Goal: Task Accomplishment & Management: Use online tool/utility

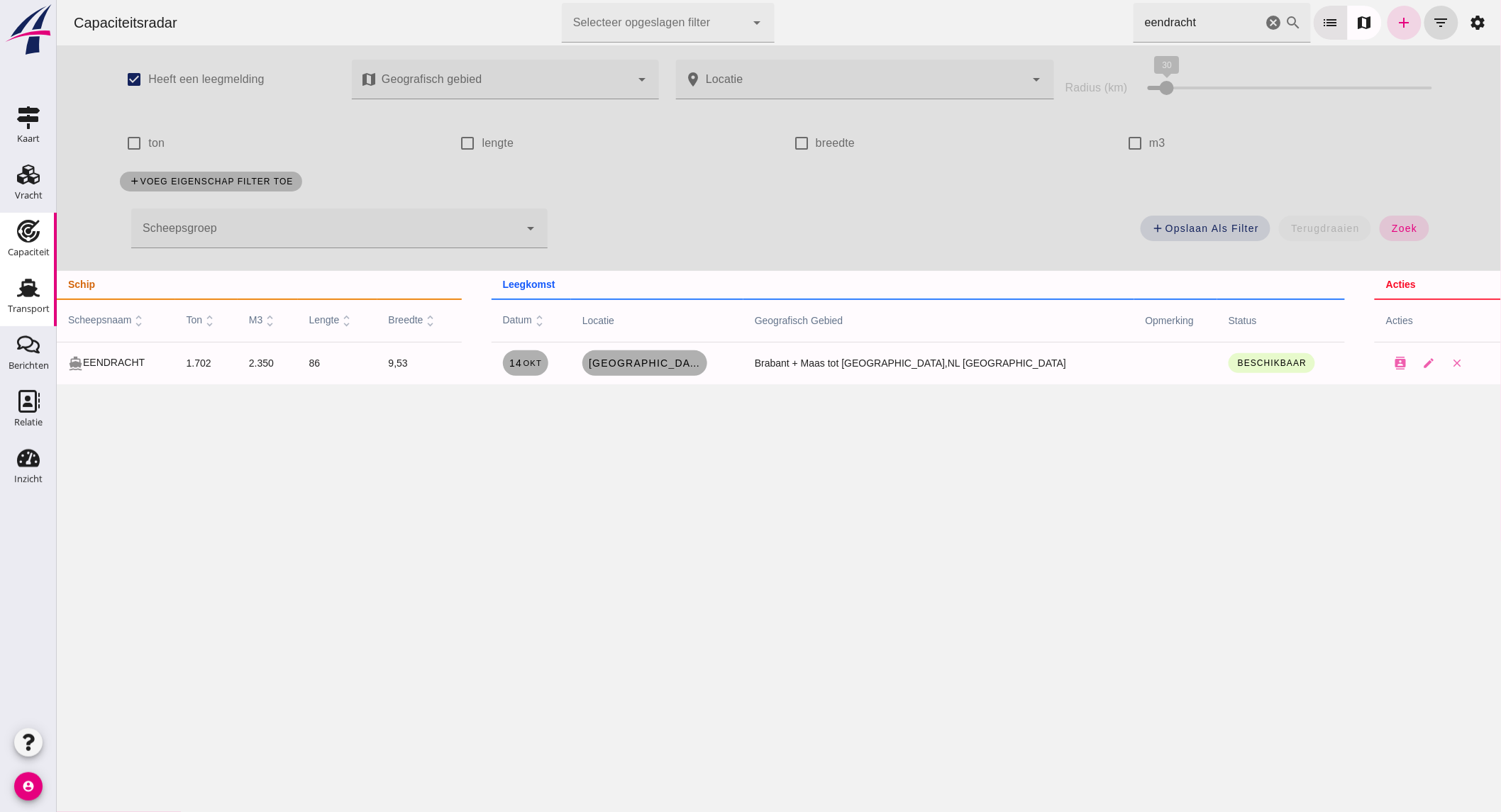
click at [18, 307] on div "Transport" at bounding box center [29, 308] width 42 height 9
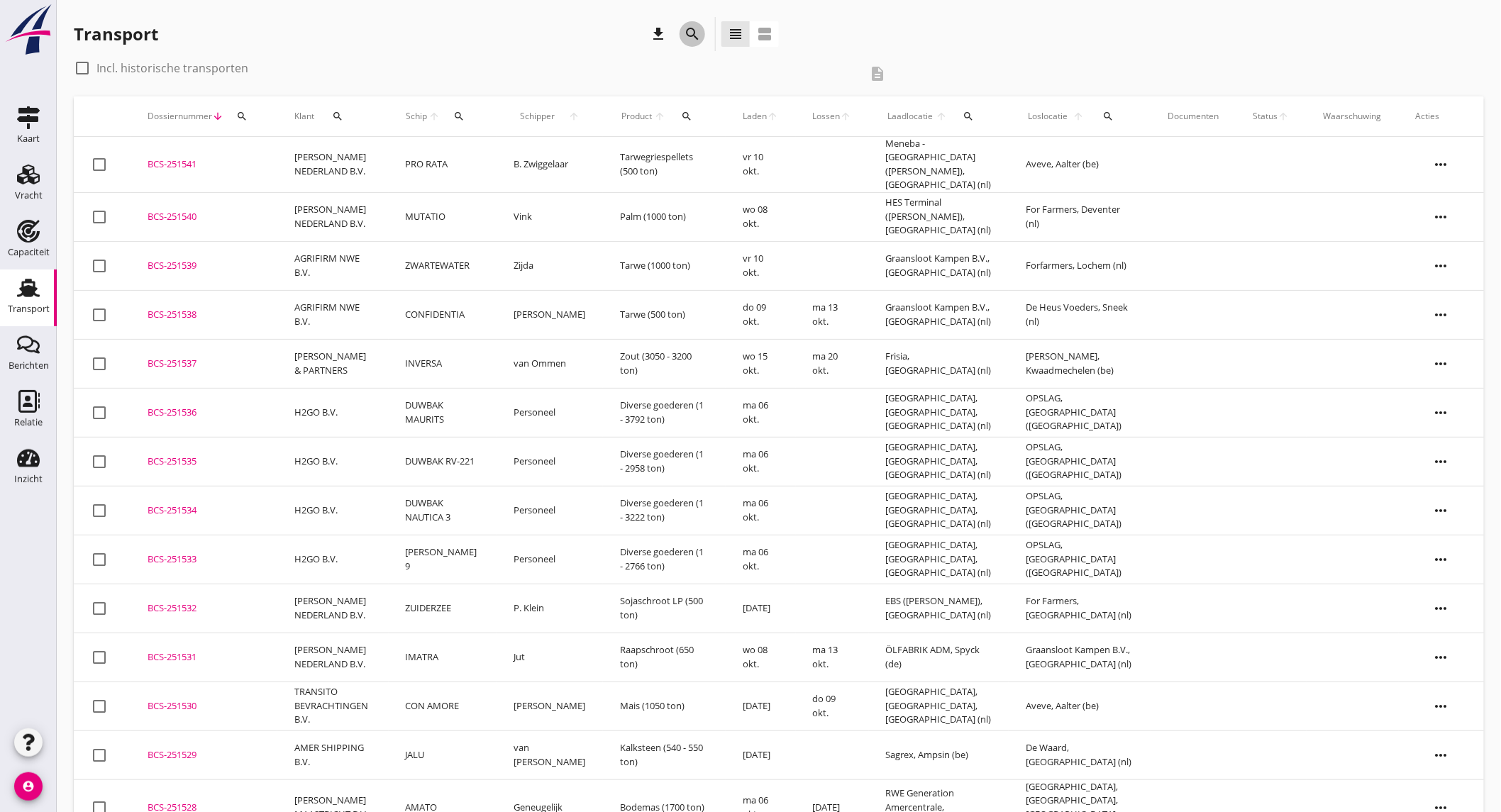
click at [686, 38] on icon "search" at bounding box center [692, 34] width 17 height 17
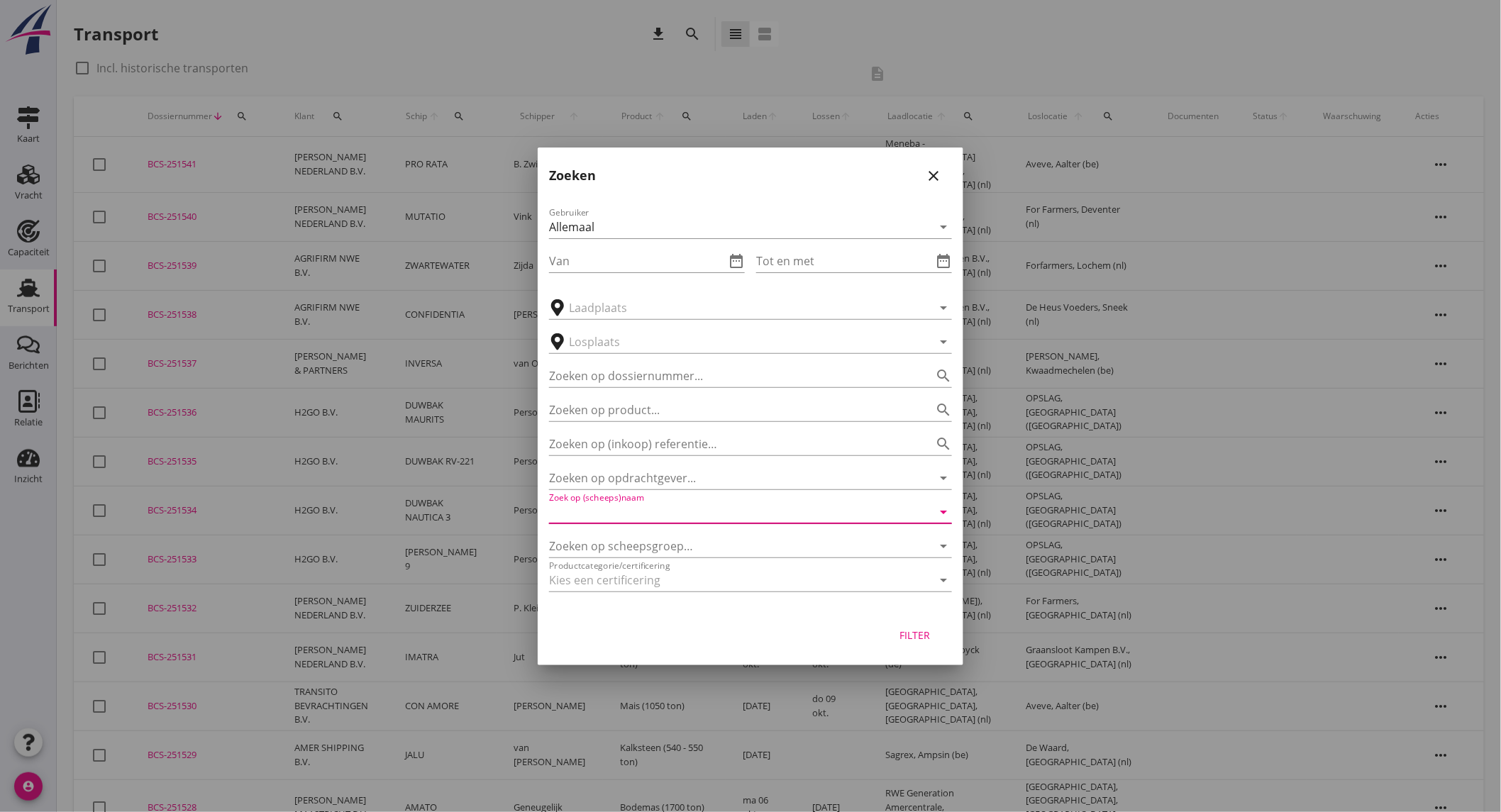
click at [661, 504] on input "Zoek op (scheeps)naam" at bounding box center [731, 511] width 363 height 22
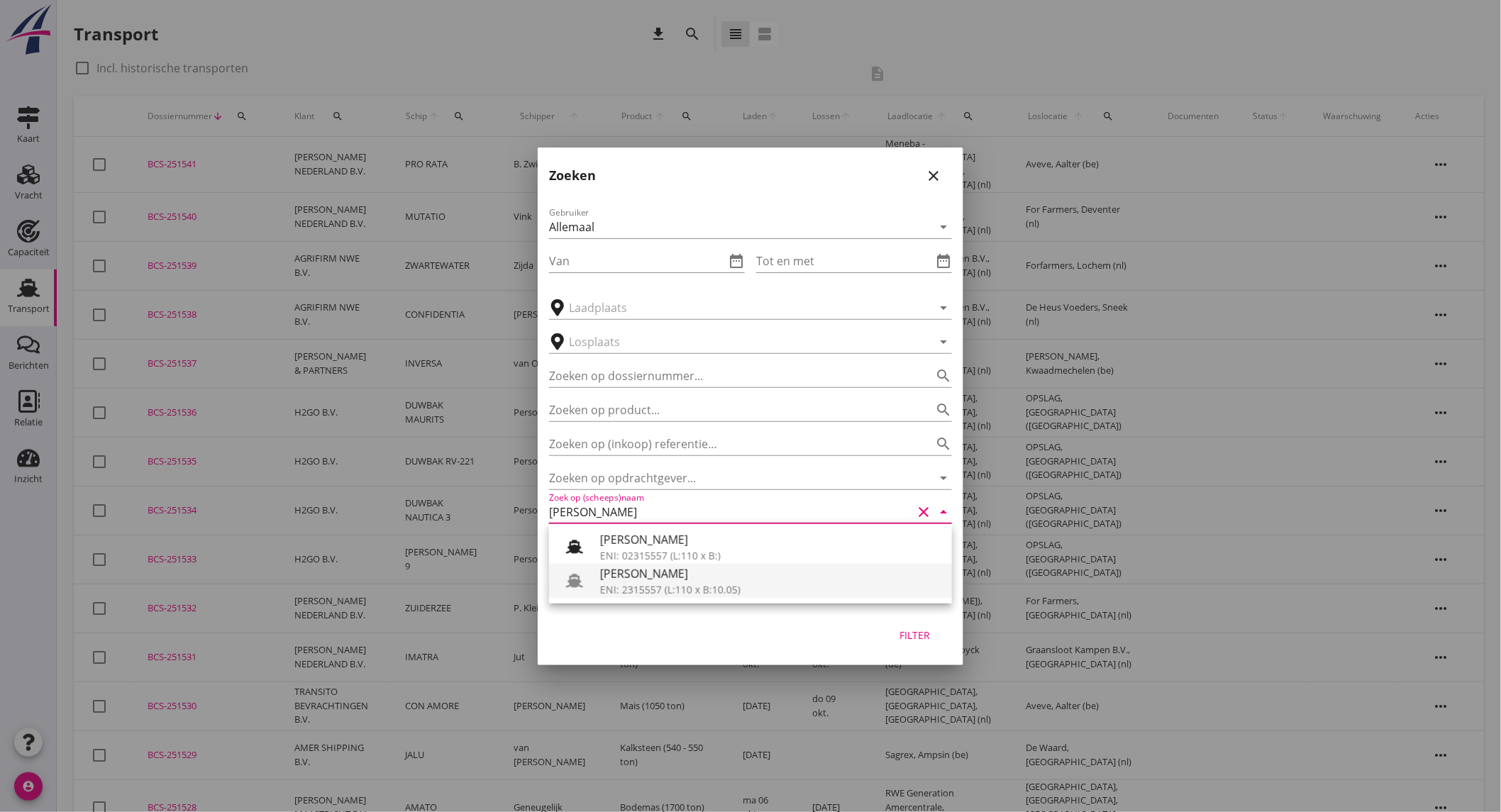
click at [681, 580] on div "[PERSON_NAME]" at bounding box center [770, 574] width 340 height 17
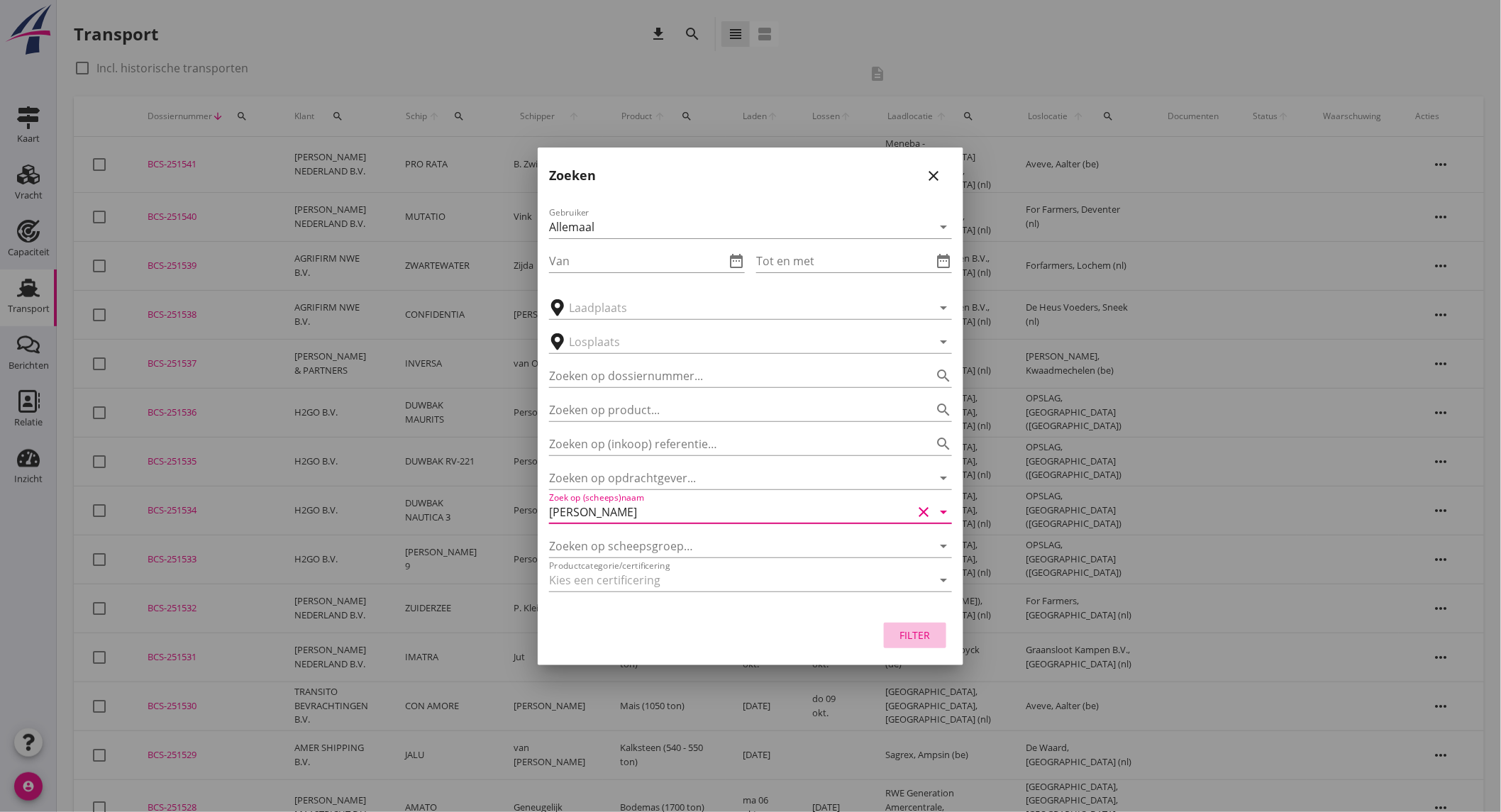
click at [925, 627] on div "Filter" at bounding box center [914, 634] width 40 height 15
type input "[PERSON_NAME]"
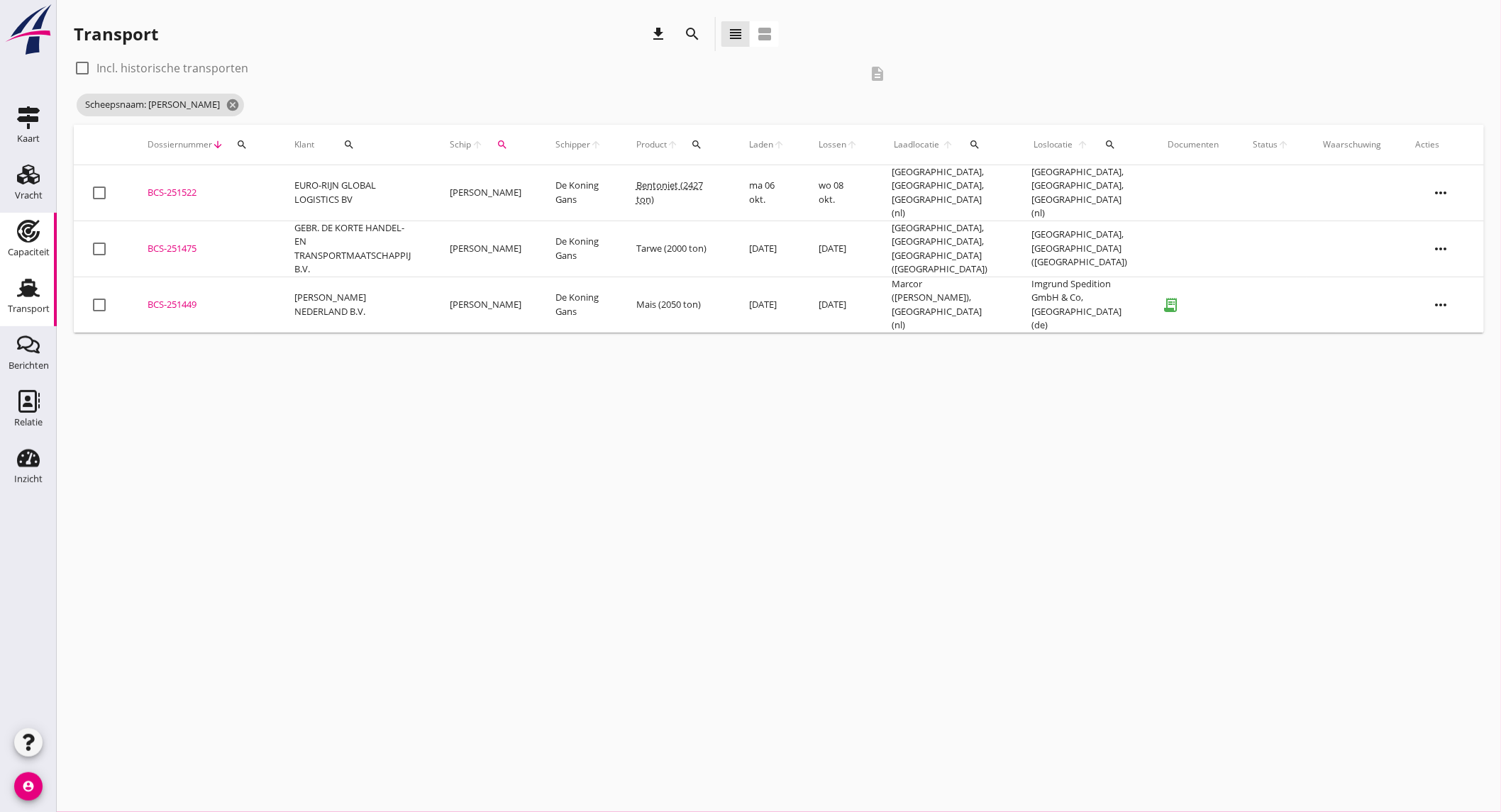
click at [30, 264] on link "Capaciteit Capaciteit" at bounding box center [28, 241] width 57 height 57
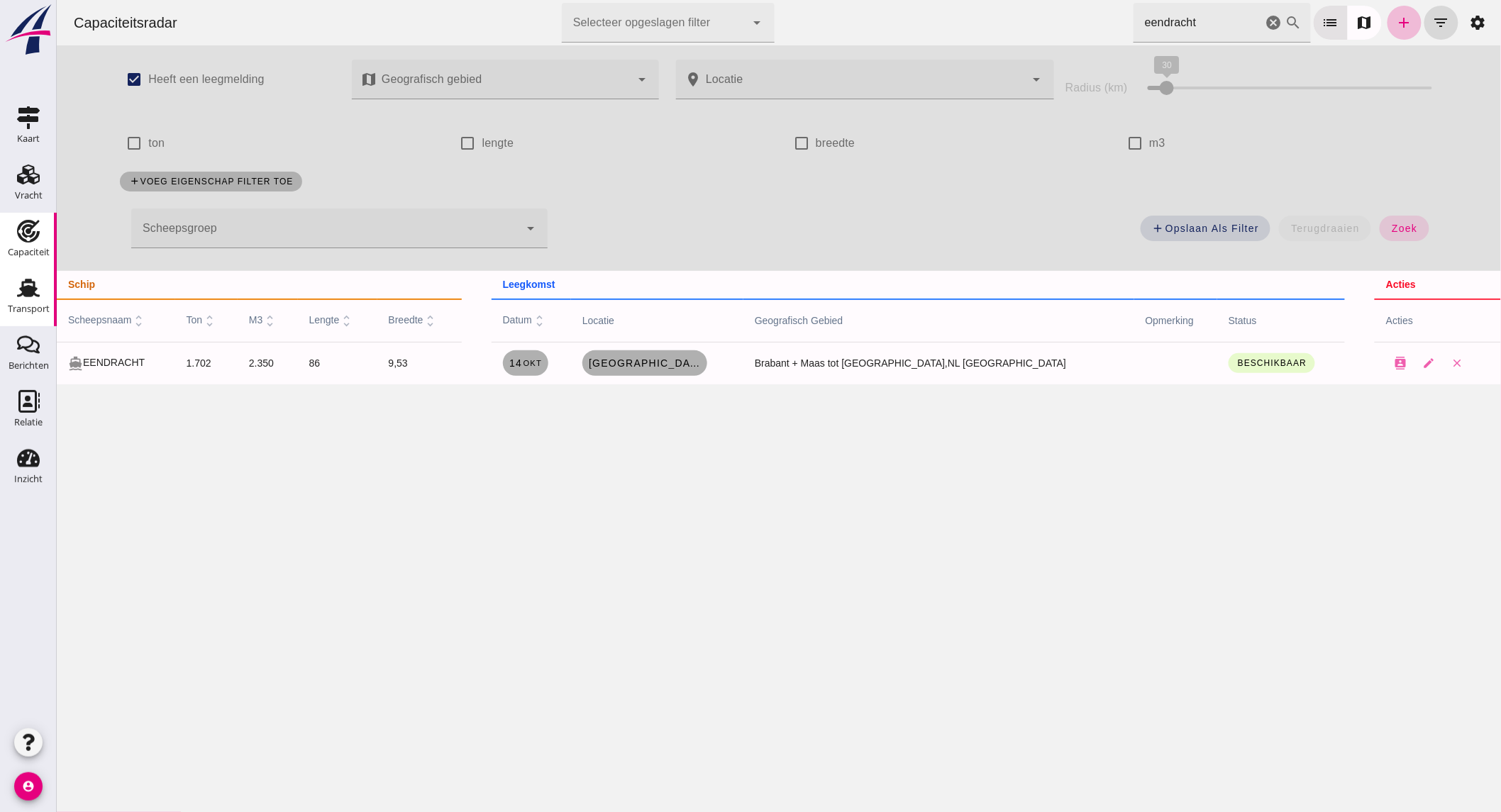
click at [33, 290] on use at bounding box center [28, 288] width 22 height 19
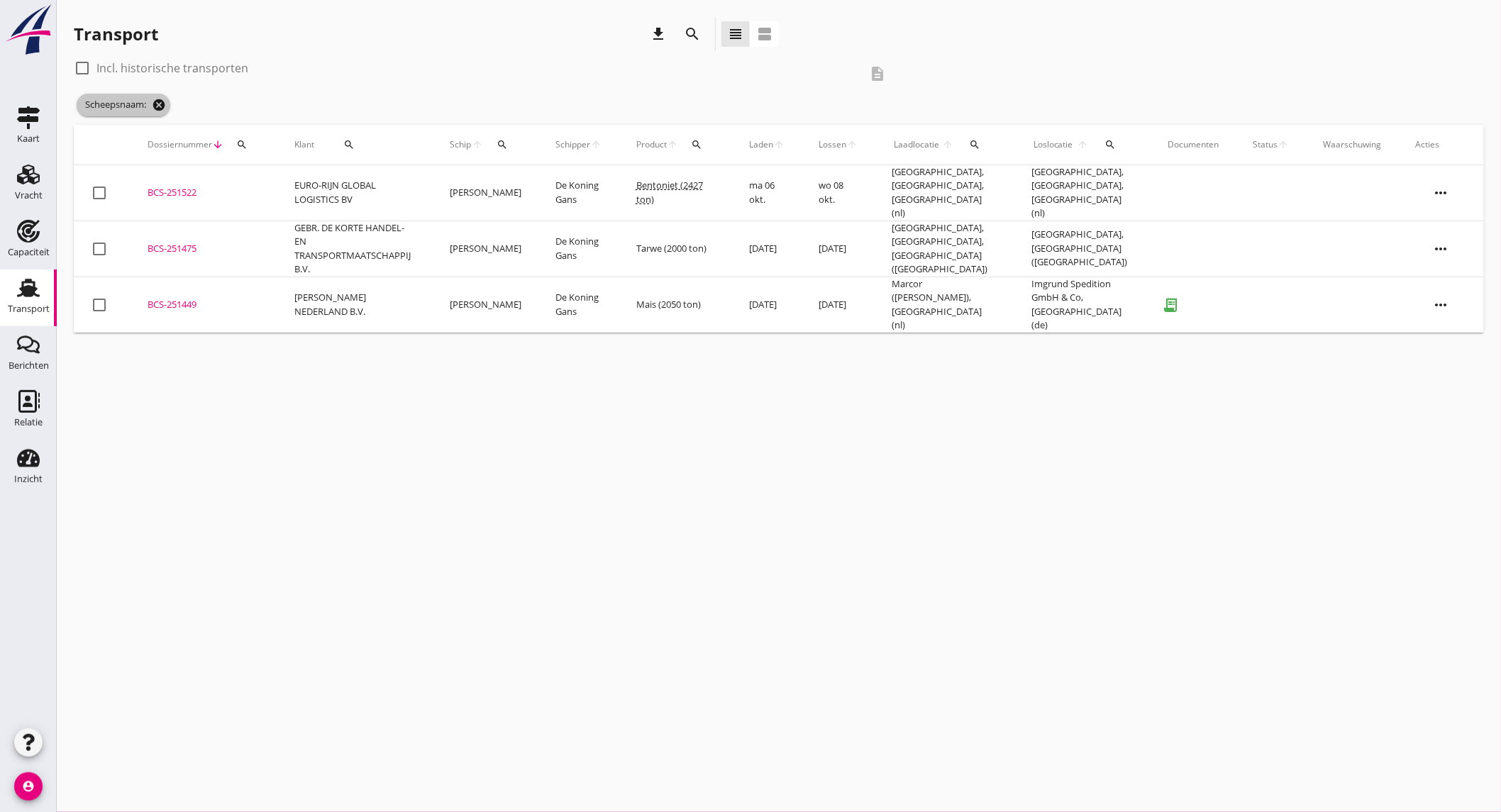
click at [164, 100] on icon "cancel" at bounding box center [159, 105] width 14 height 14
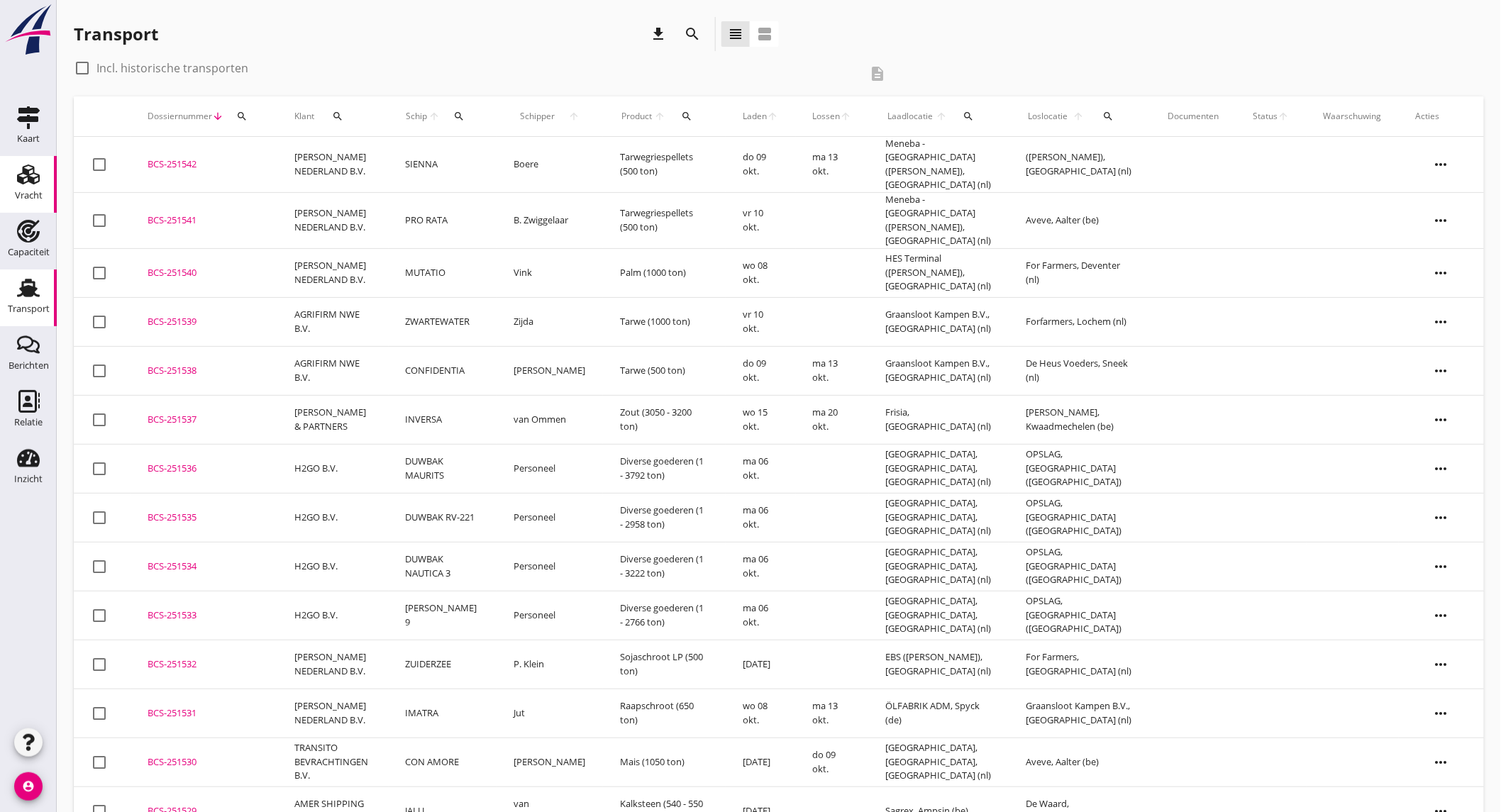
click at [32, 189] on div "Vracht" at bounding box center [29, 195] width 27 height 20
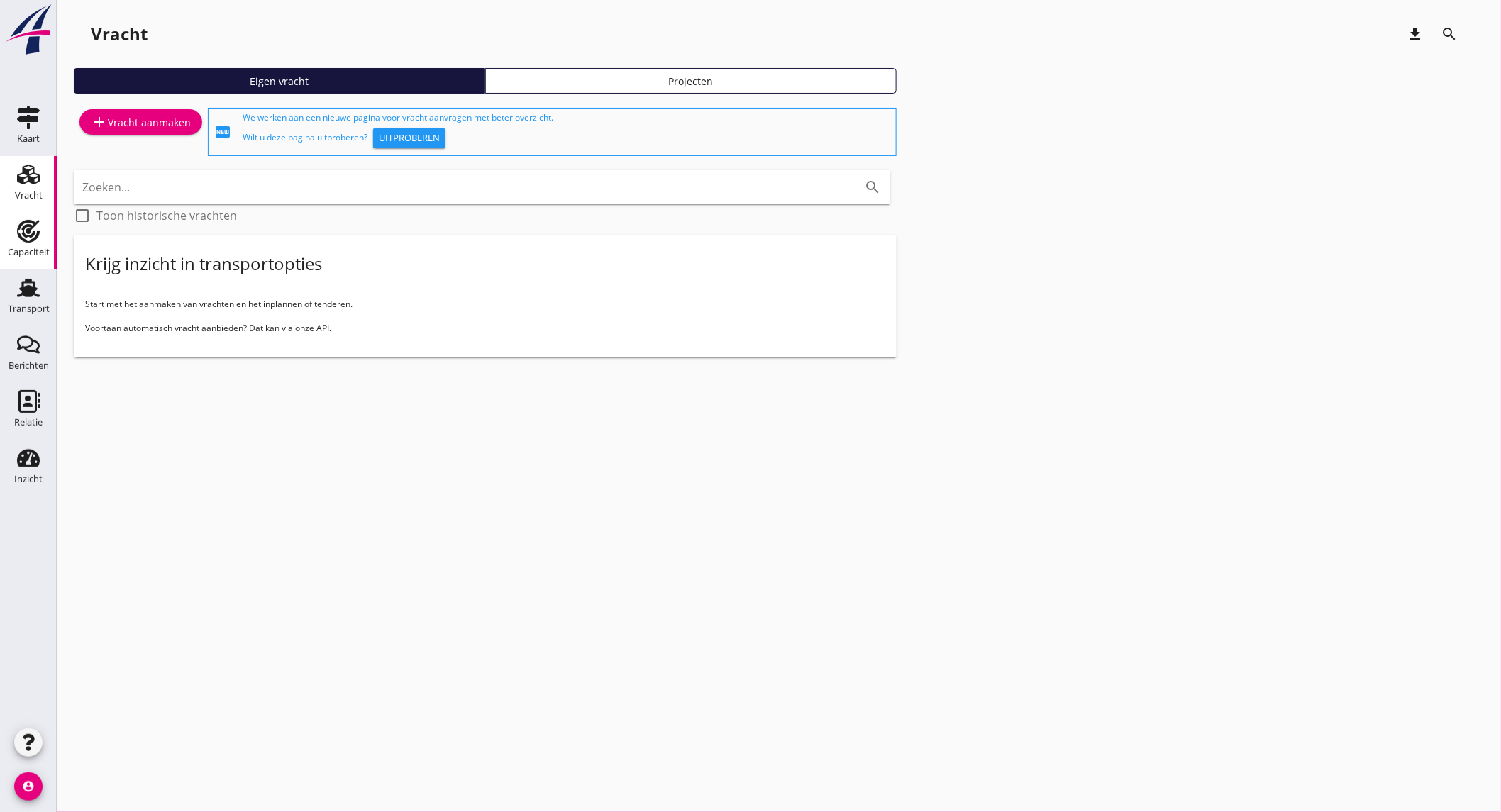
click at [30, 246] on div "Capaciteit" at bounding box center [29, 252] width 42 height 20
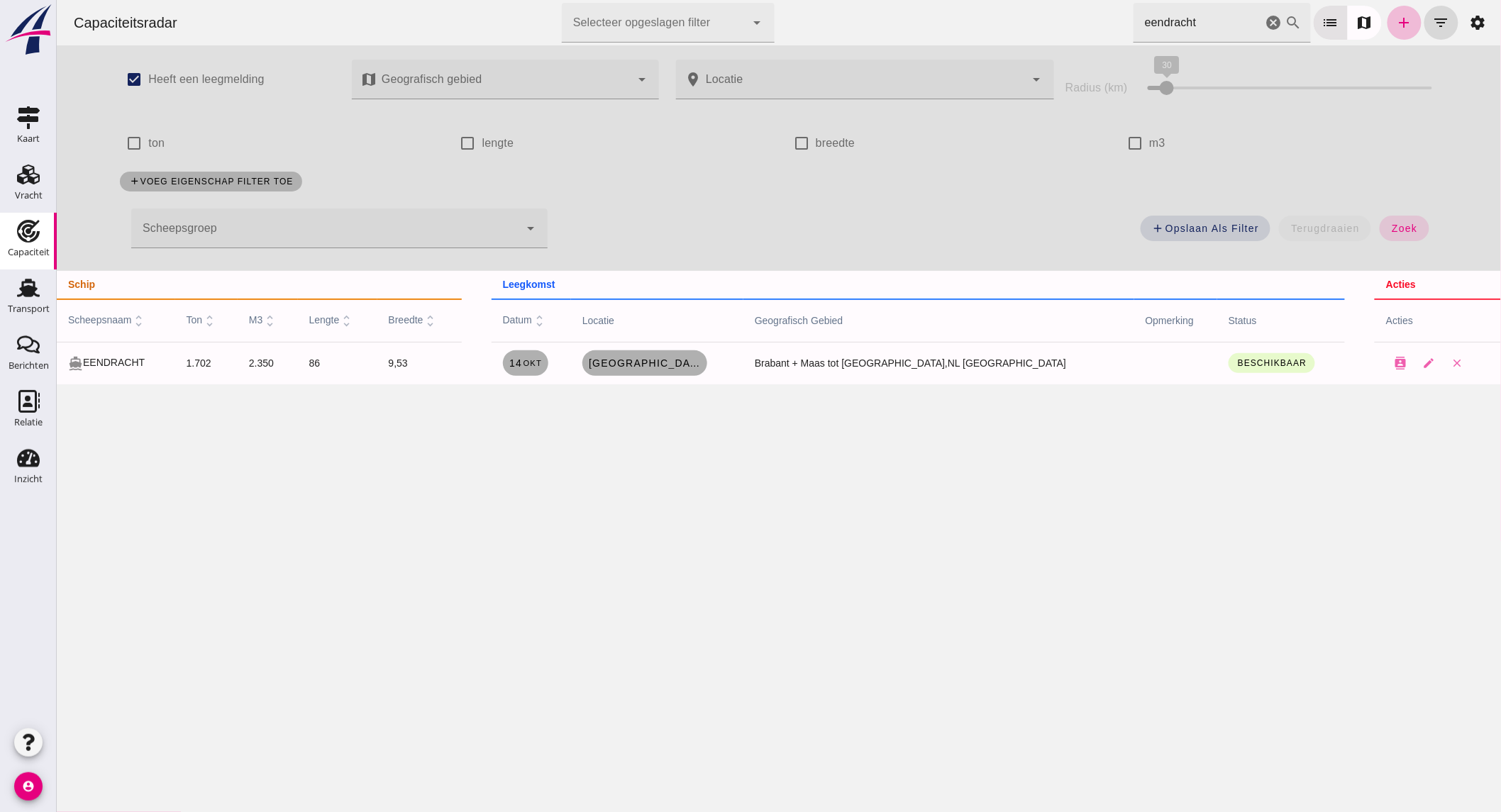
click at [317, 224] on div at bounding box center [324, 228] width 388 height 40
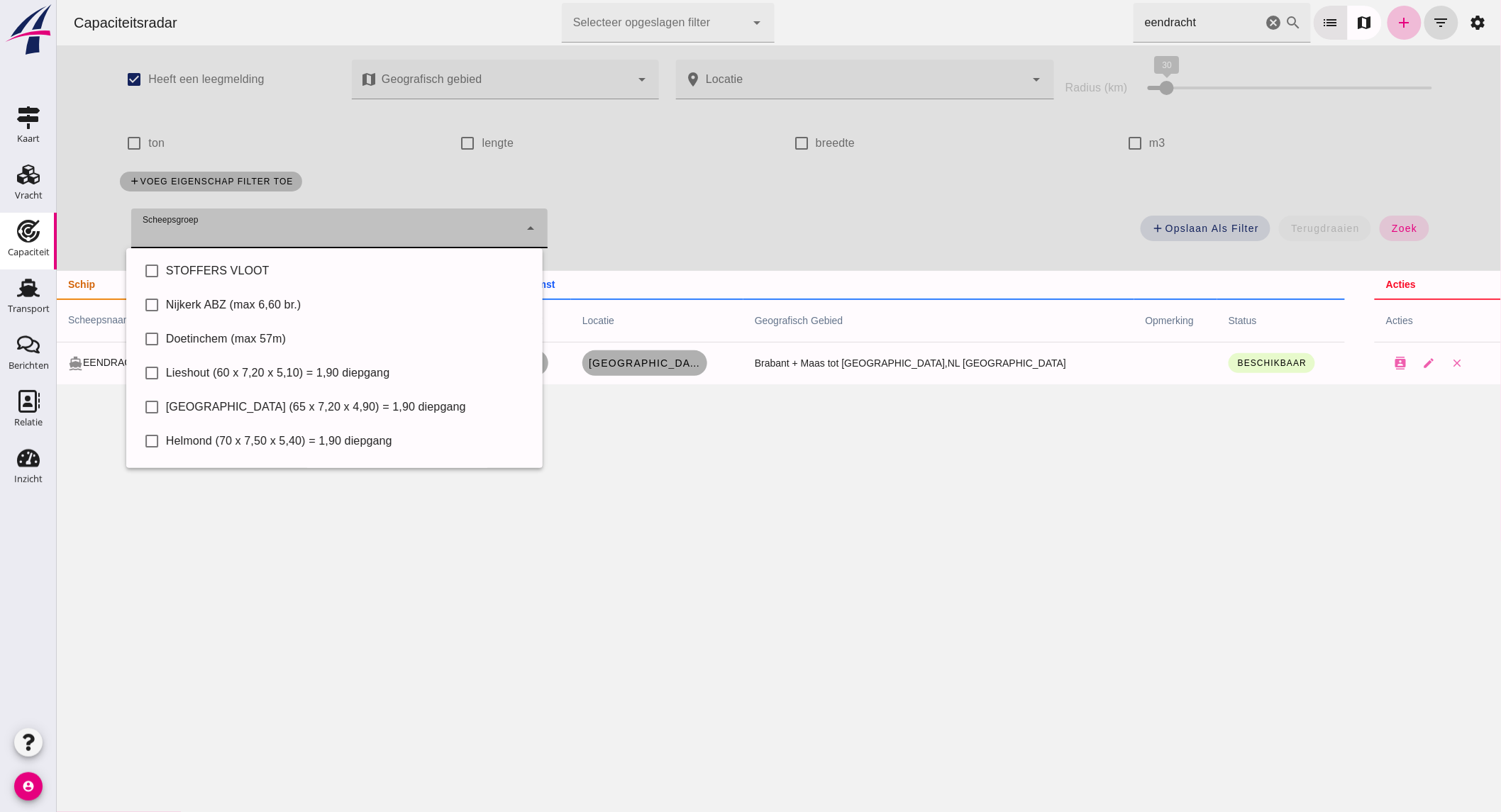
click at [1265, 25] on icon "cancel" at bounding box center [1273, 23] width 17 height 17
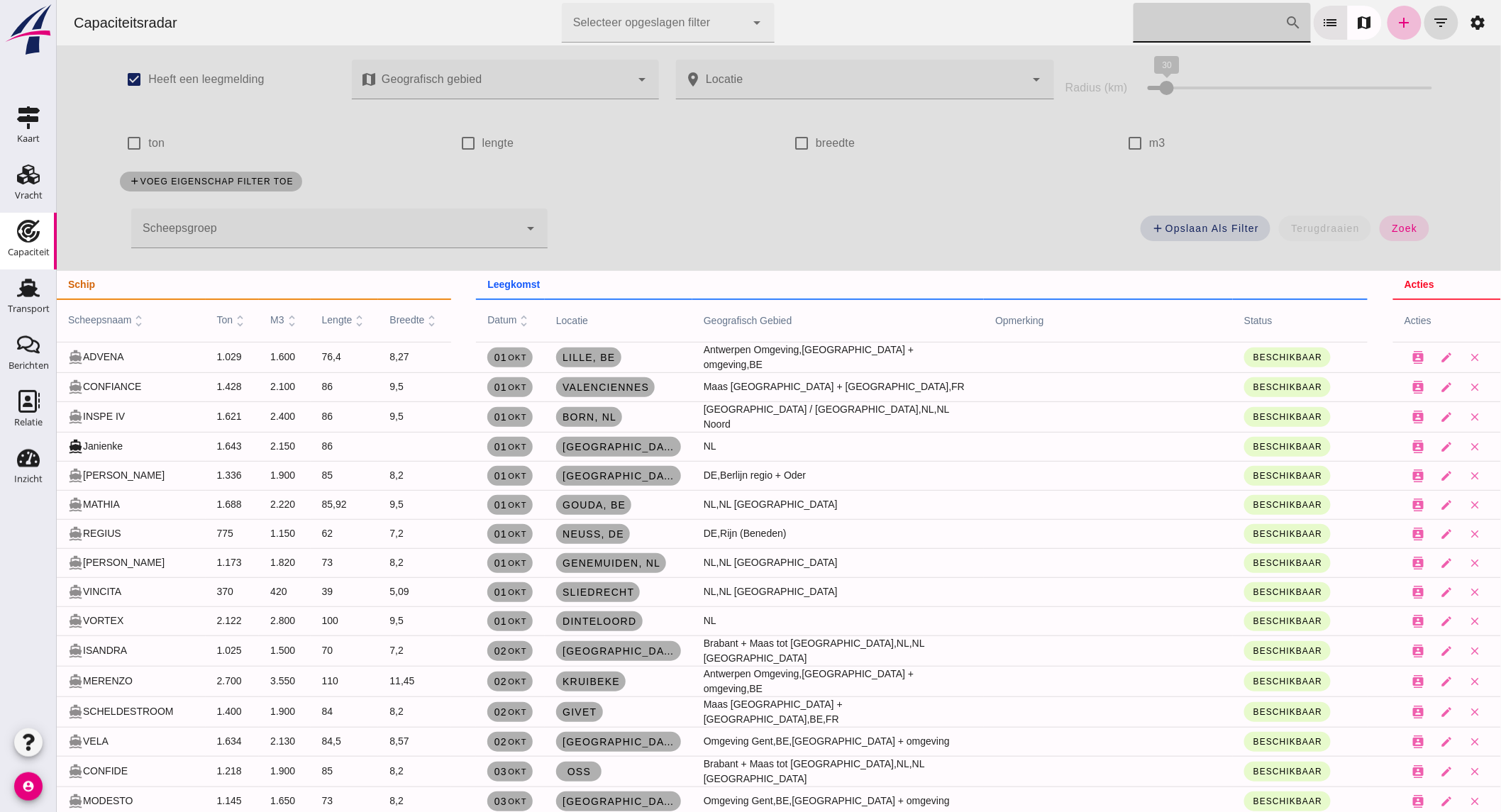
click at [440, 220] on div at bounding box center [324, 228] width 388 height 40
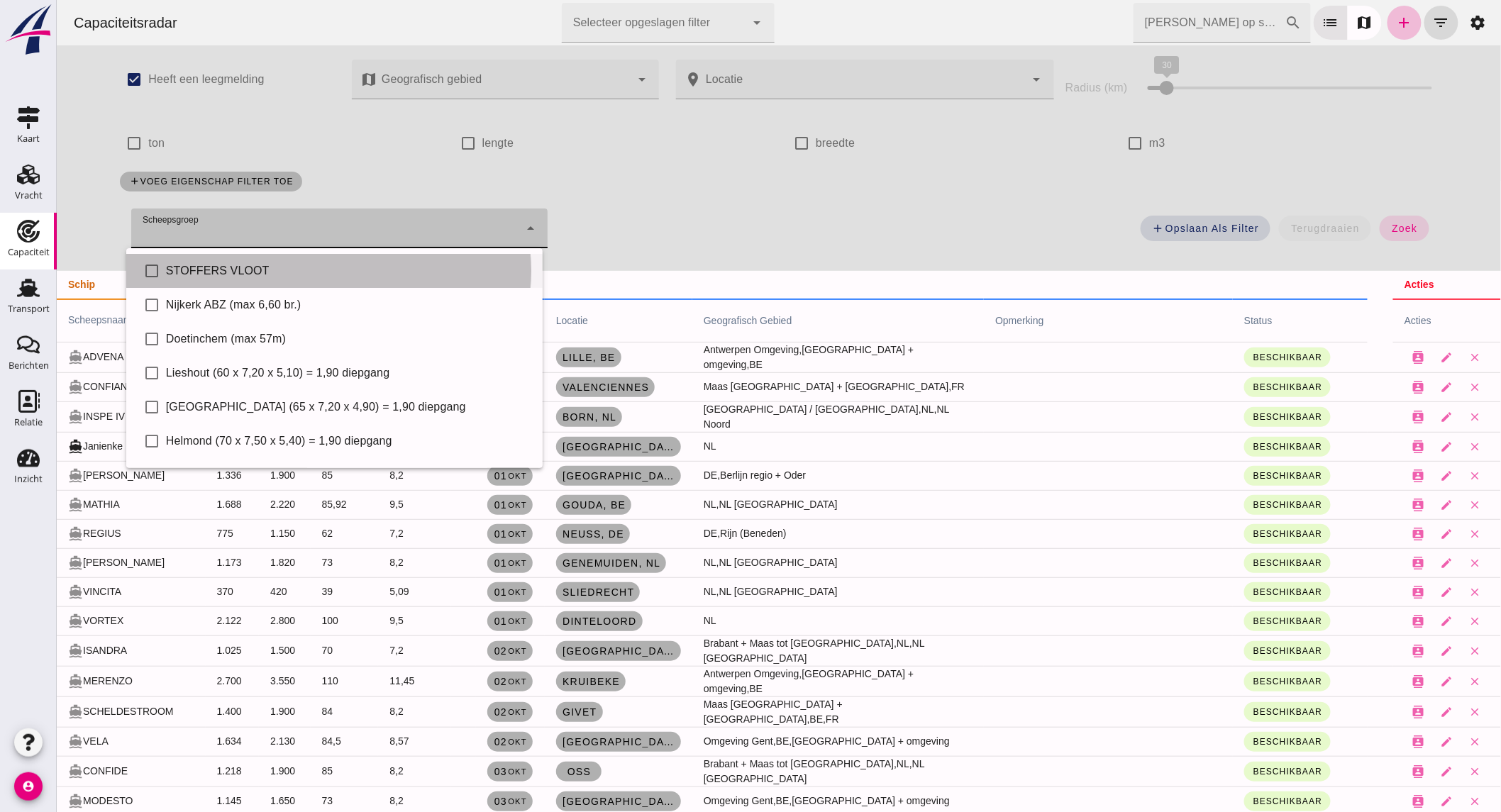
click at [252, 266] on div "STOFFERS VLOOT" at bounding box center [348, 271] width 365 height 17
type input "STOFFERS VLOOT"
checkbox input "true"
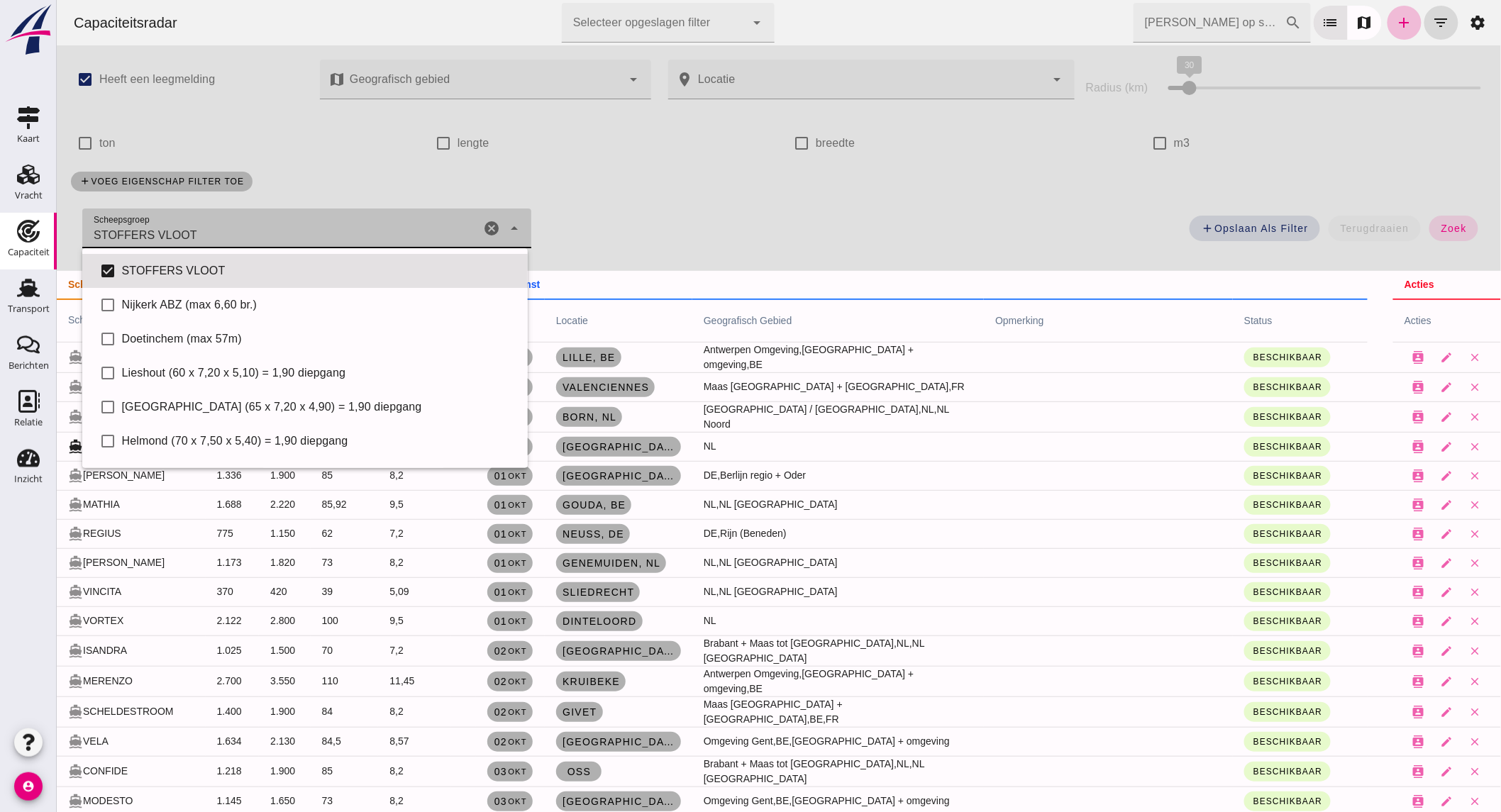
click at [494, 217] on div "cancel" at bounding box center [491, 228] width 17 height 40
click at [83, 139] on input "ton" at bounding box center [84, 143] width 28 height 28
checkbox input "true"
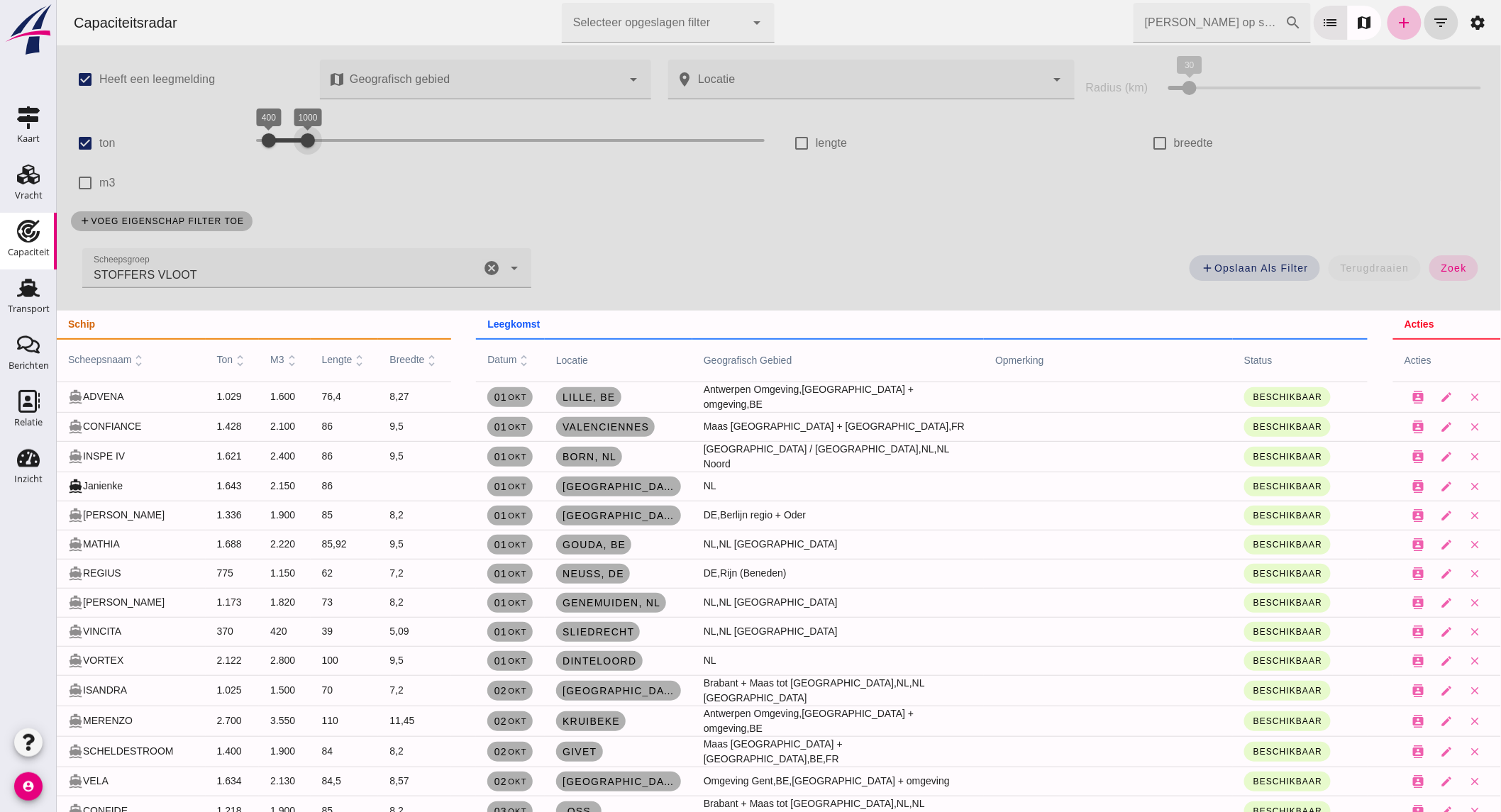
drag, startPoint x: 657, startPoint y: 142, endPoint x: 310, endPoint y: 116, distance: 348.0
click at [310, 133] on div "1000" at bounding box center [307, 140] width 14 height 14
click at [1446, 264] on span "zoek" at bounding box center [1453, 268] width 26 height 12
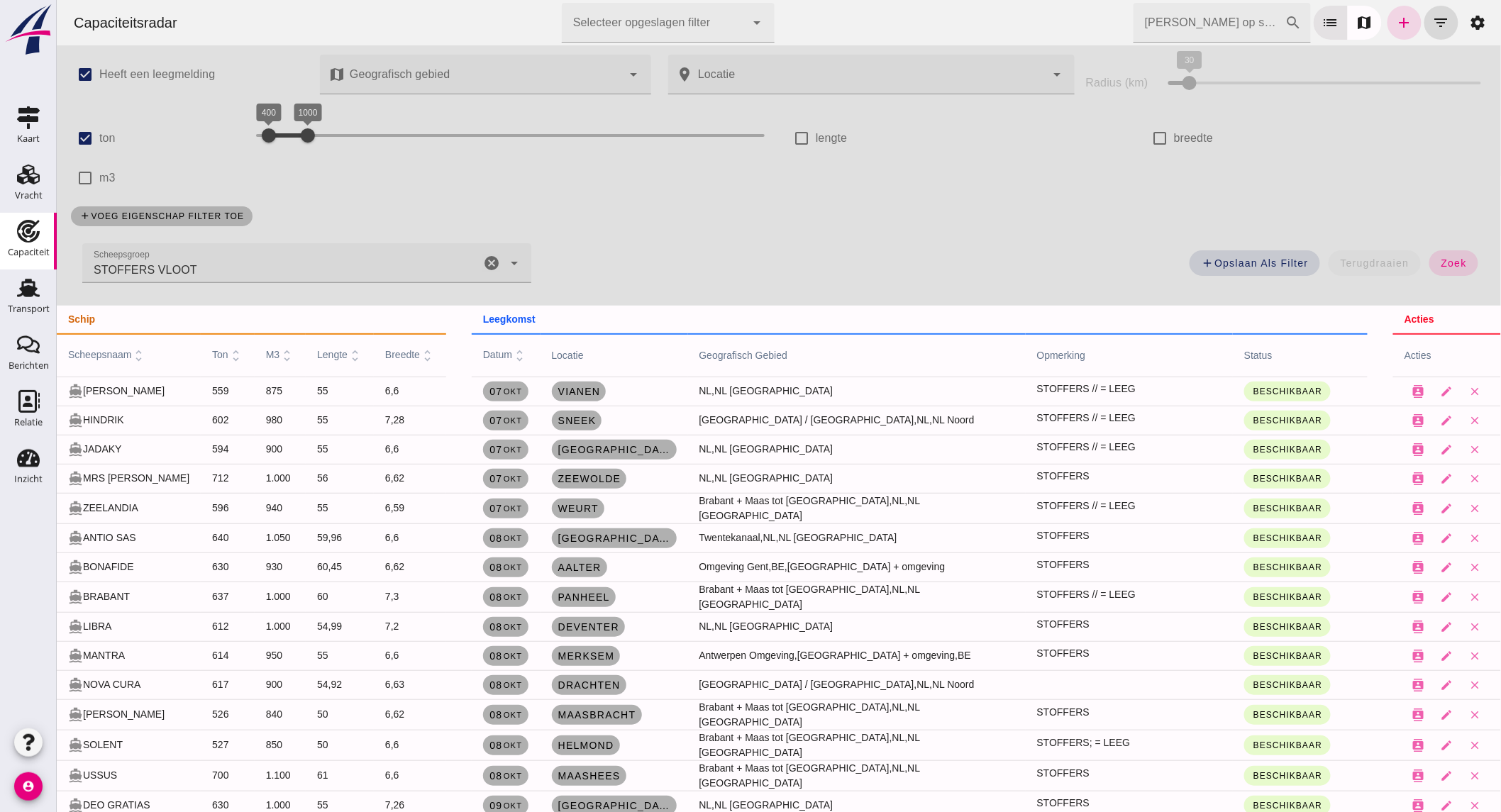
scroll to position [6, 0]
click at [1395, 26] on icon "add" at bounding box center [1403, 23] width 17 height 17
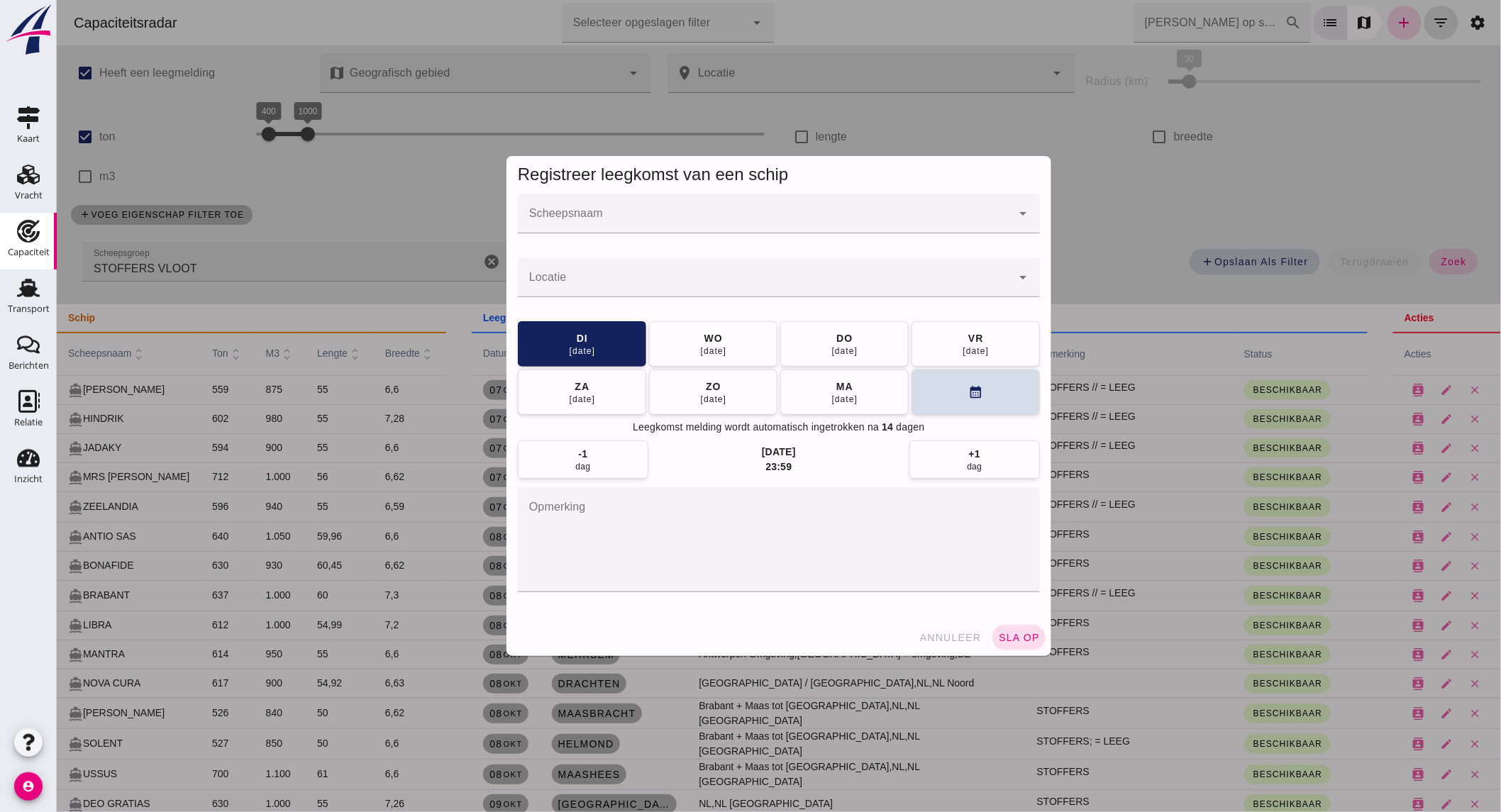
scroll to position [0, 0]
click at [685, 202] on div at bounding box center [763, 213] width 494 height 40
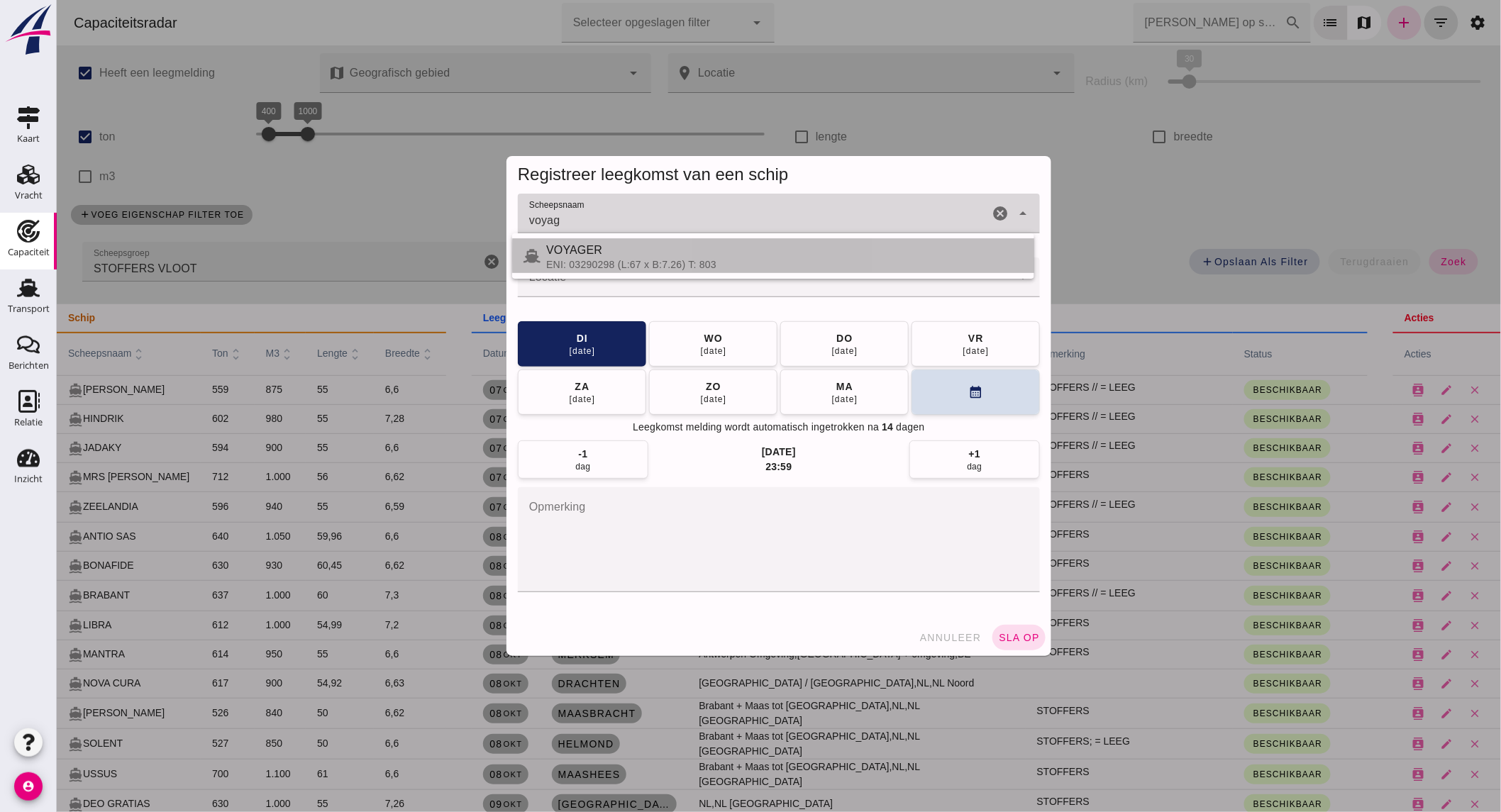
click at [666, 266] on div "ENI: 03290298 (L:67 x B:7.26) T: 803" at bounding box center [783, 264] width 476 height 12
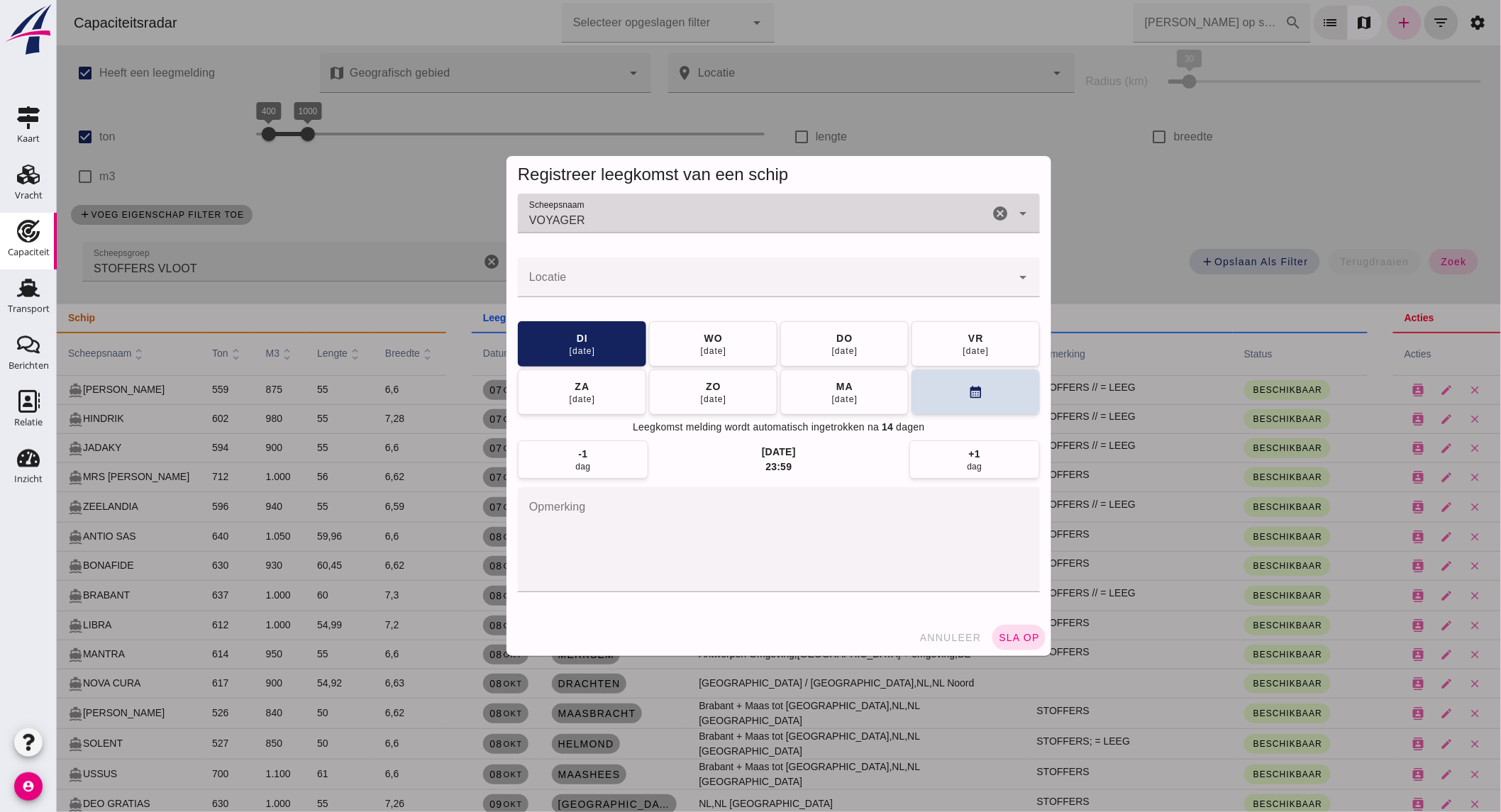
type input "VOYAGER"
click at [668, 273] on div at bounding box center [763, 277] width 494 height 40
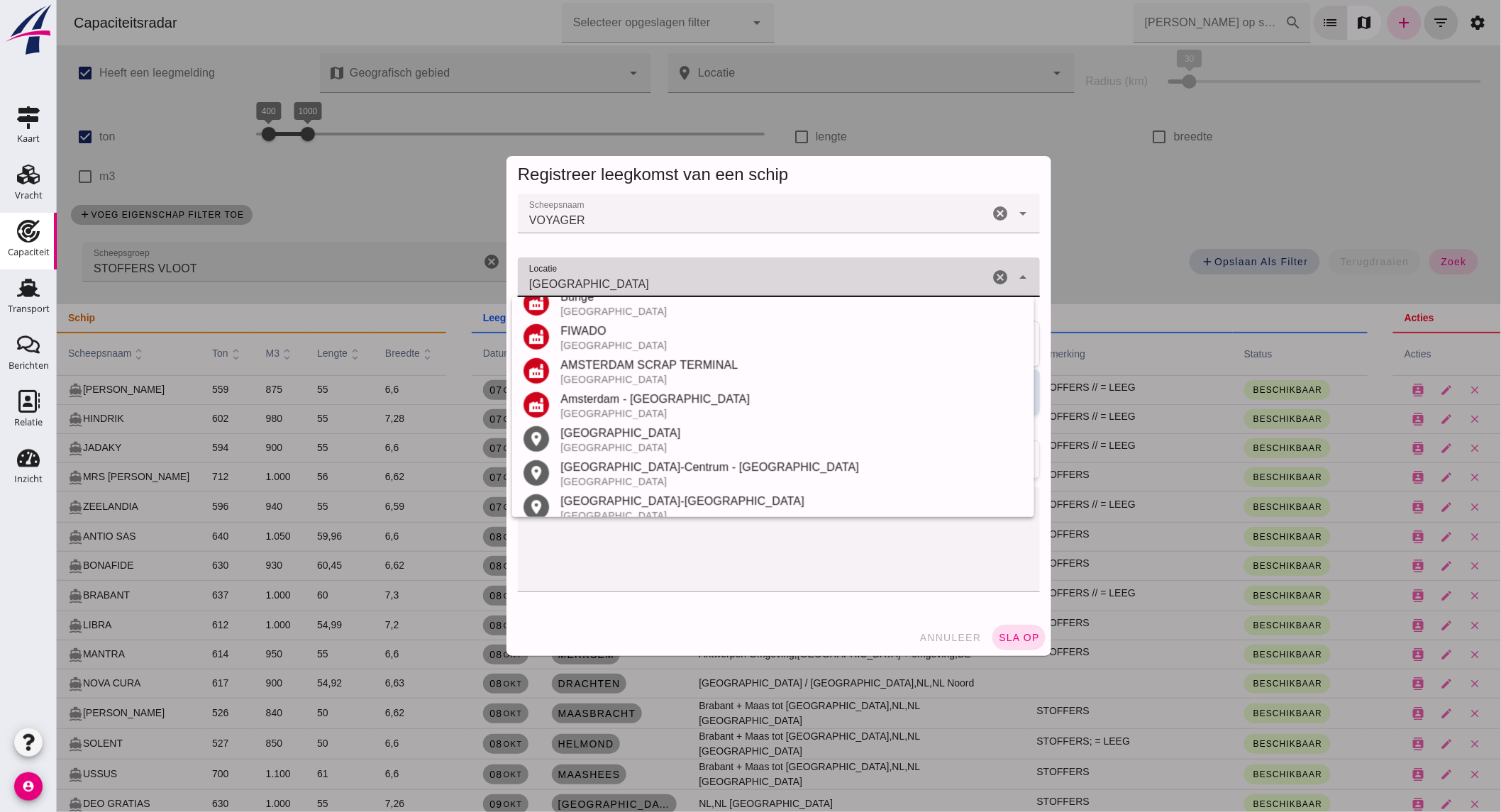
scroll to position [270, 0]
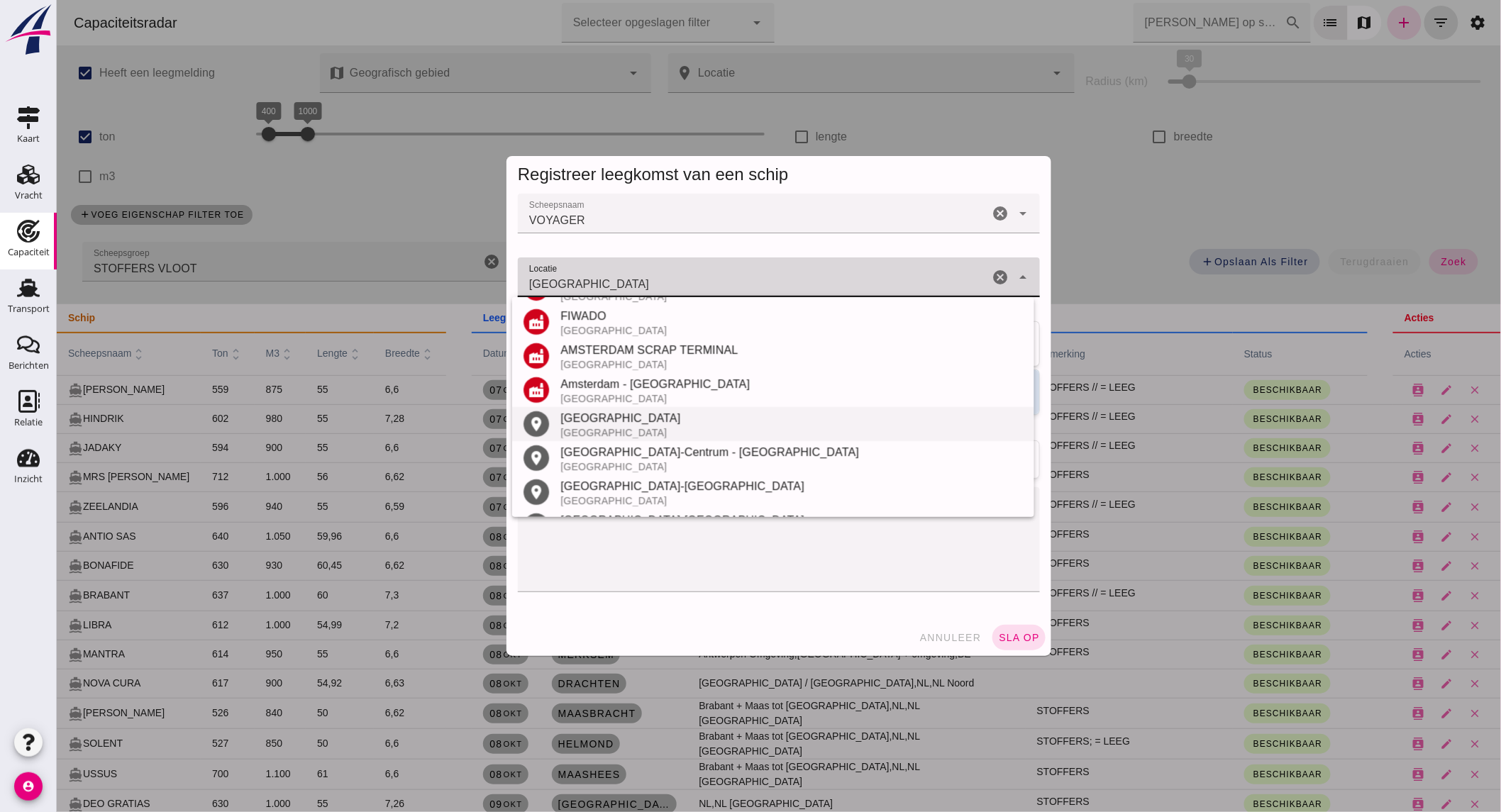
click at [633, 419] on div "[GEOGRAPHIC_DATA]" at bounding box center [791, 418] width 463 height 17
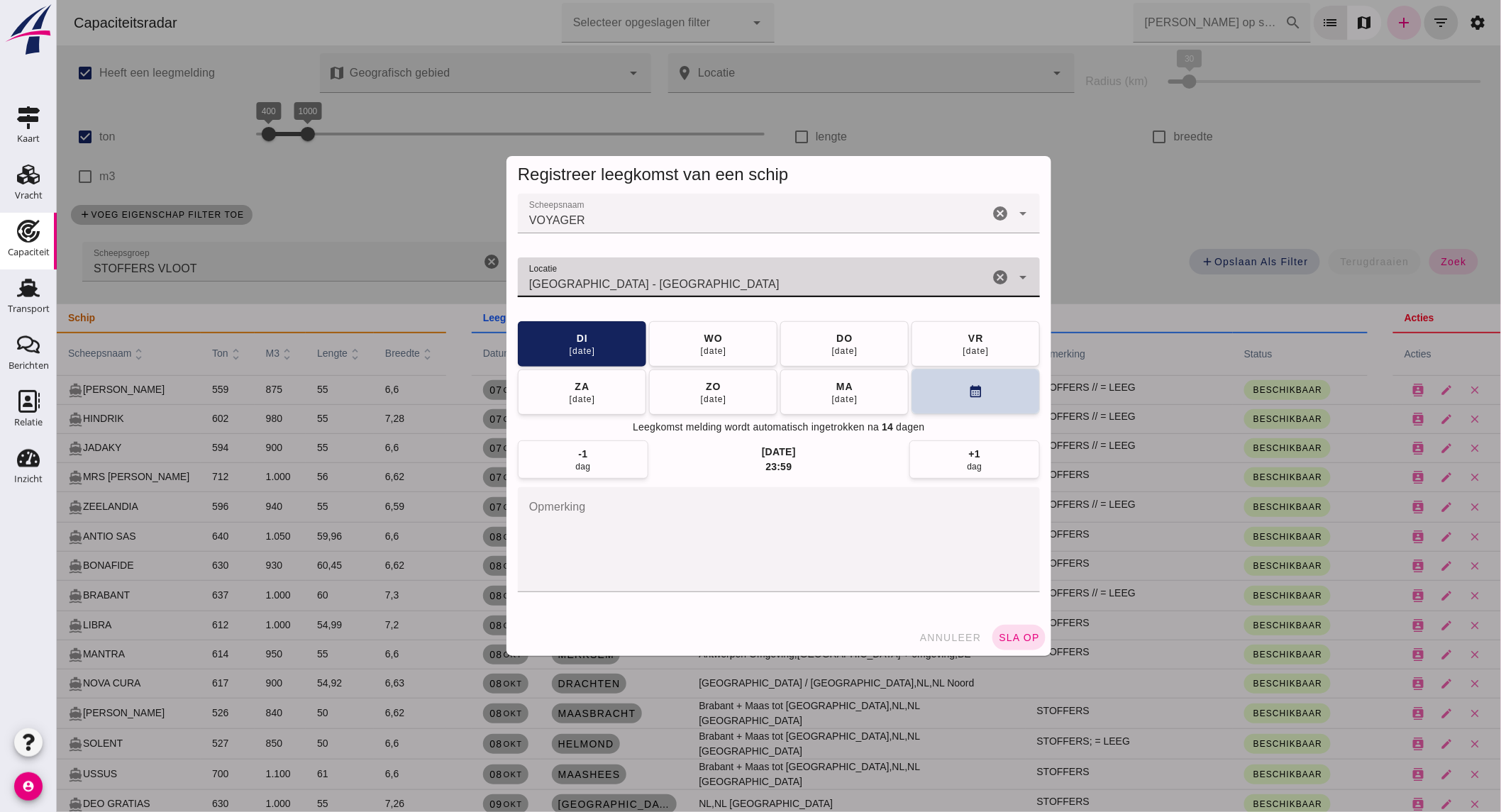
type input "Amsterdam - Noord-Holland"
click at [958, 399] on button "calendar_month" at bounding box center [975, 391] width 129 height 46
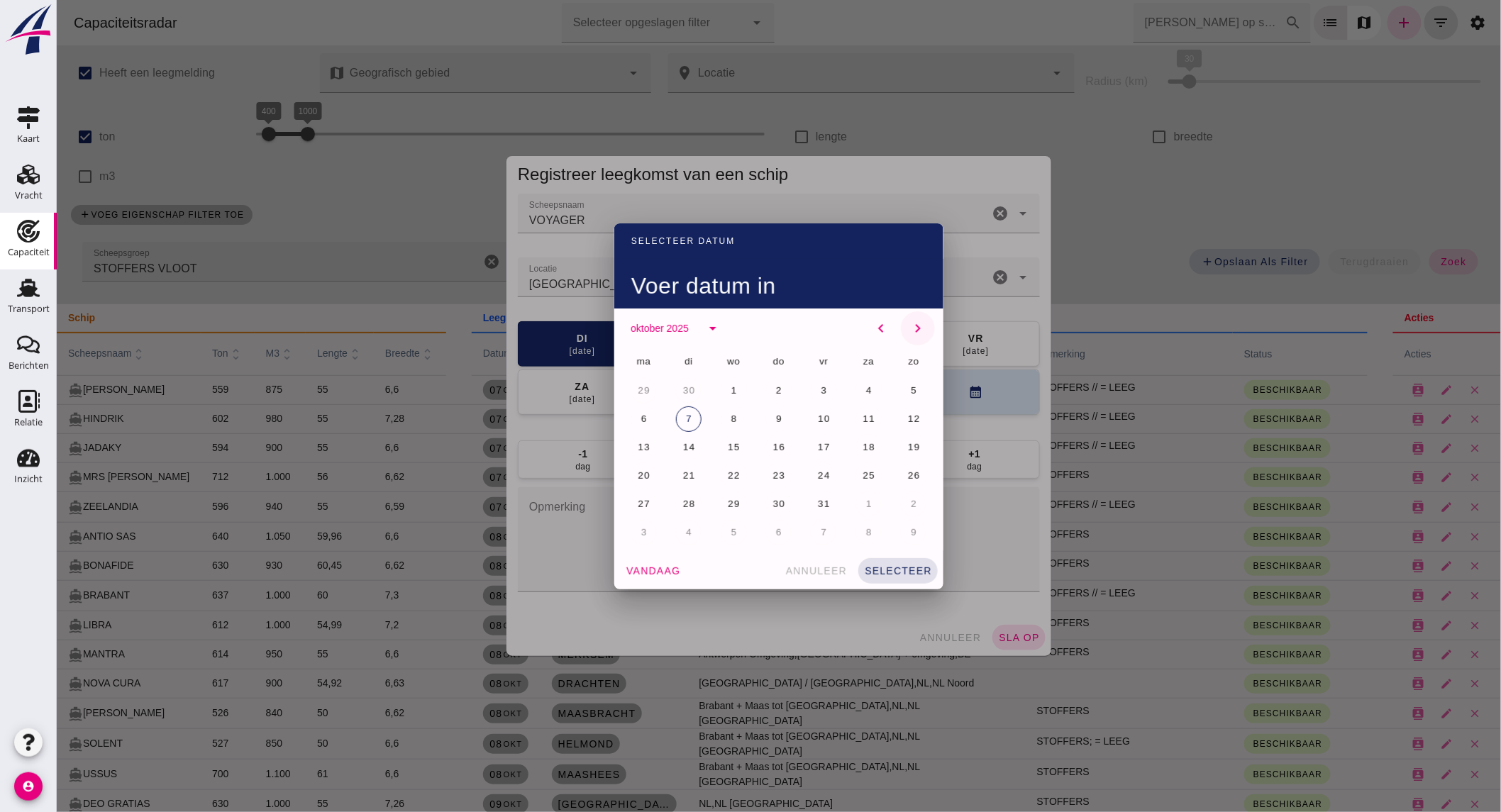
click at [910, 329] on icon "chevron_right" at bounding box center [917, 329] width 17 height 17
click at [645, 448] on button "10" at bounding box center [642, 447] width 25 height 25
click at [888, 571] on span "selecteer" at bounding box center [897, 571] width 68 height 12
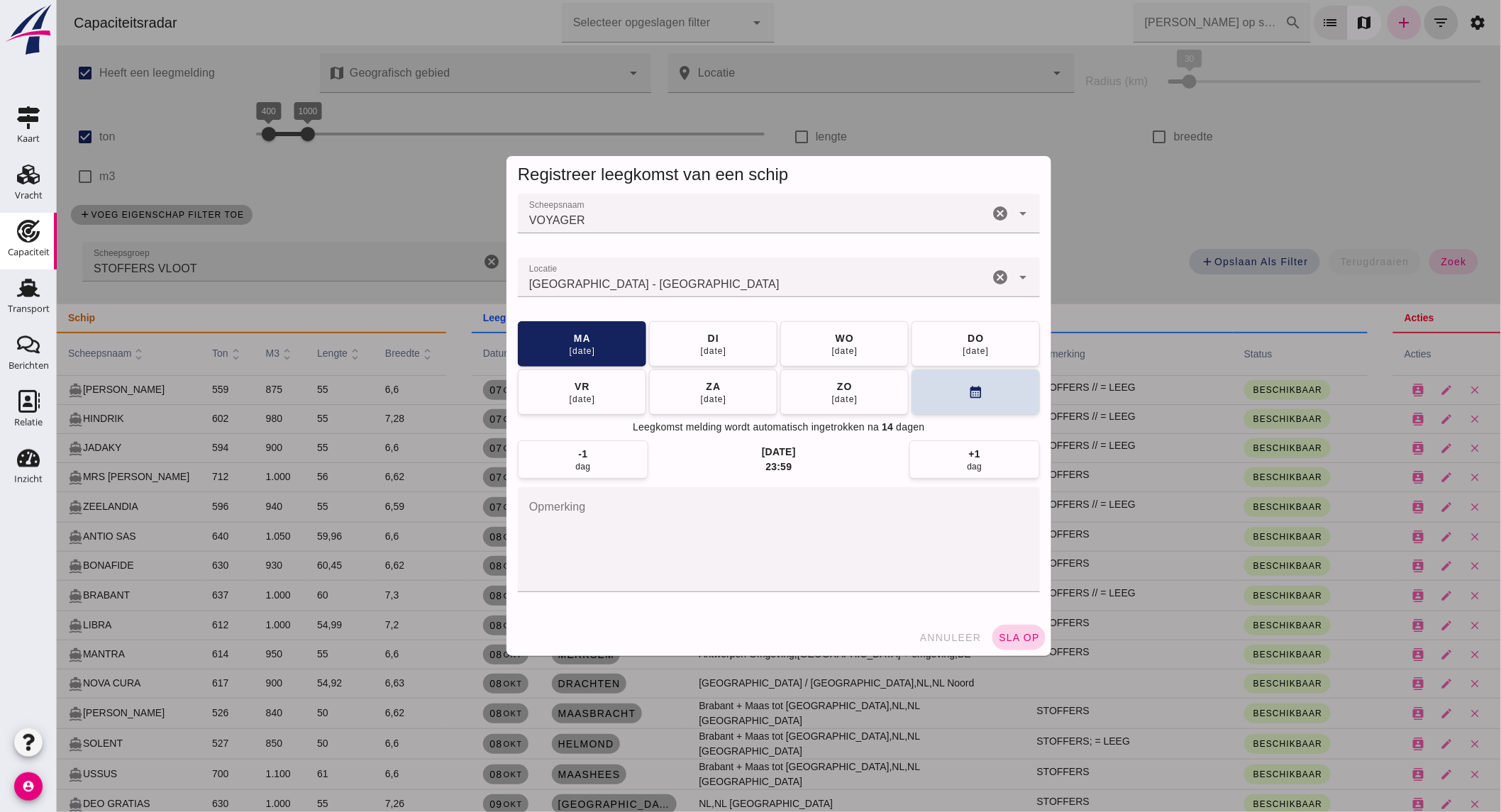
click at [1019, 642] on span "sla op" at bounding box center [1018, 637] width 42 height 12
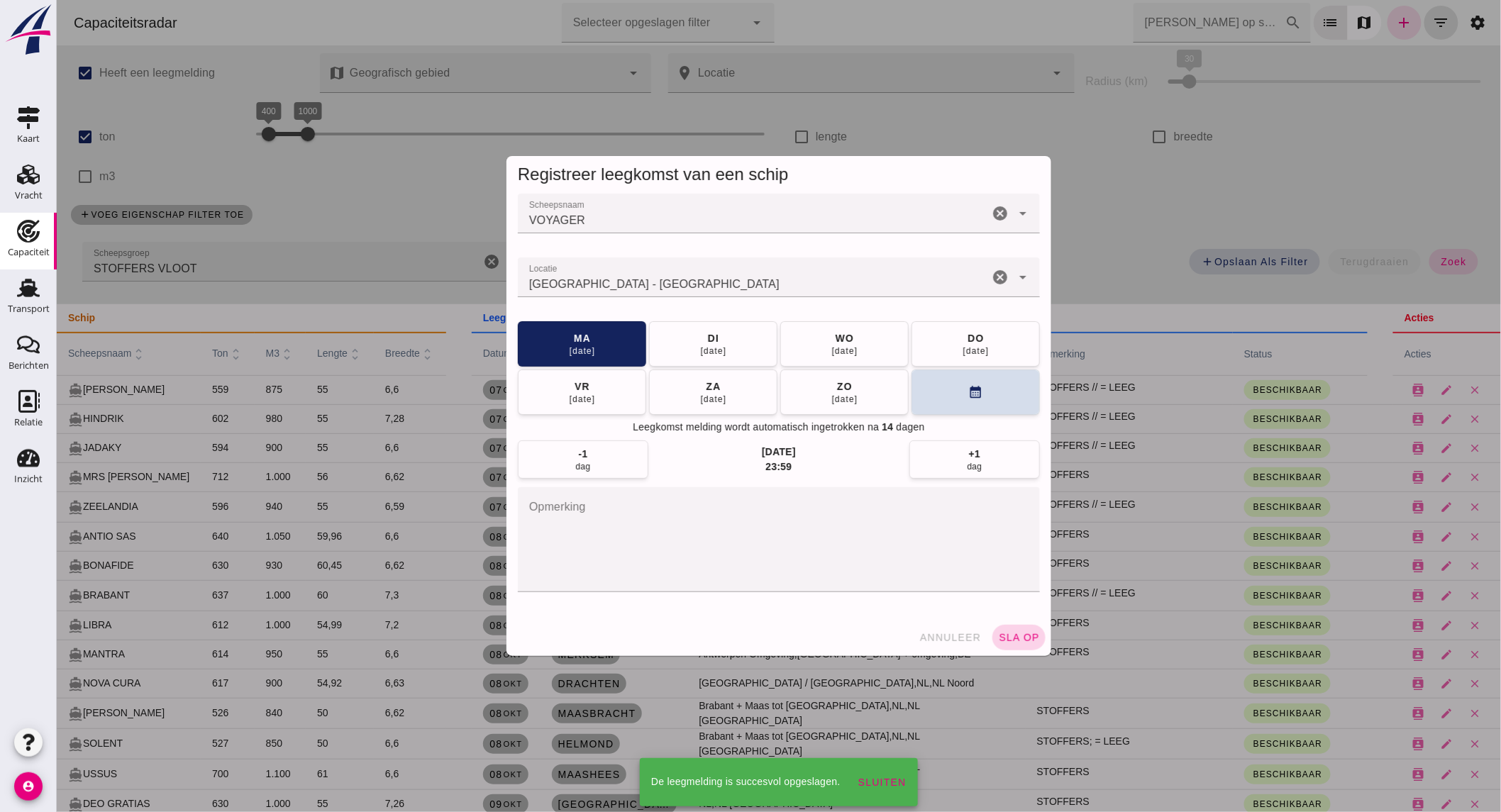
scroll to position [6, 0]
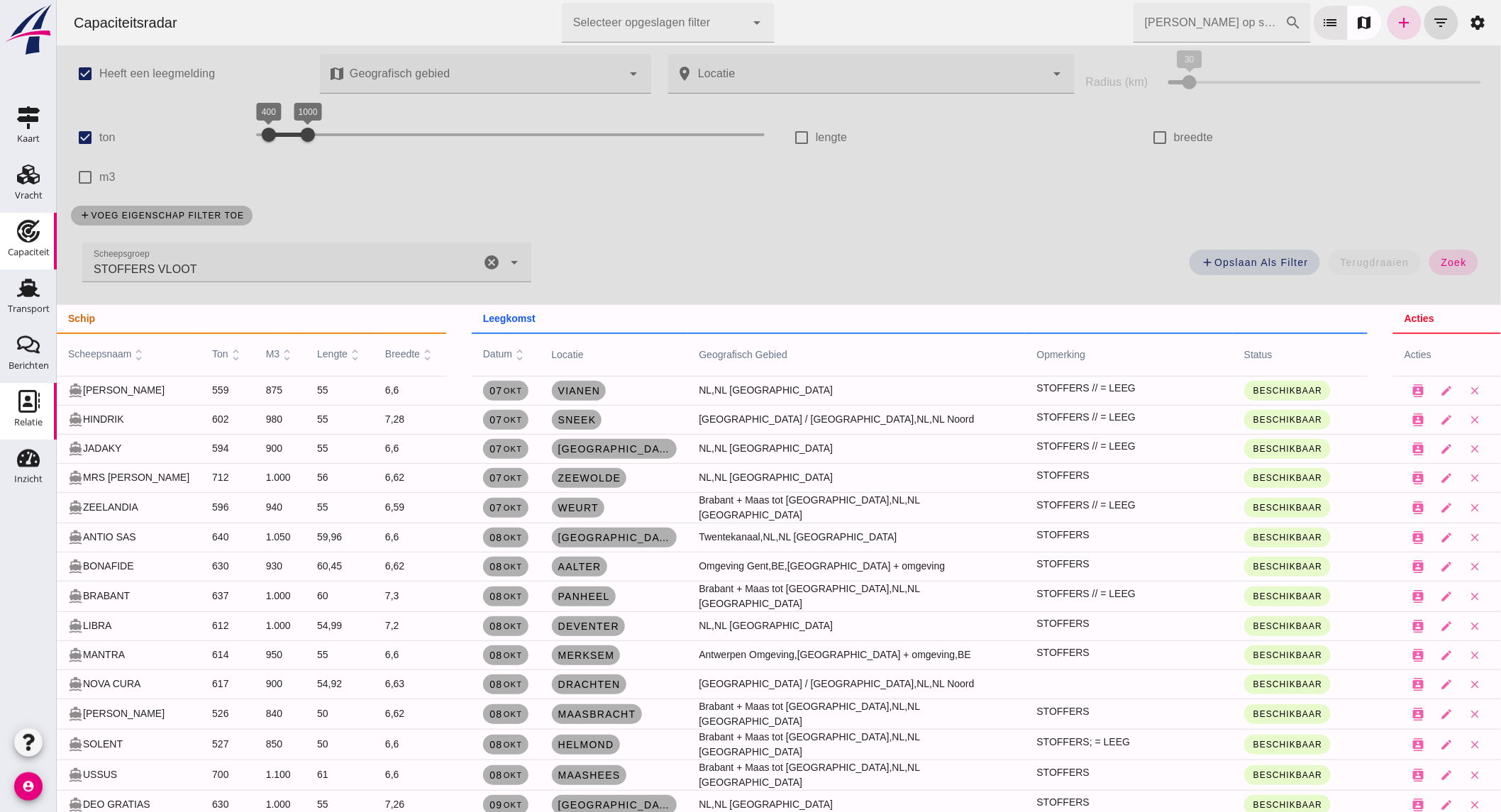
click at [27, 399] on use at bounding box center [29, 401] width 21 height 22
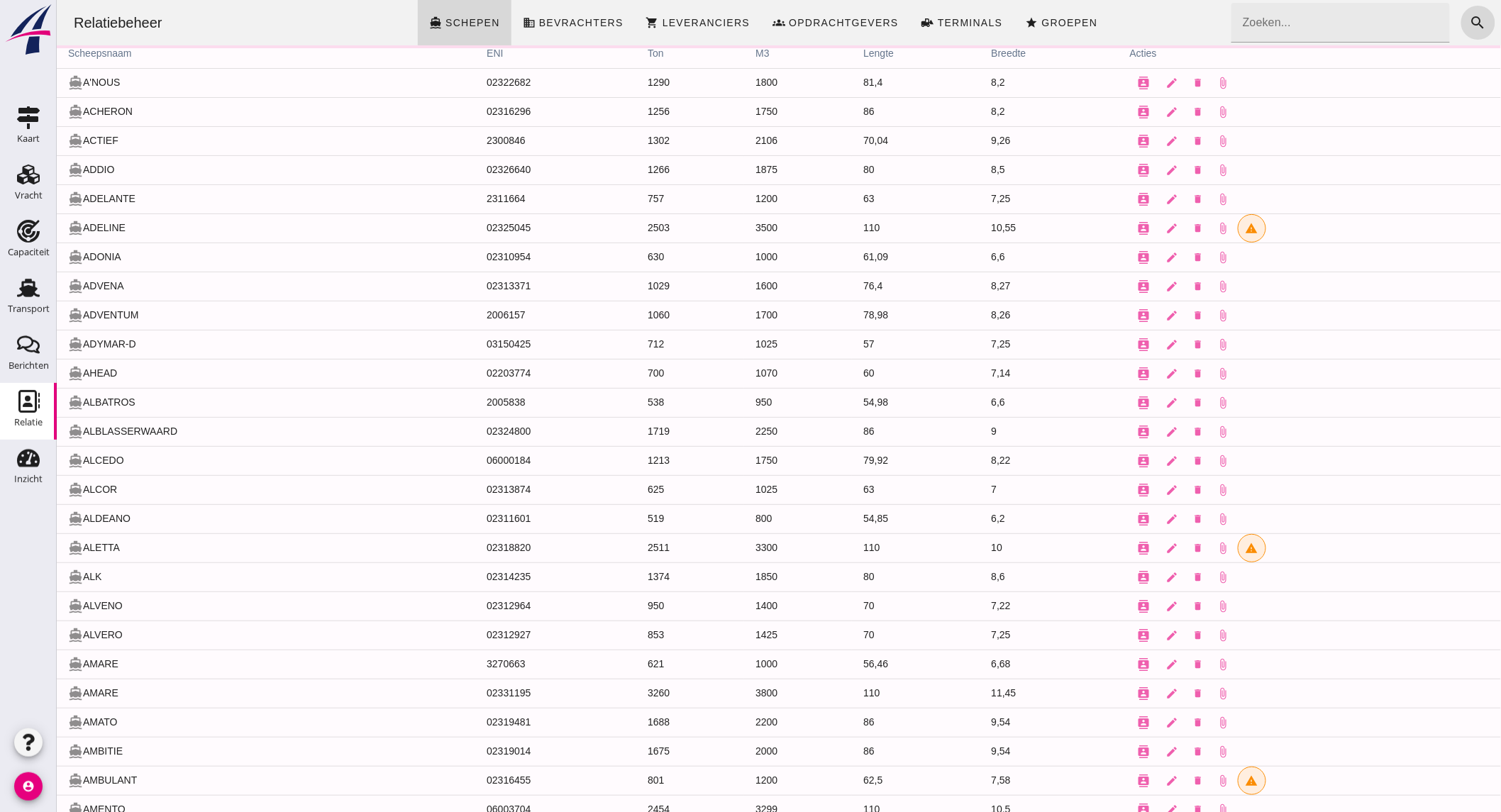
click at [1345, 25] on input "Zoeken..." at bounding box center [1336, 22] width 210 height 40
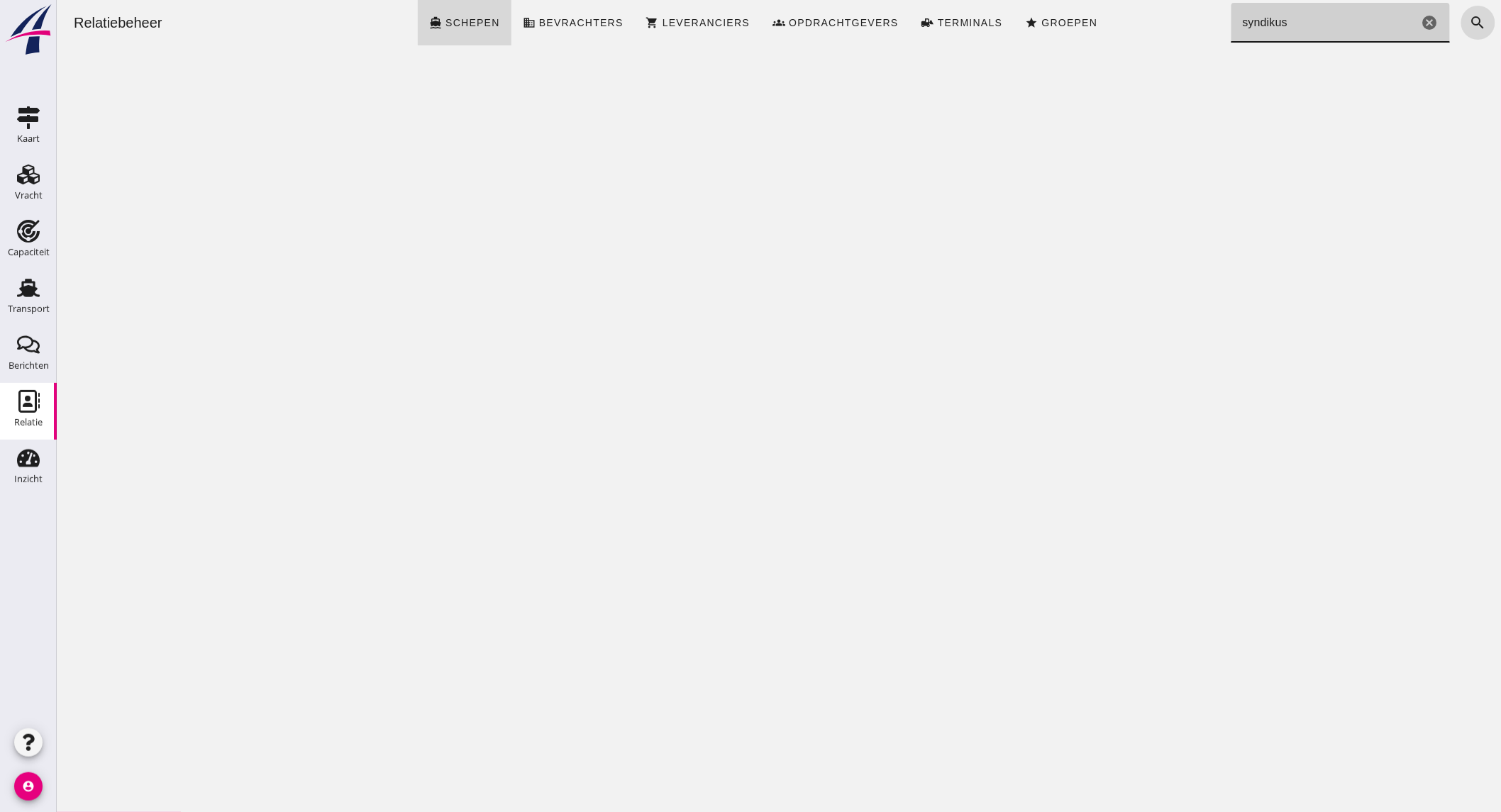
type input "syndikus"
click at [33, 292] on use at bounding box center [28, 288] width 22 height 19
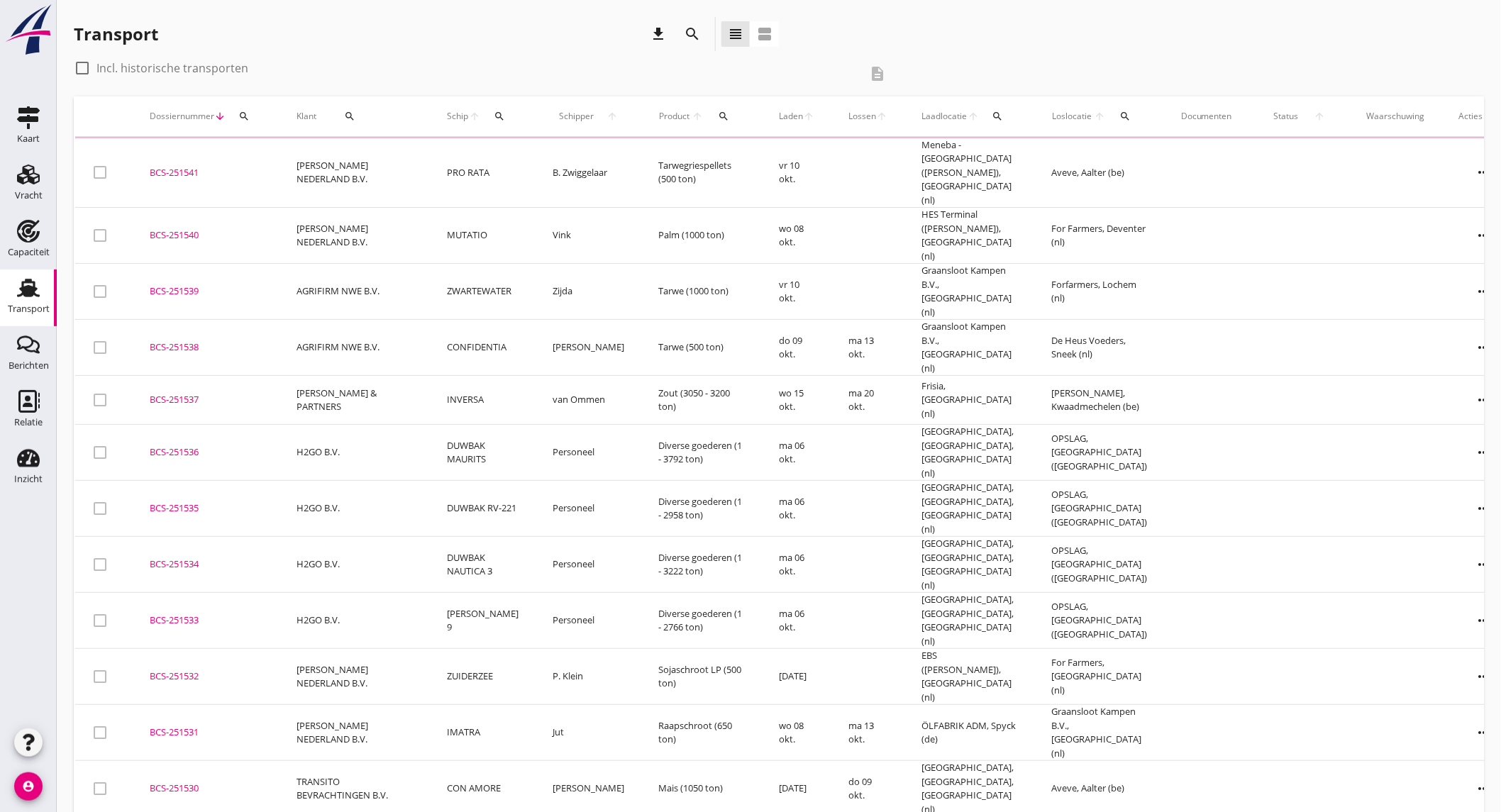
click at [694, 26] on icon "search" at bounding box center [692, 34] width 17 height 17
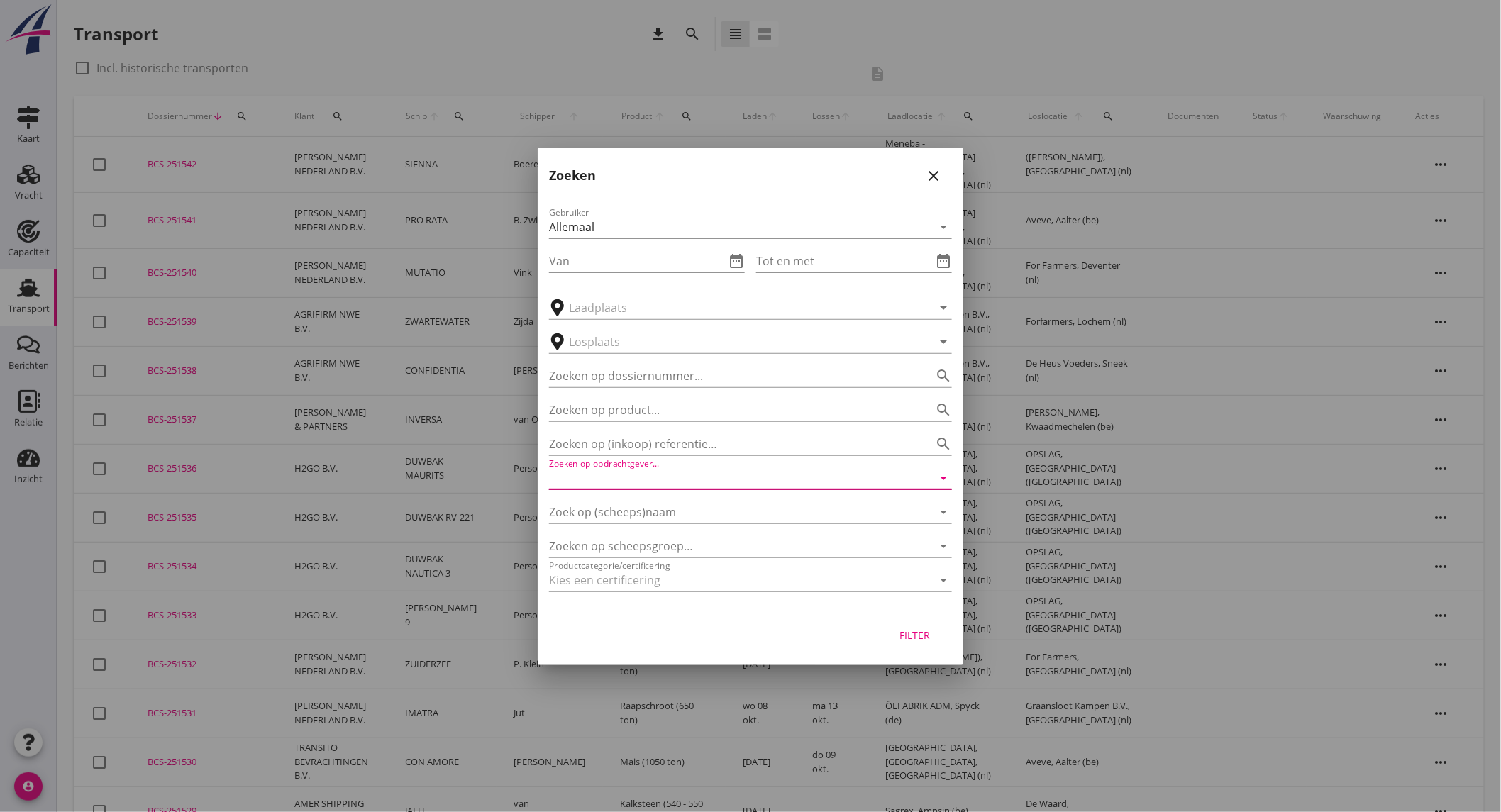
click at [752, 475] on input "Zoeken op opdrachtgever..." at bounding box center [731, 478] width 363 height 22
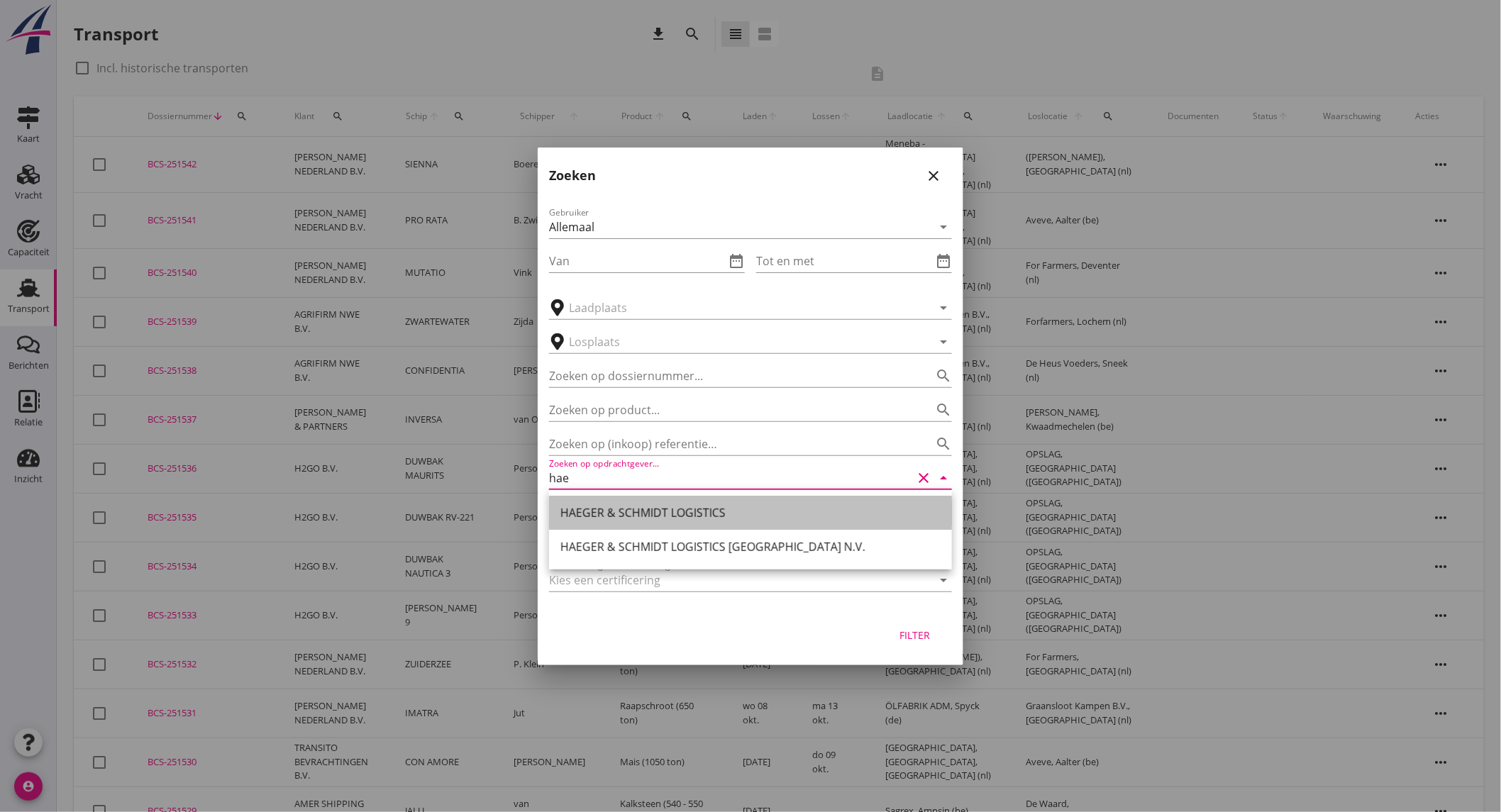
click at [727, 511] on div "HAEGER & SCHMIDT LOGISTICS" at bounding box center [750, 513] width 380 height 17
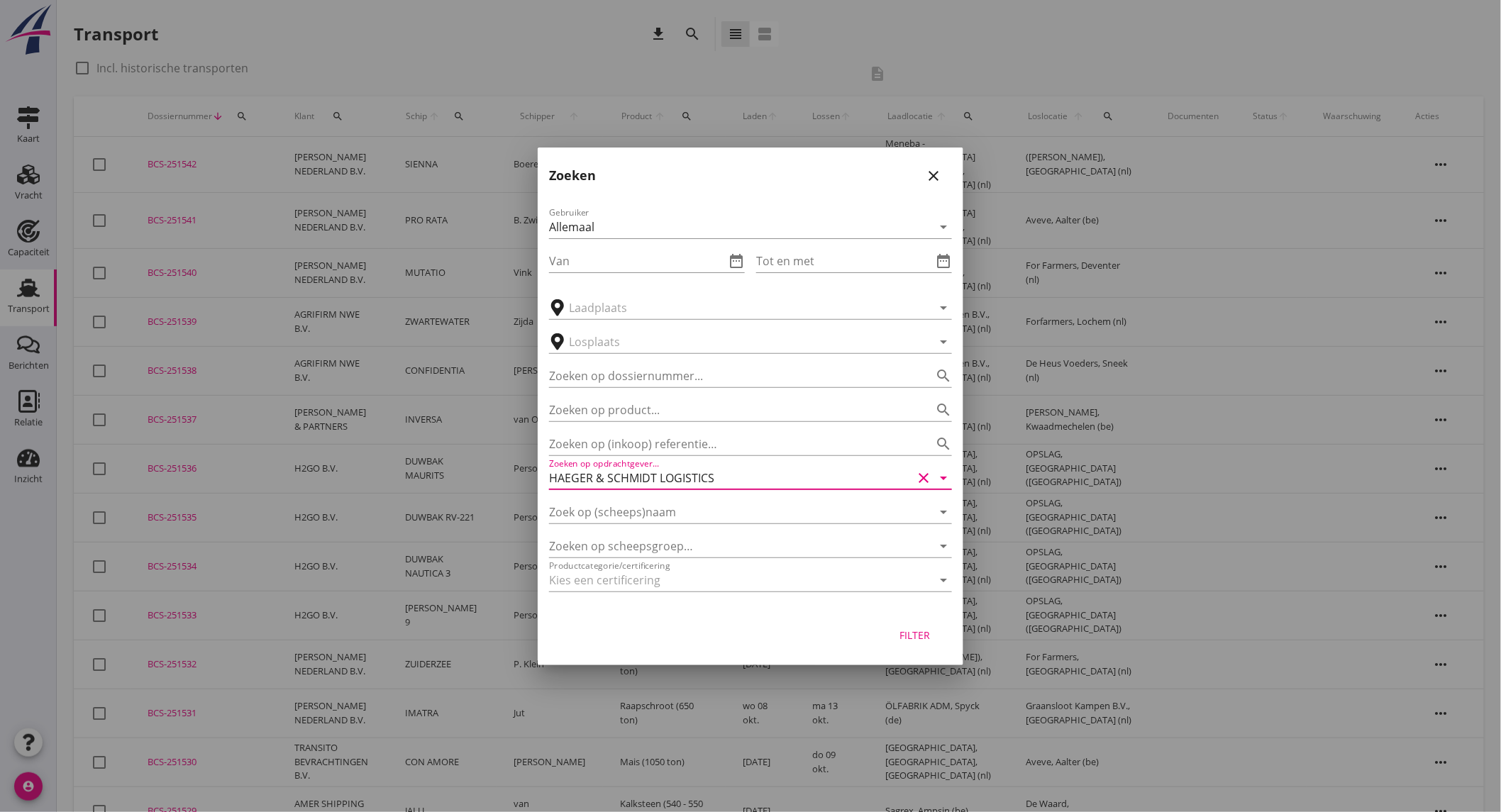
type input "HAEGER & SCHMIDT LOGISTICS"
click at [910, 631] on div "Filter" at bounding box center [914, 634] width 40 height 15
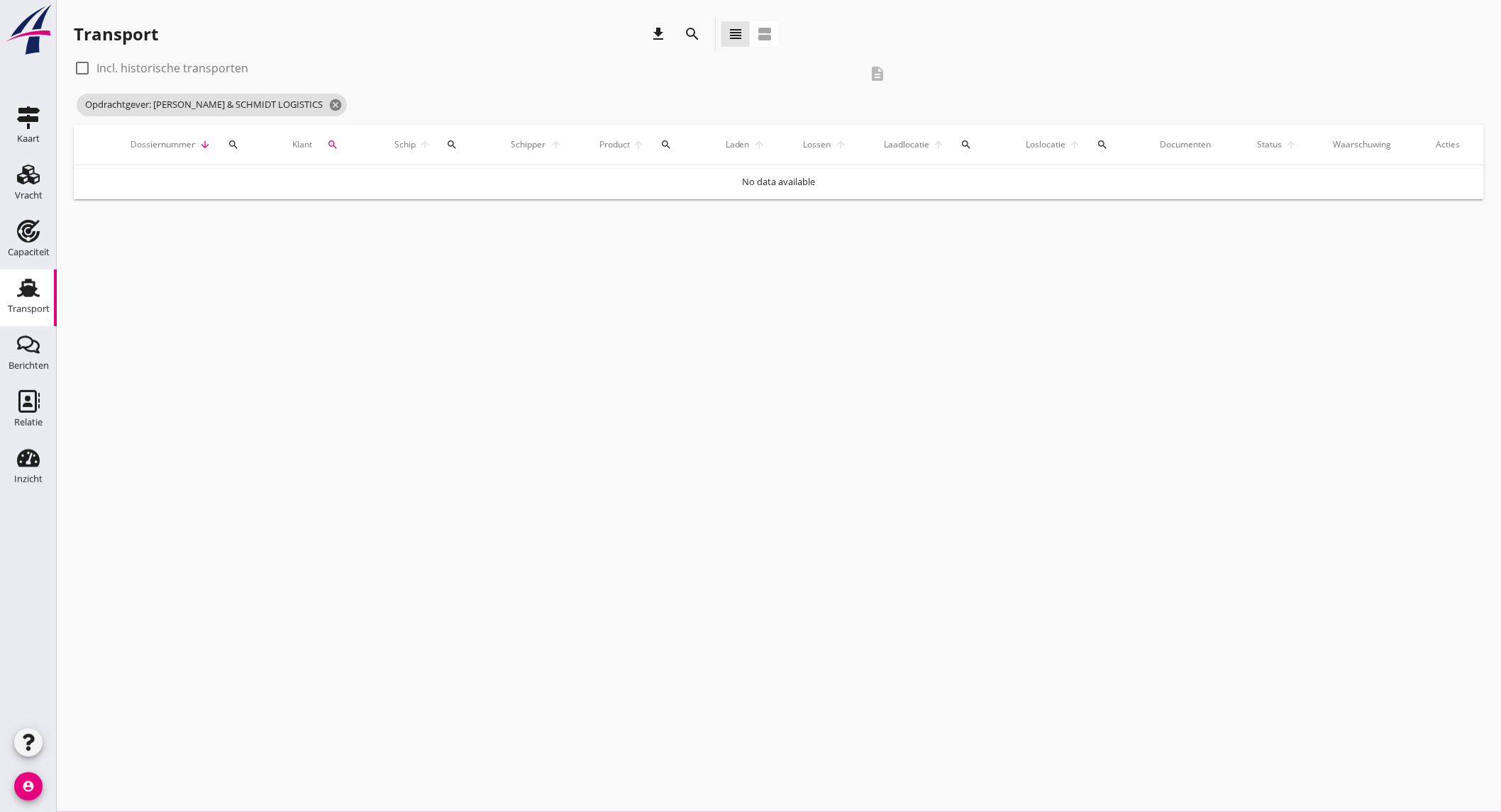
click at [204, 69] on label "Incl. historische transporten" at bounding box center [172, 68] width 152 height 14
checkbox input "true"
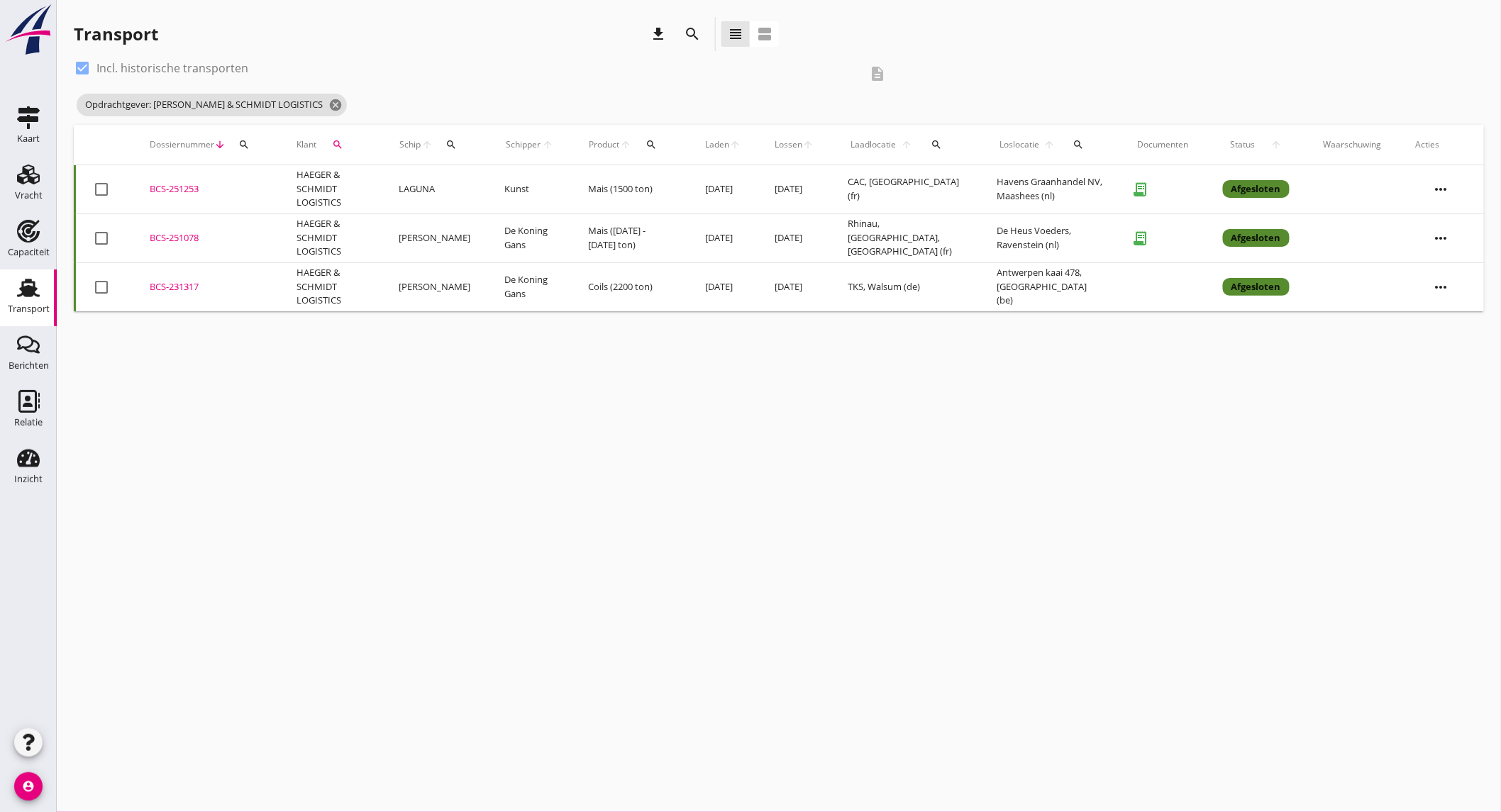
click at [302, 177] on td "HAEGER & SCHMIDT LOGISTICS" at bounding box center [331, 190] width 103 height 49
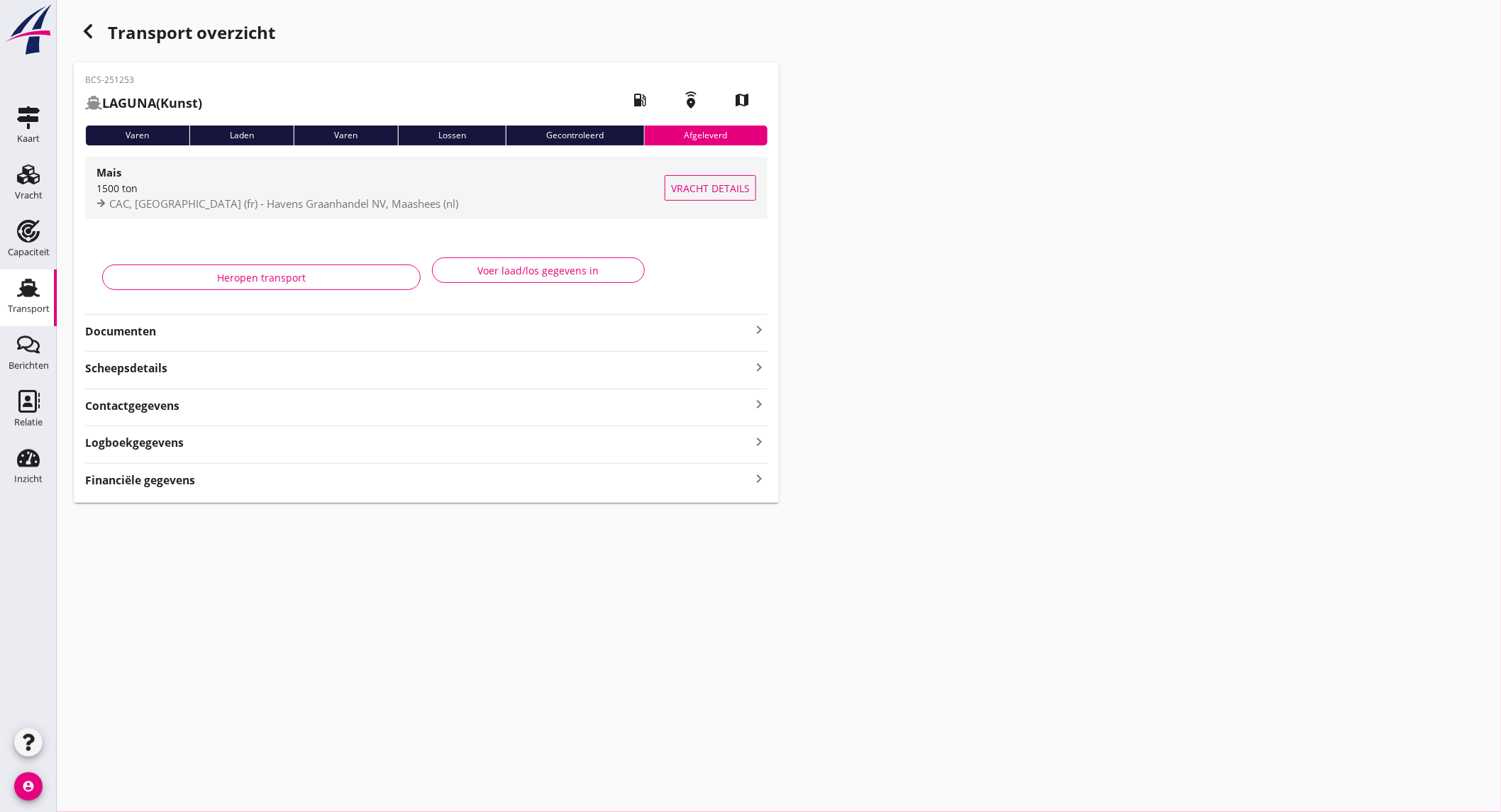
click at [192, 189] on div "1500 ton" at bounding box center [380, 188] width 568 height 15
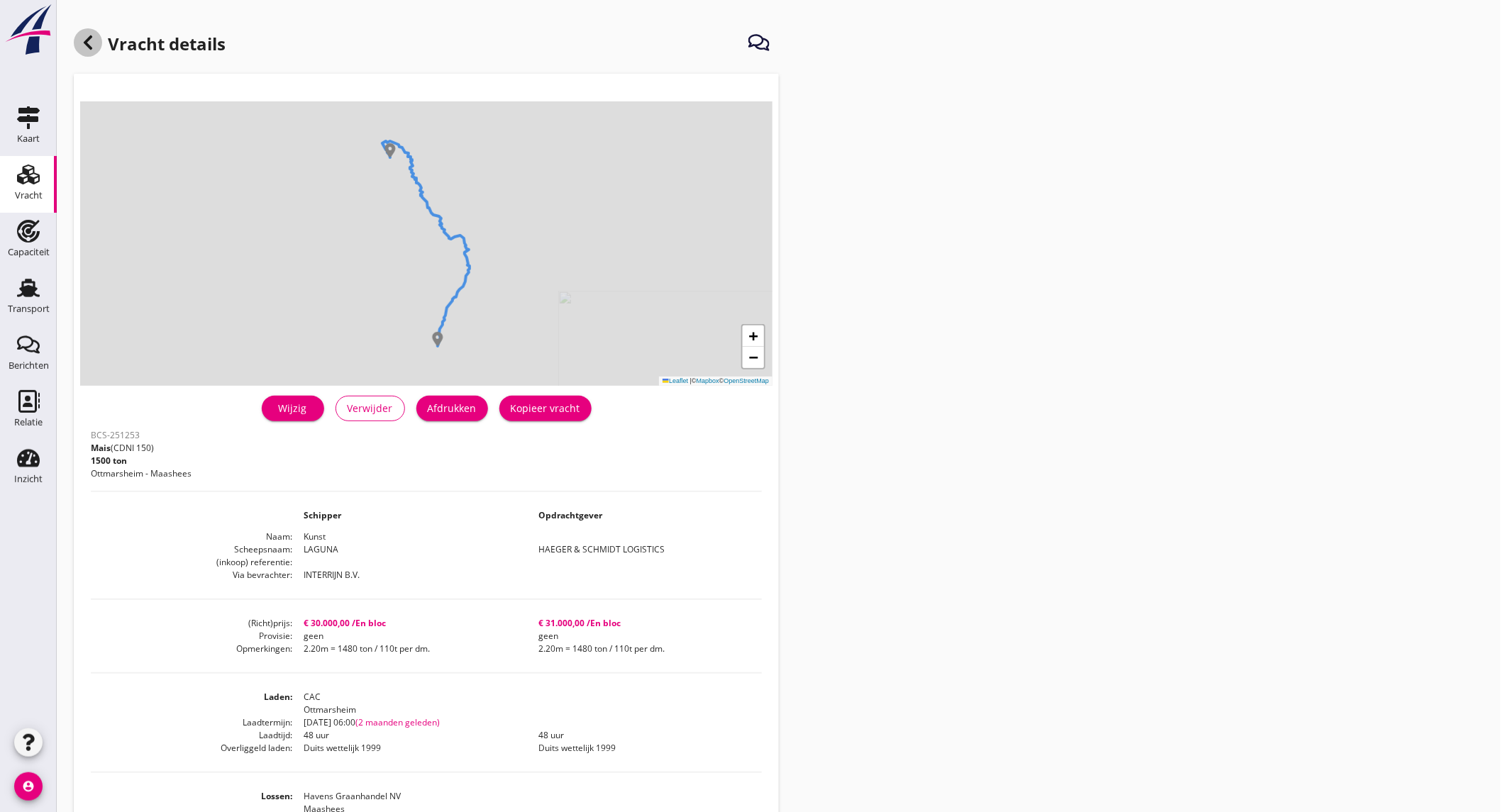
click at [83, 45] on icon at bounding box center [88, 43] width 17 height 17
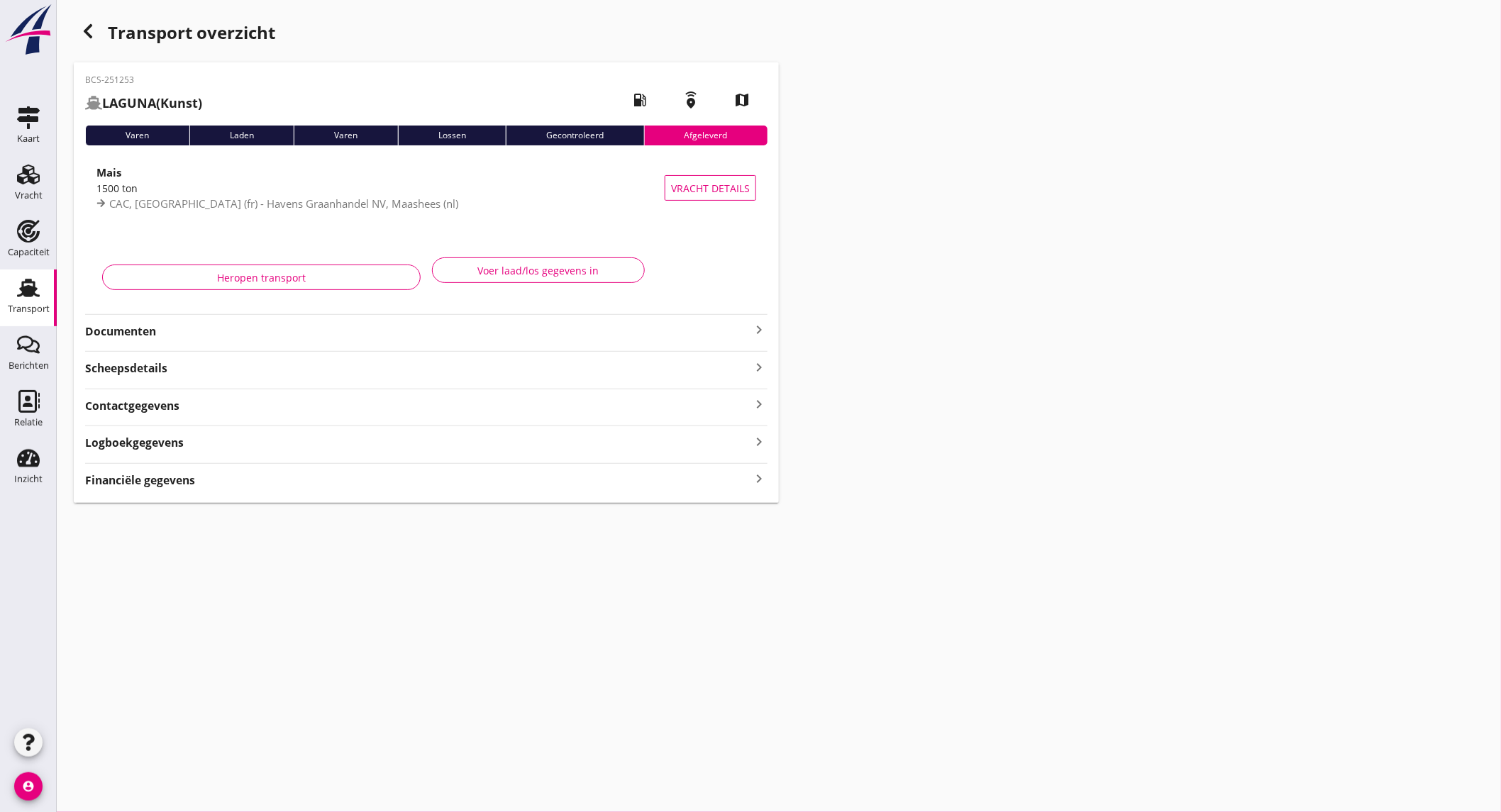
click at [229, 323] on strong "Documenten" at bounding box center [418, 331] width 666 height 17
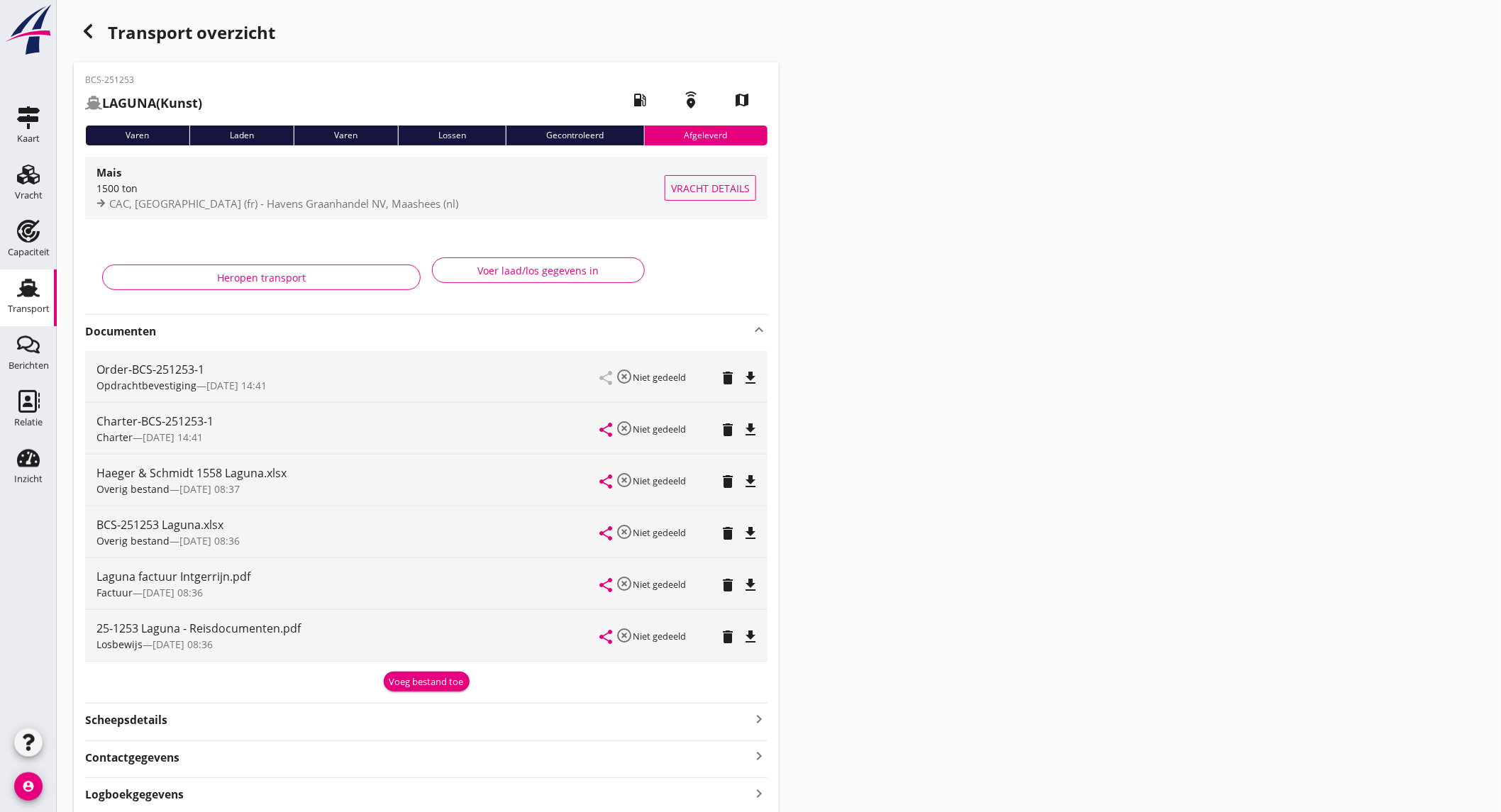
click at [275, 173] on div "Mais" at bounding box center [380, 173] width 568 height 17
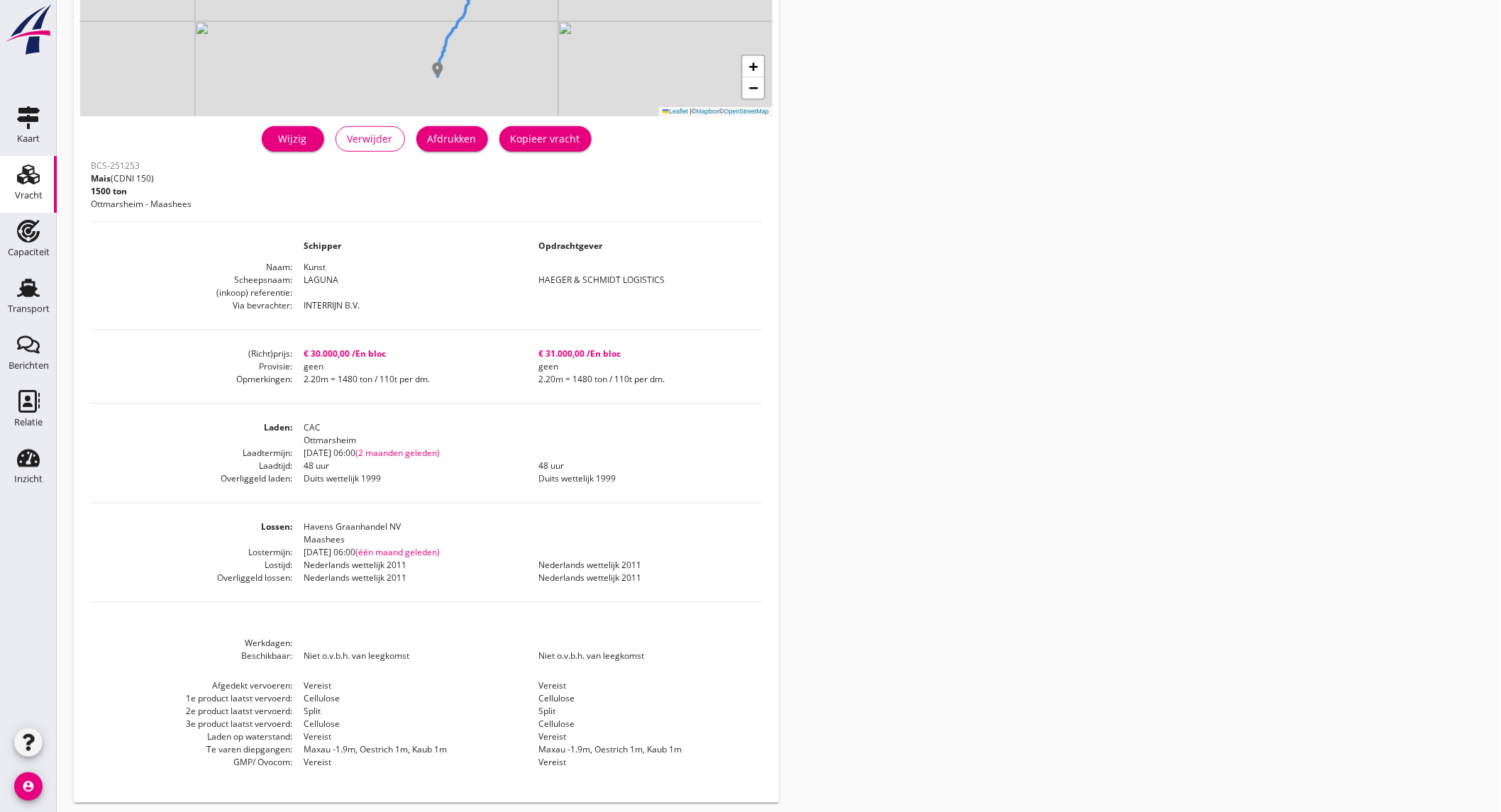
scroll to position [270, 0]
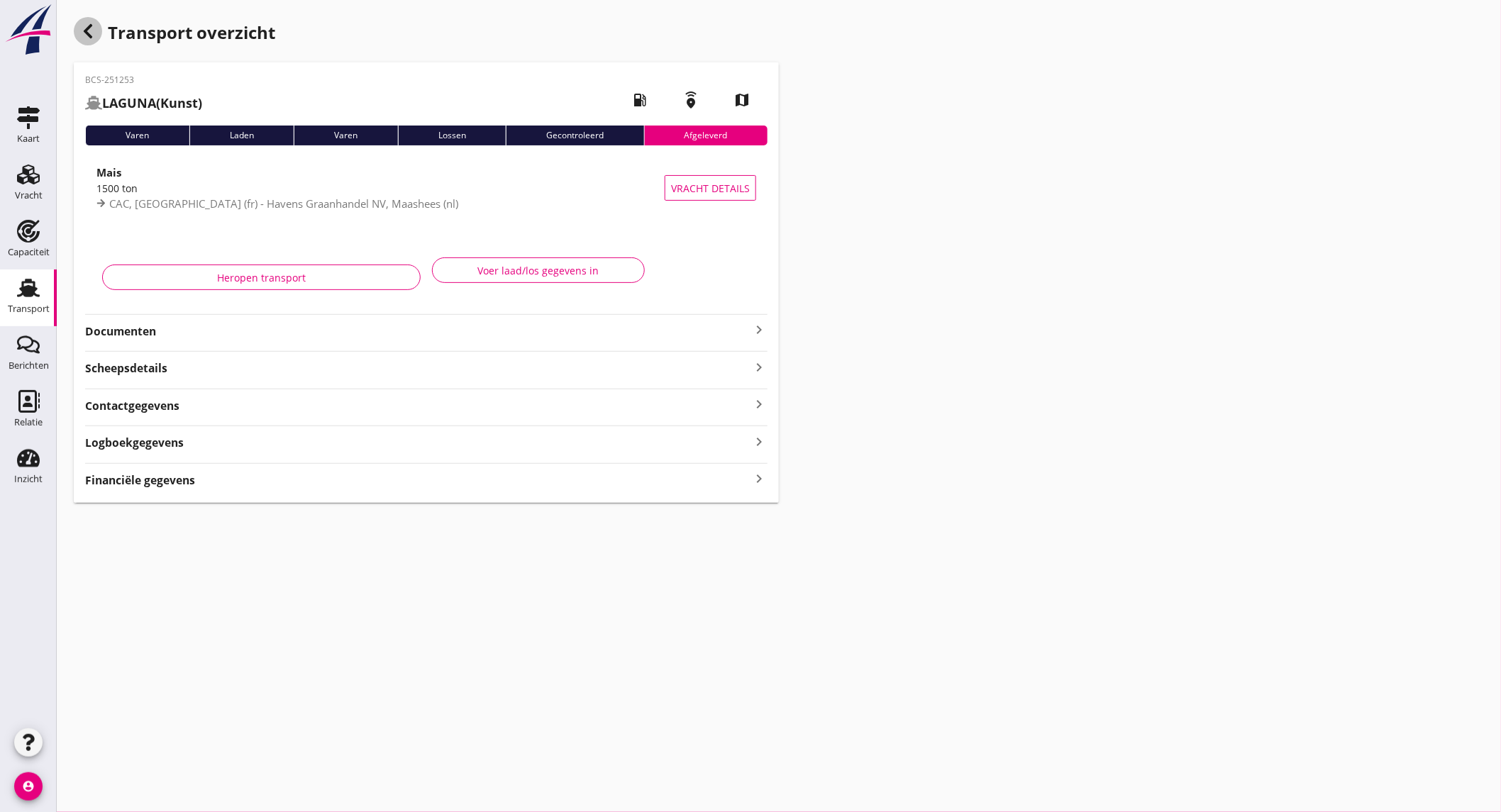
click at [90, 31] on icon "button" at bounding box center [88, 31] width 17 height 17
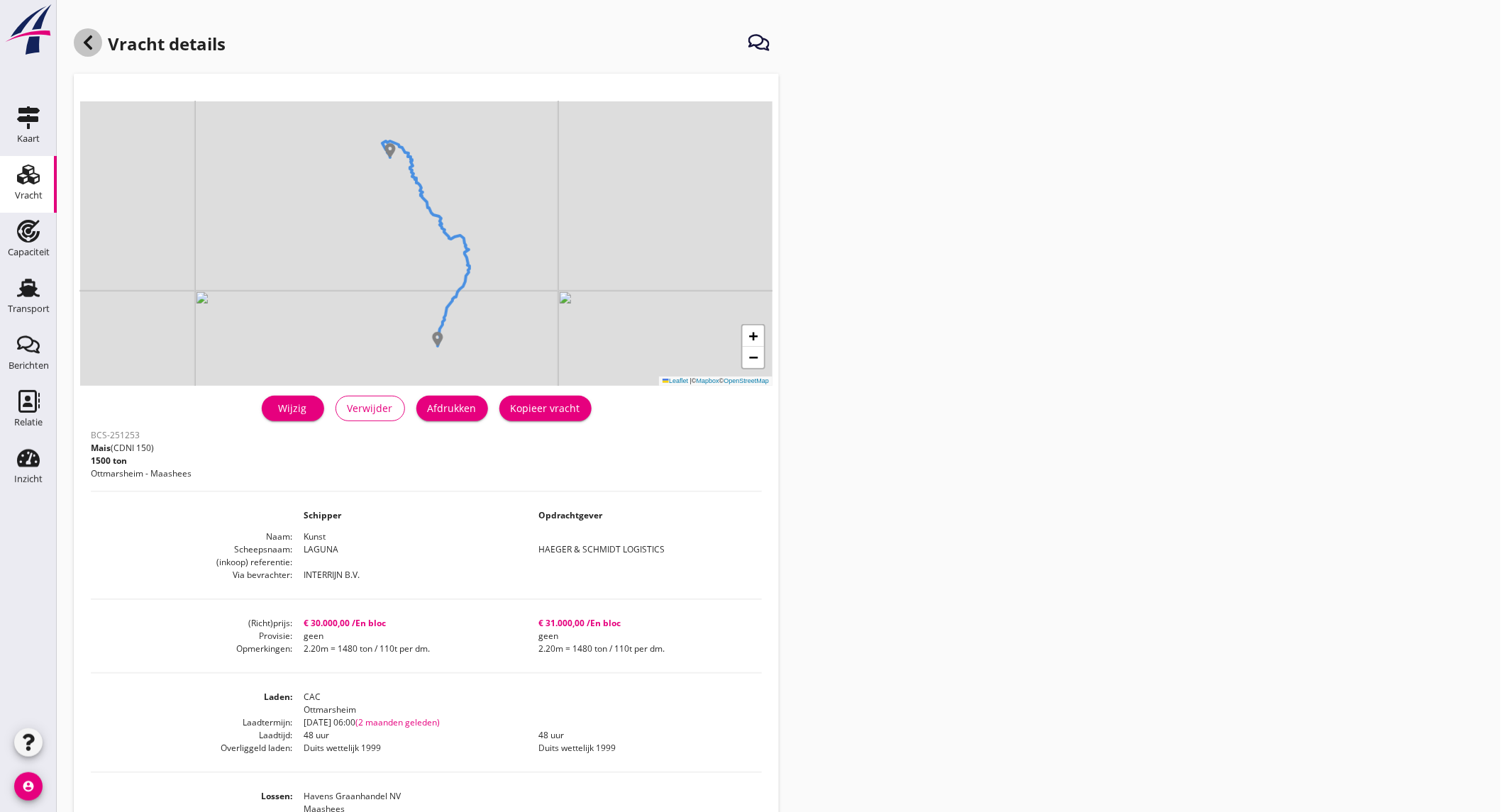
click at [90, 36] on use at bounding box center [88, 43] width 9 height 14
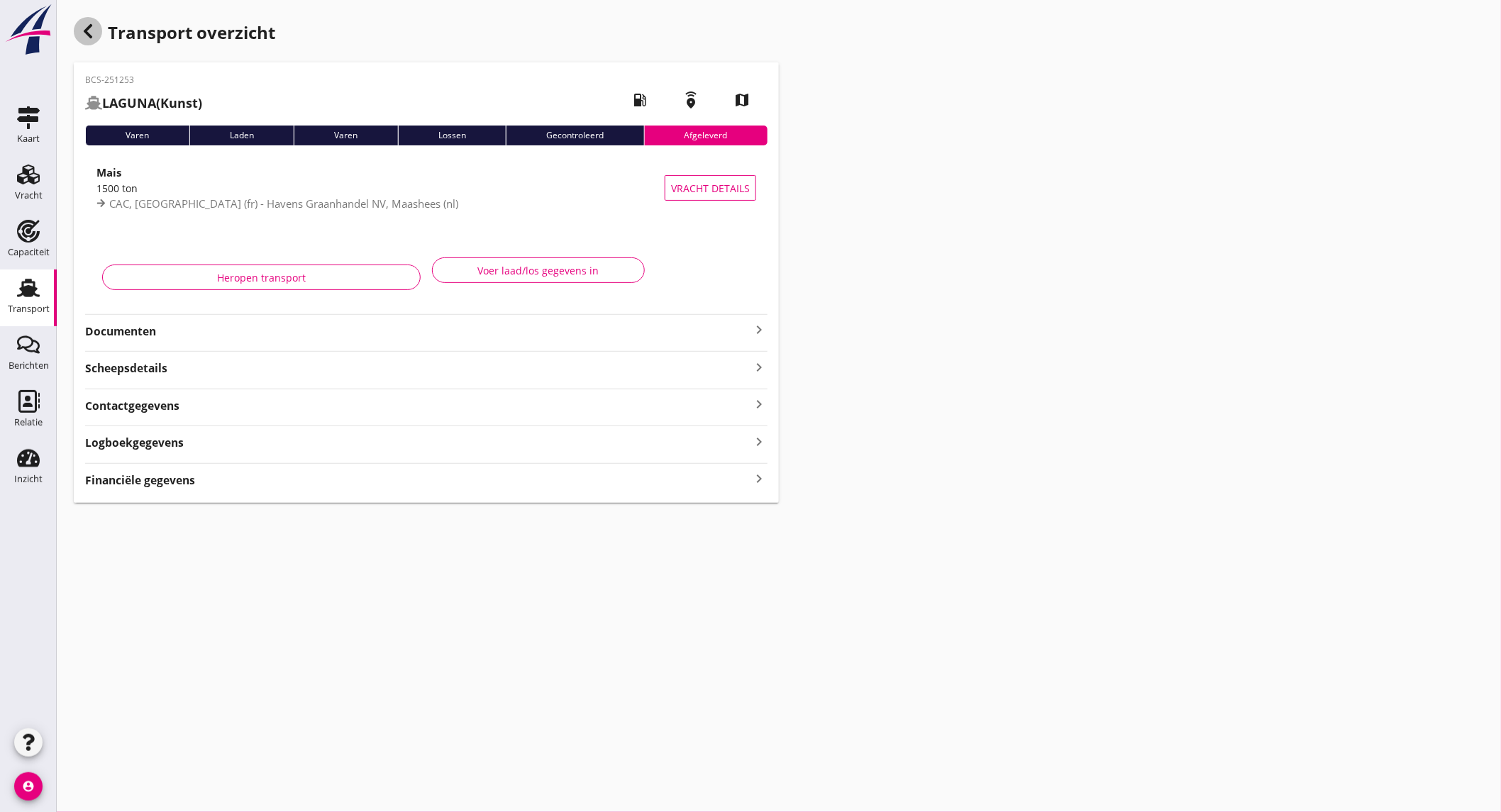
click at [93, 23] on icon "button" at bounding box center [88, 31] width 17 height 17
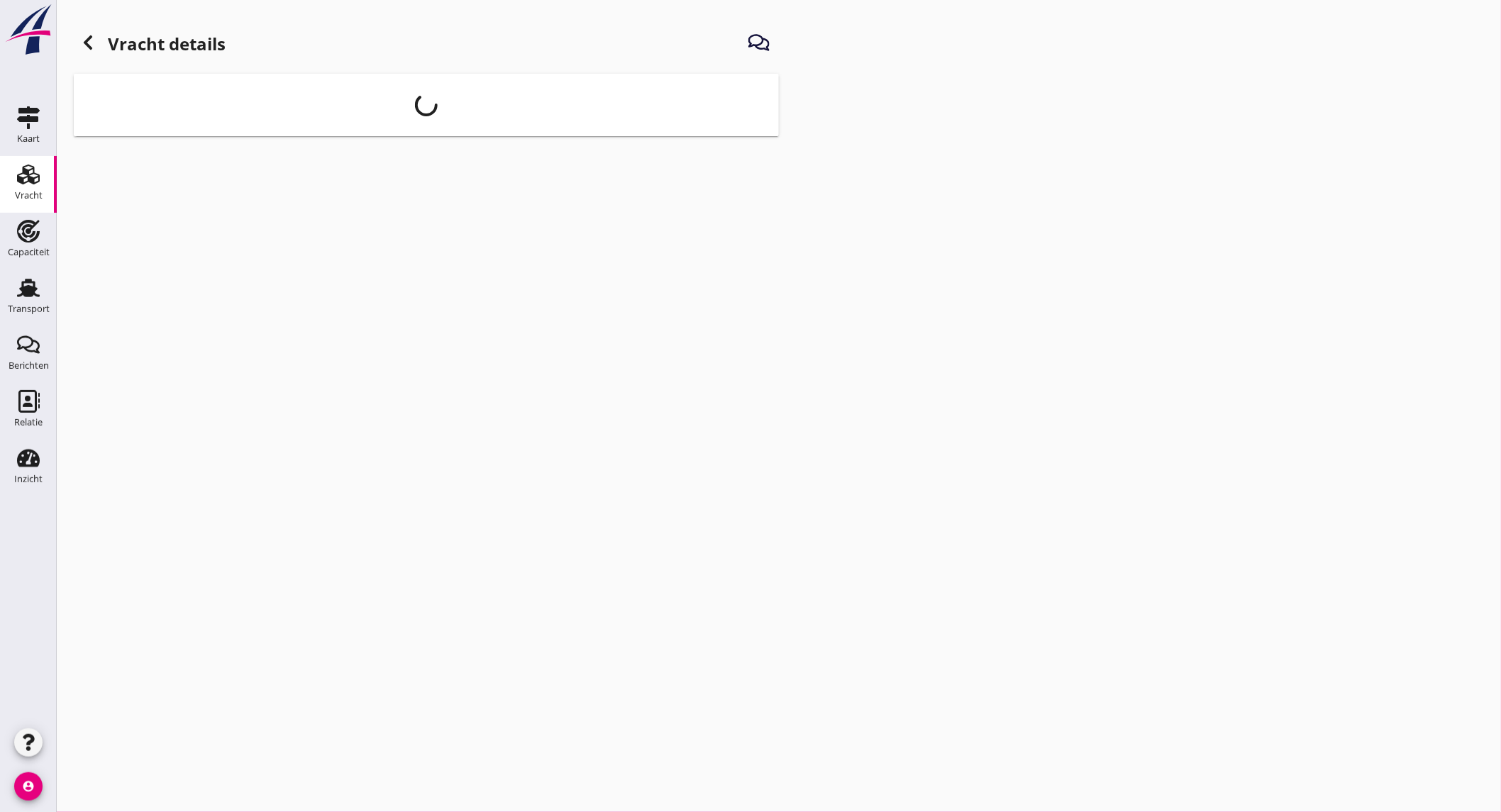
click at [81, 35] on icon at bounding box center [88, 43] width 17 height 17
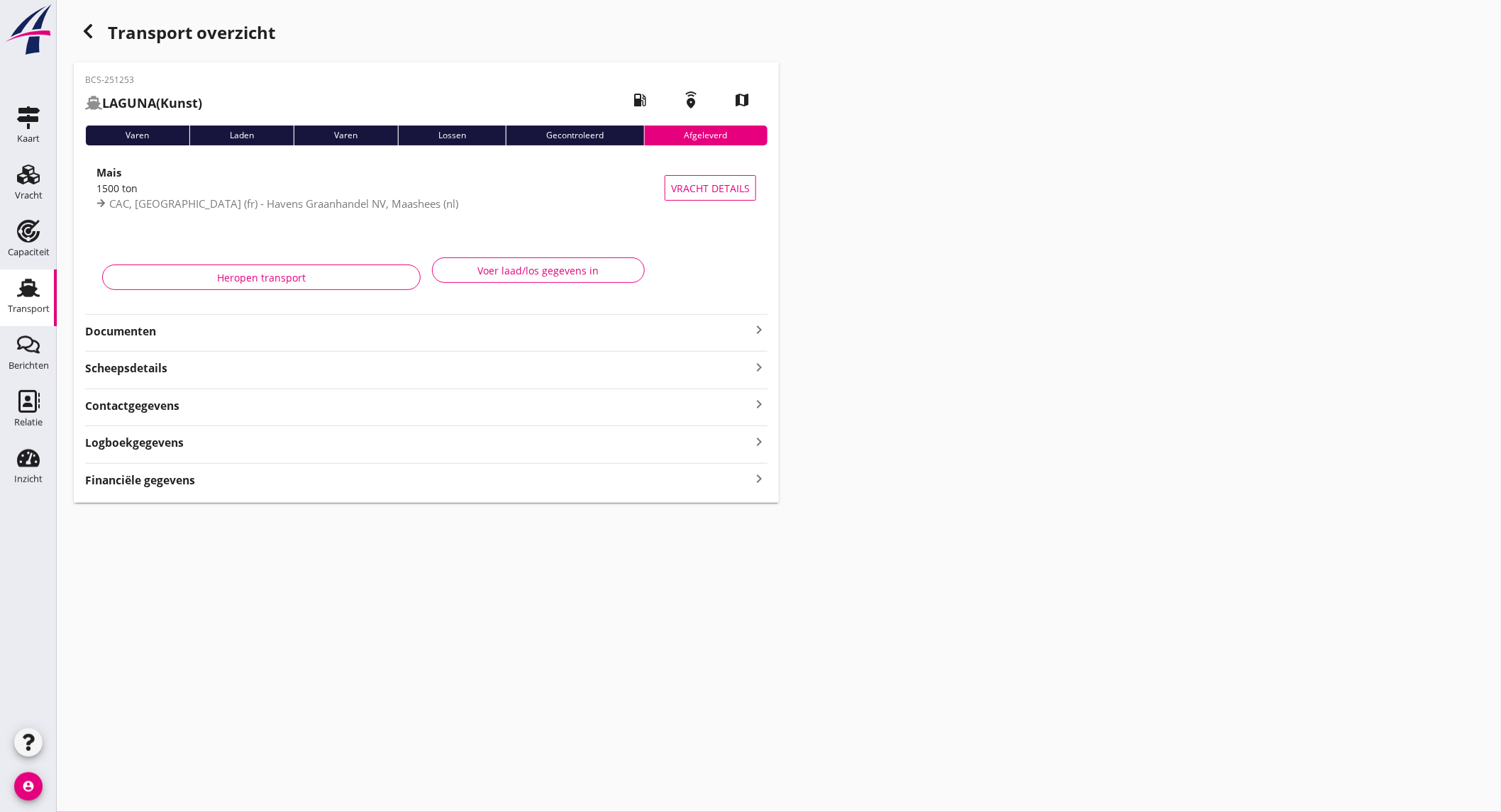
click at [89, 38] on icon "button" at bounding box center [88, 31] width 17 height 17
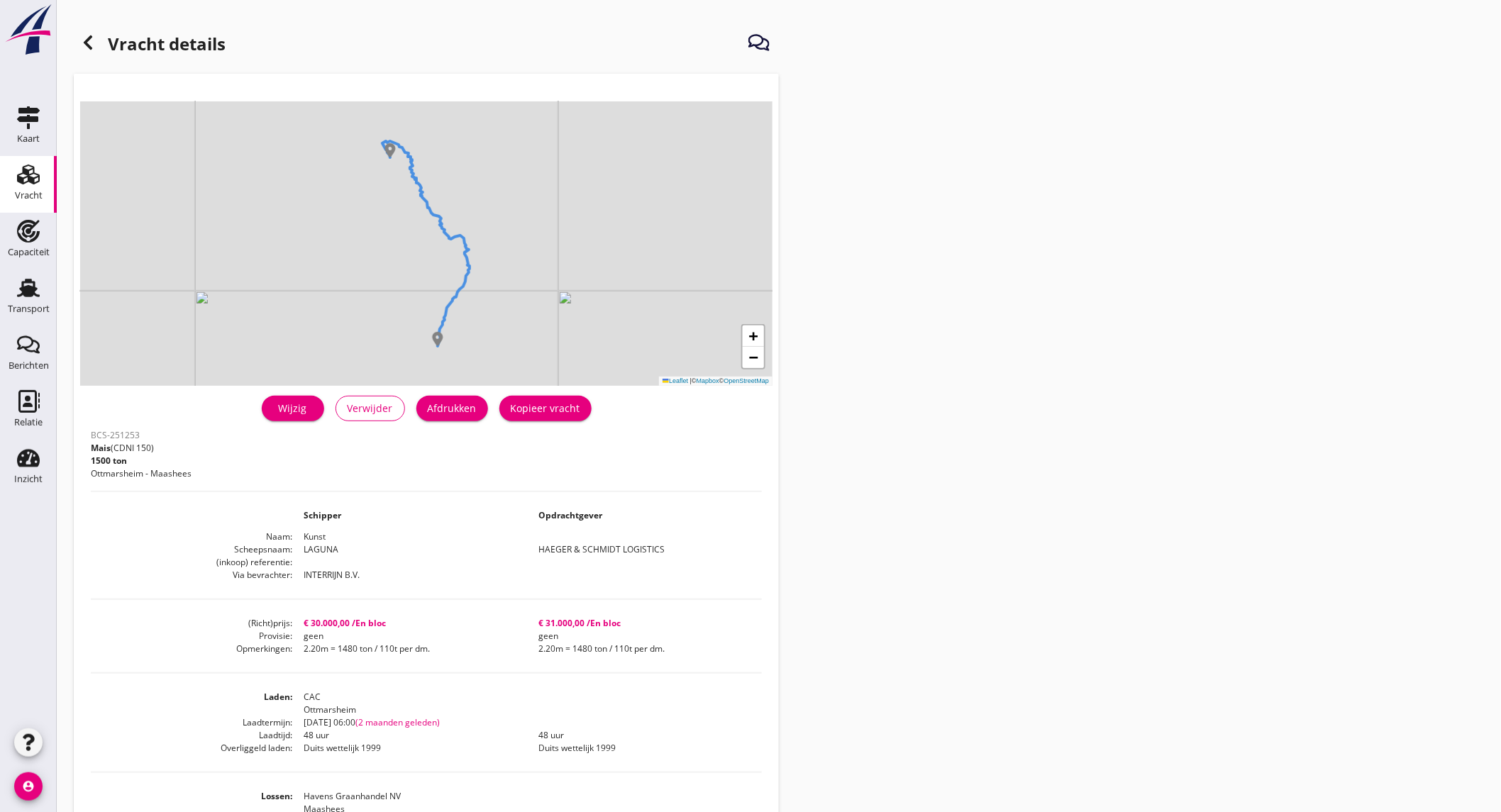
click at [96, 40] on div at bounding box center [87, 42] width 28 height 28
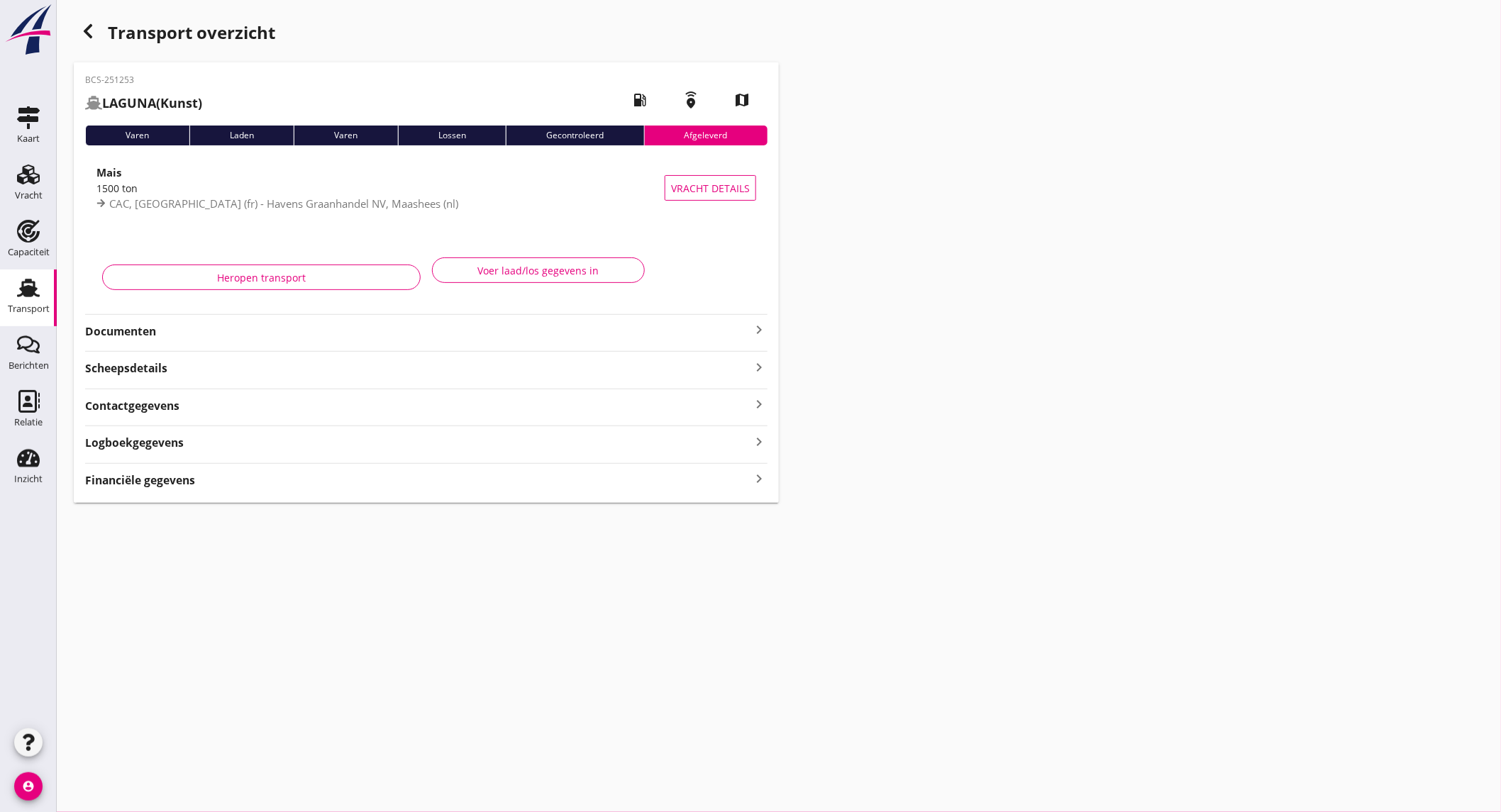
click at [82, 40] on div "button" at bounding box center [87, 31] width 28 height 28
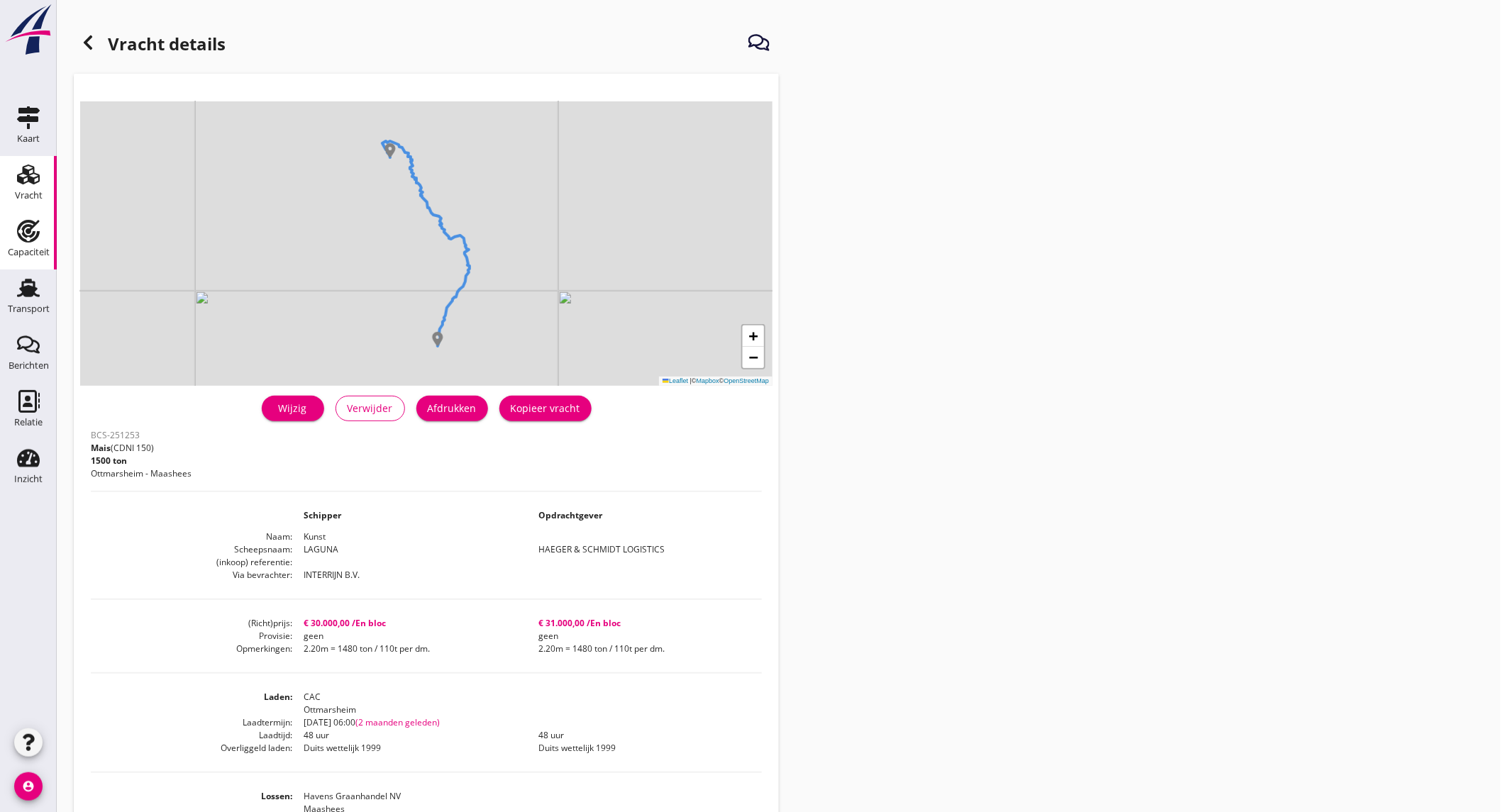
click at [31, 249] on div "Capaciteit" at bounding box center [29, 251] width 42 height 9
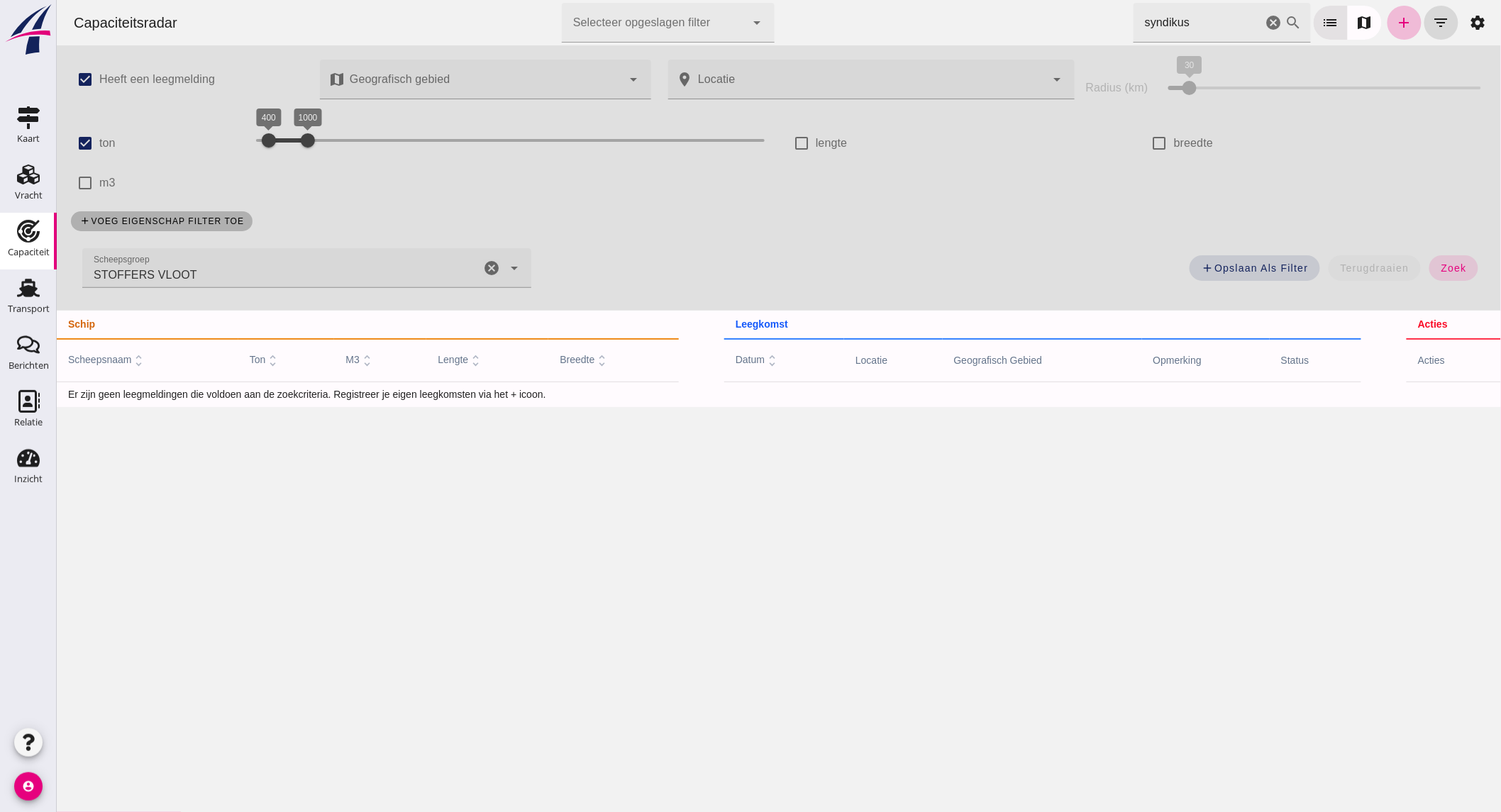
drag, startPoint x: 28, startPoint y: 290, endPoint x: 280, endPoint y: 274, distance: 252.5
click at [28, 290] on use at bounding box center [28, 288] width 22 height 19
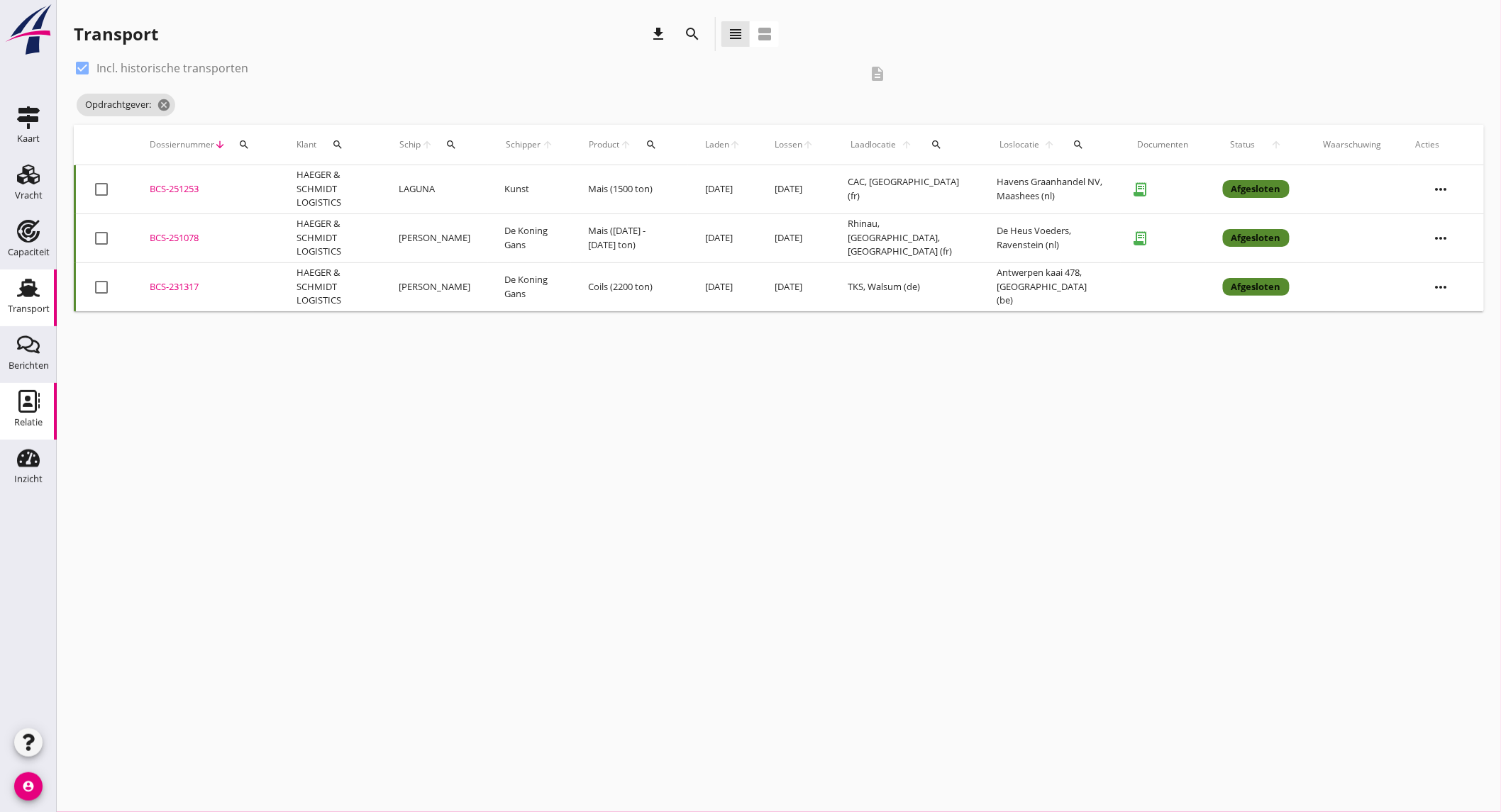
click at [8, 405] on link "Relatie Relatie" at bounding box center [28, 411] width 57 height 57
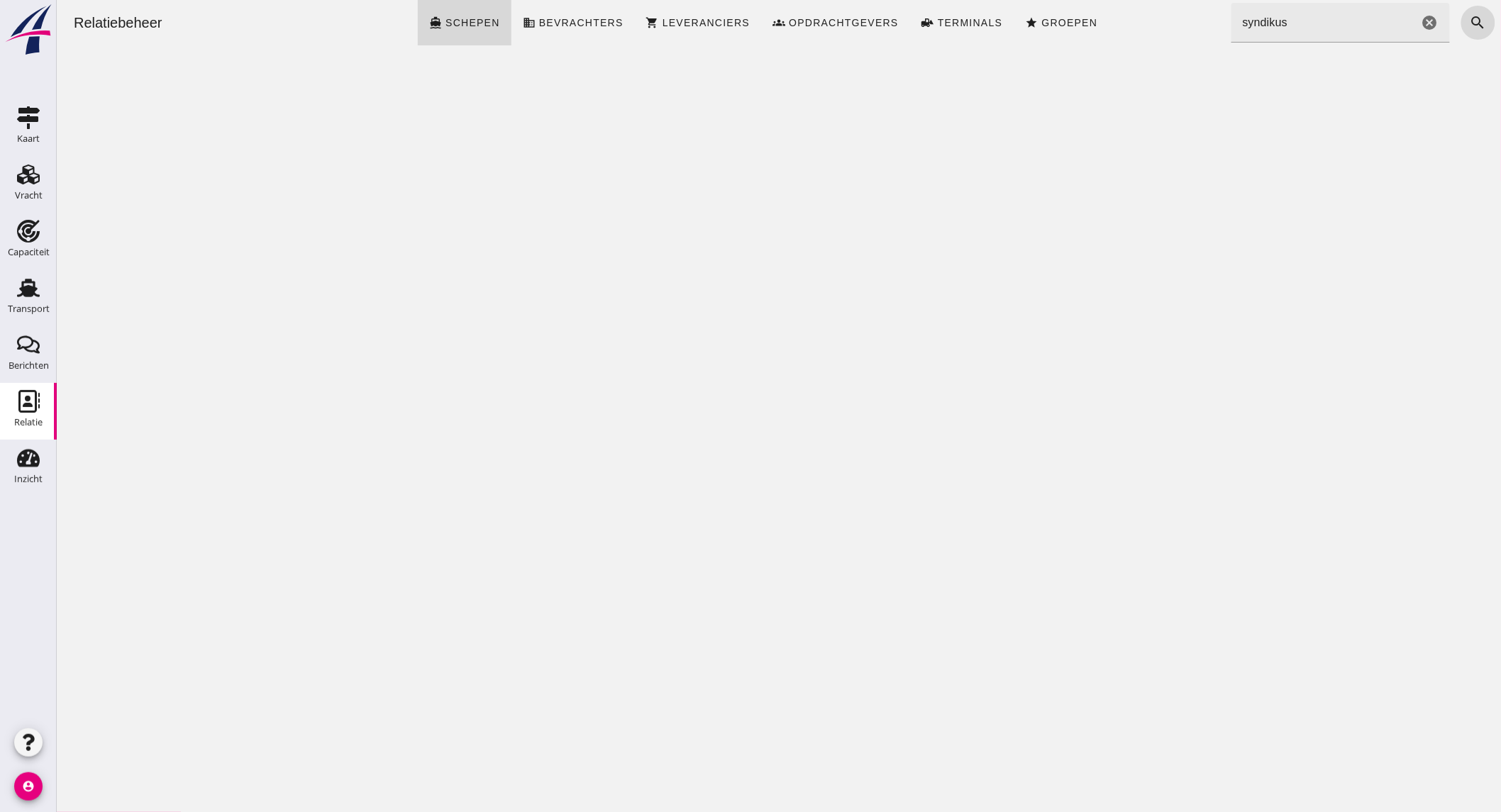
click at [1277, 22] on input "syndikus" at bounding box center [1324, 22] width 187 height 40
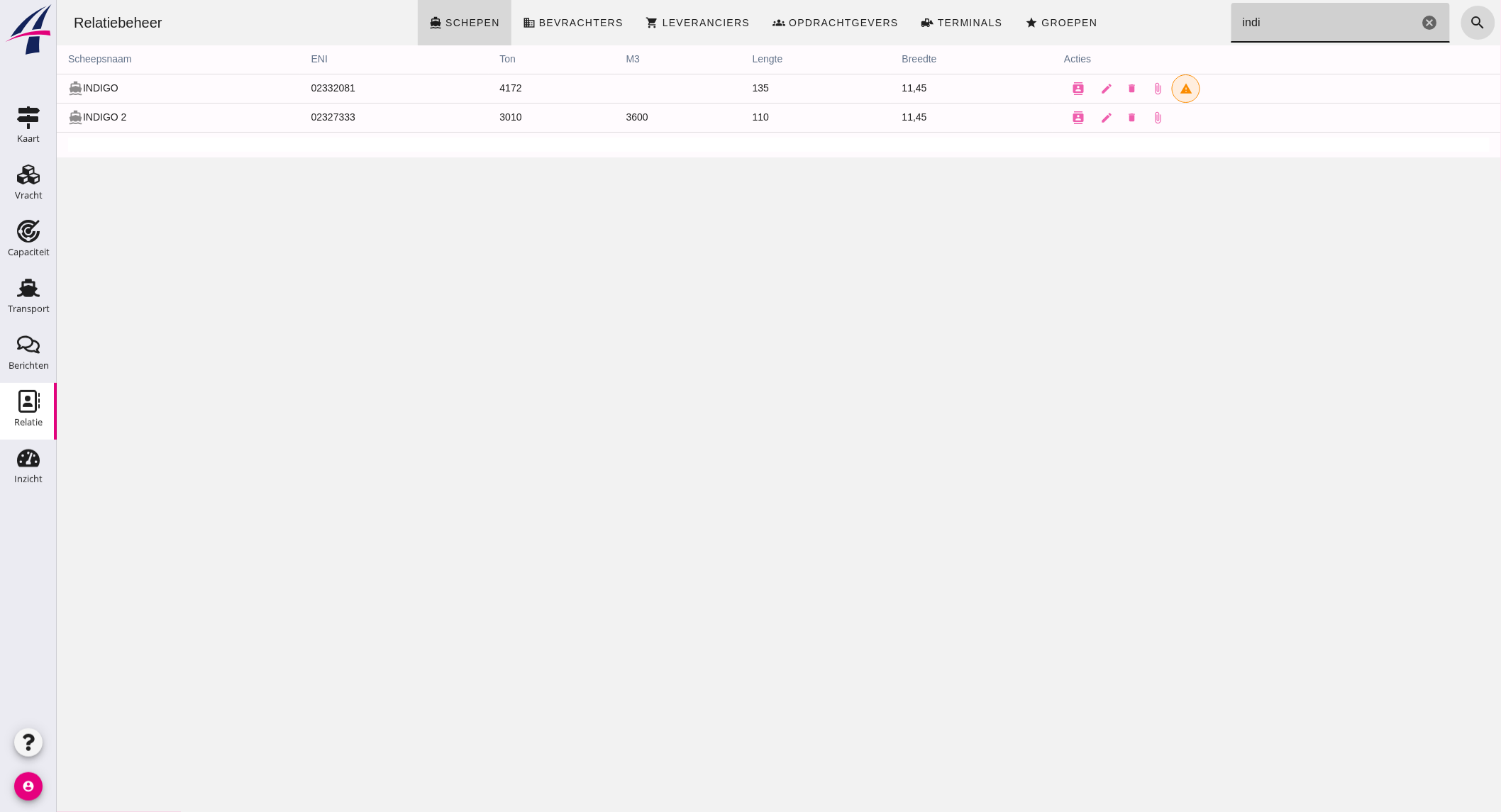
type input "indi"
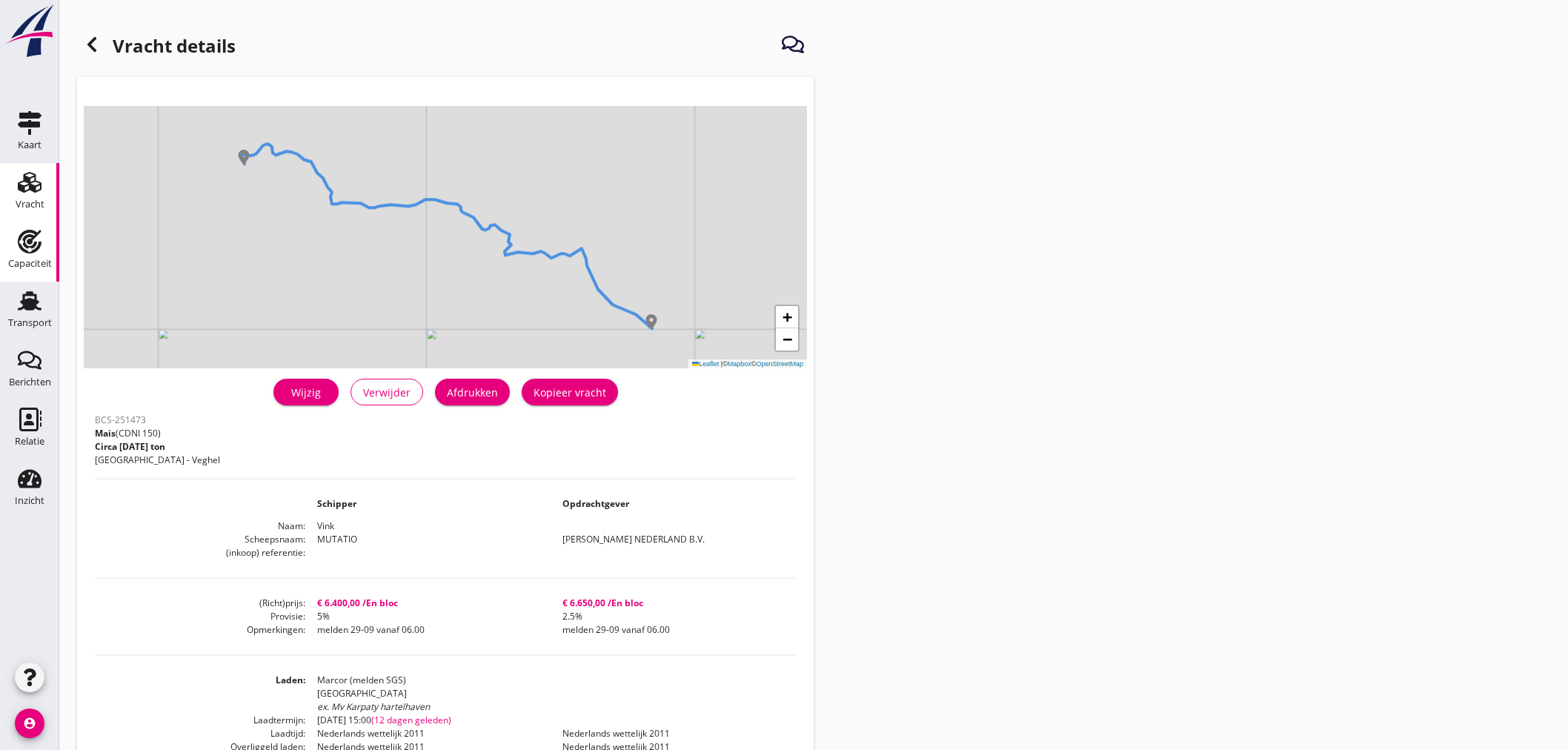
scroll to position [327, 0]
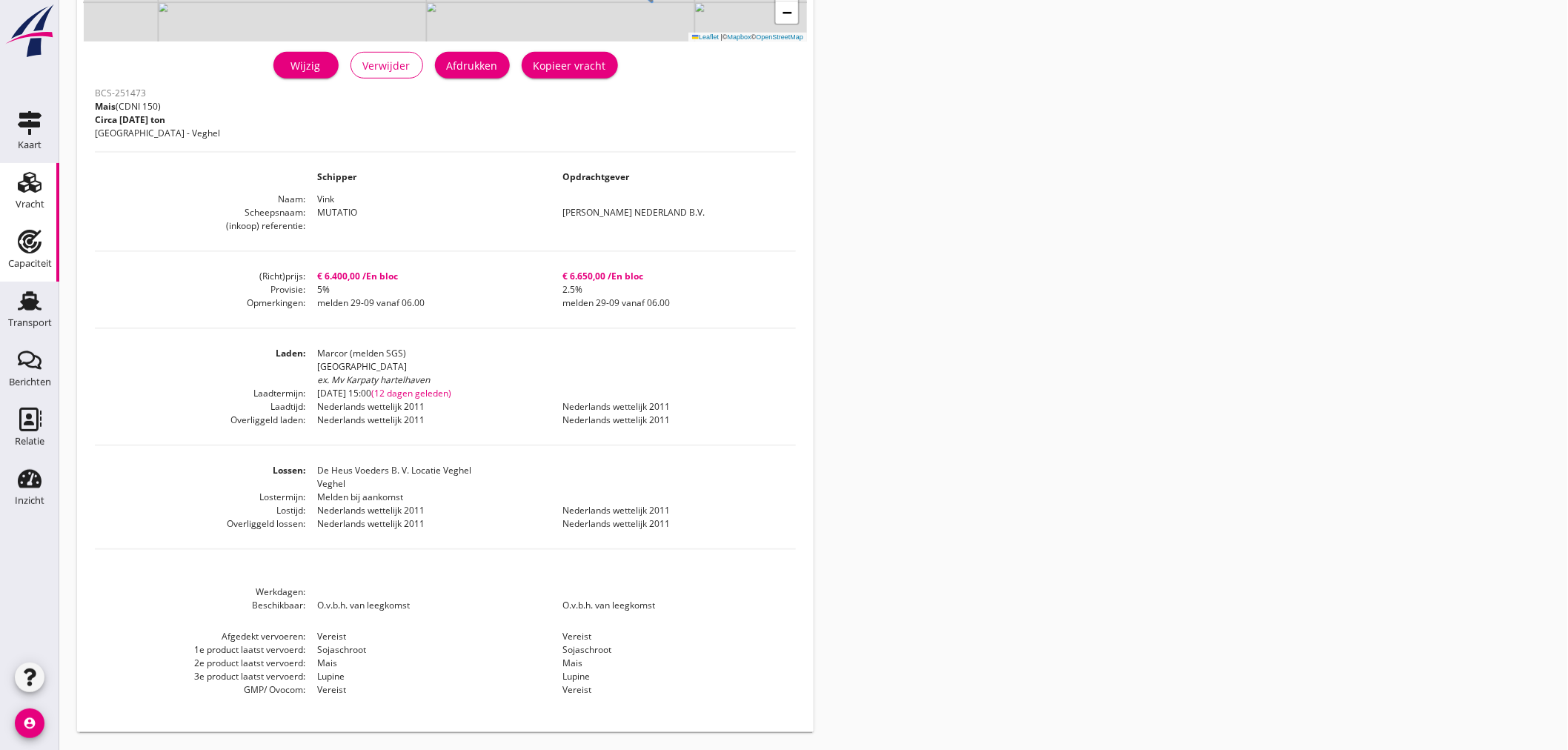
click at [37, 267] on div "Capaciteit" at bounding box center [30, 263] width 44 height 10
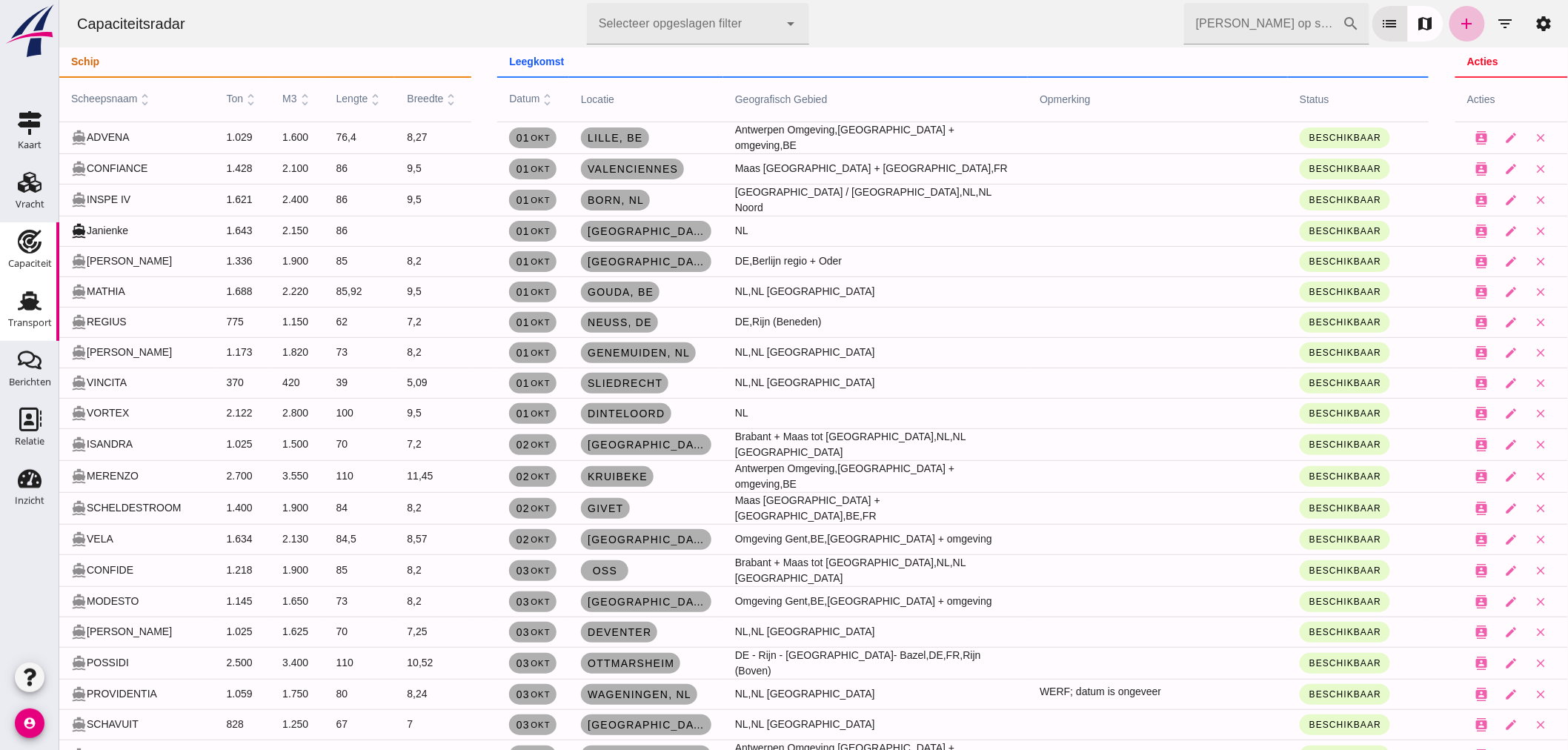
click at [25, 301] on use at bounding box center [29, 301] width 23 height 20
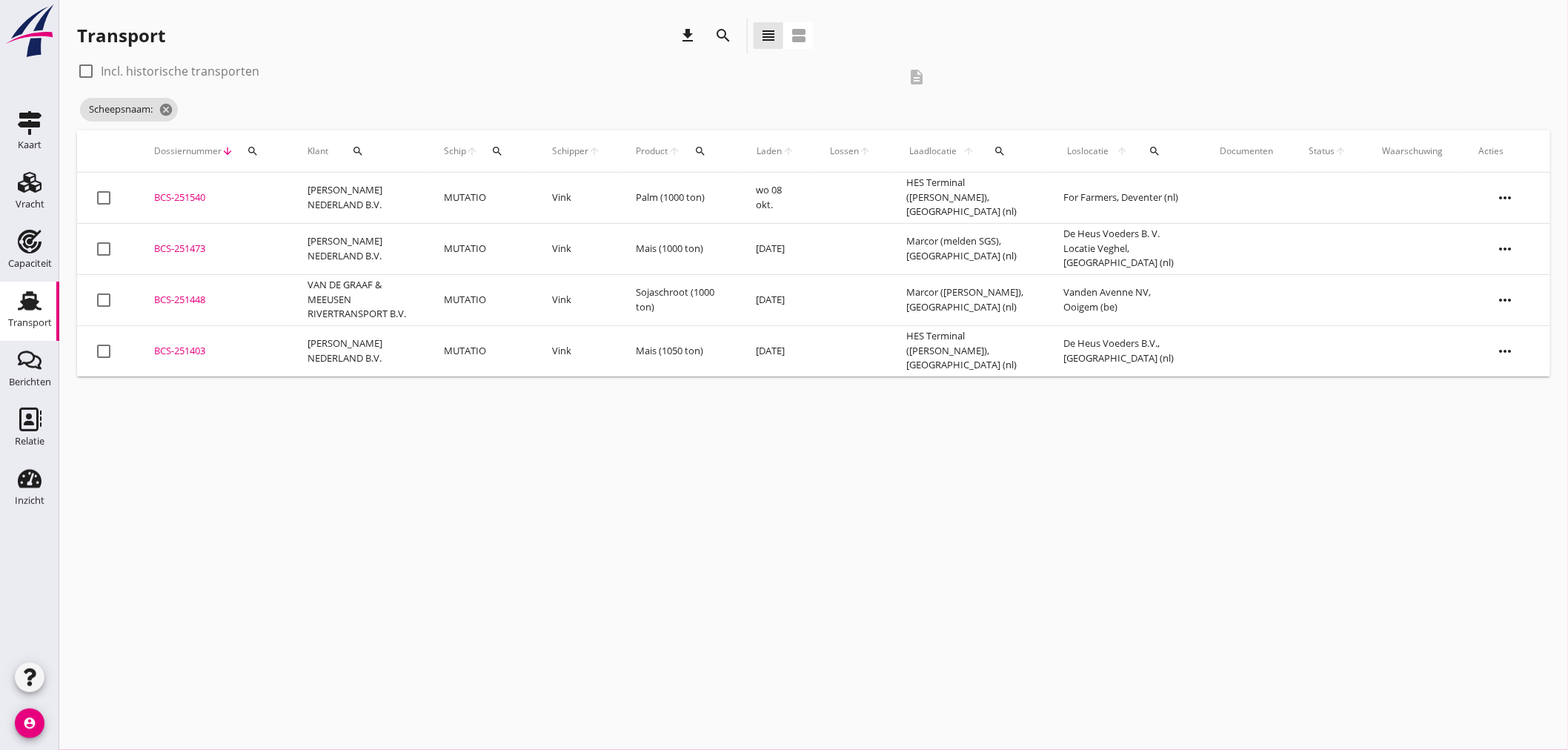
click at [726, 39] on icon "search" at bounding box center [723, 35] width 18 height 18
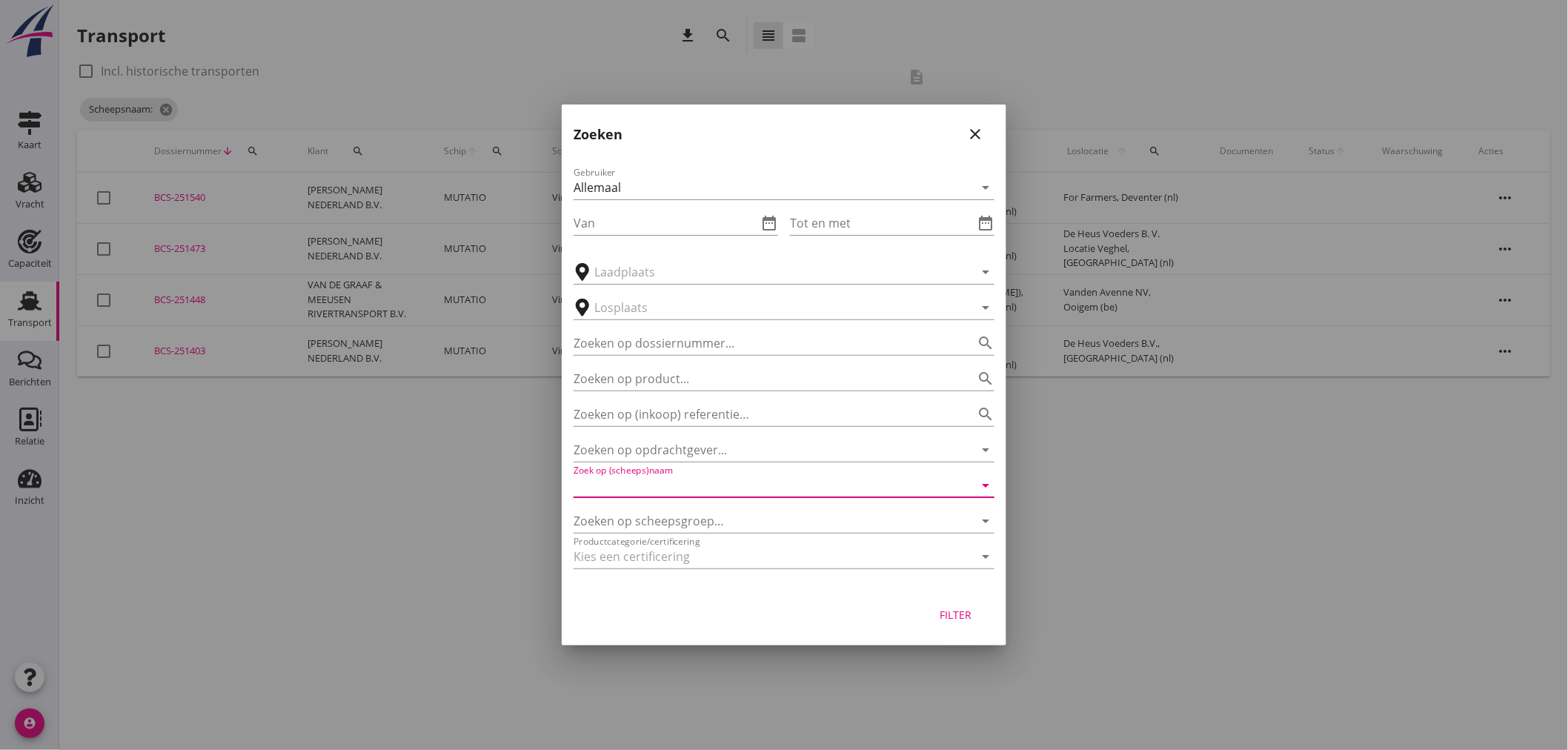
click at [710, 486] on input "Zoek op (scheeps)naam" at bounding box center [763, 485] width 379 height 23
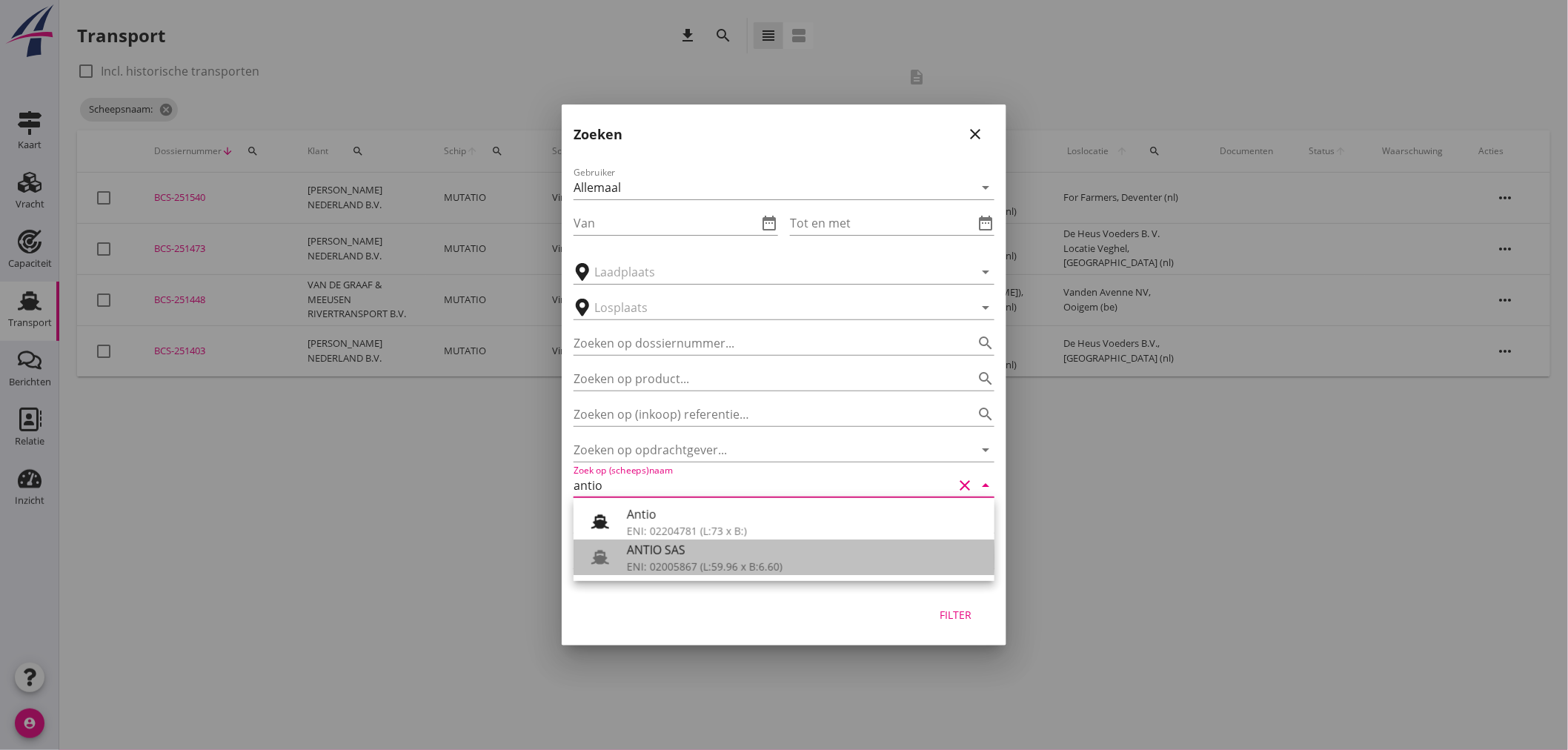
click at [713, 566] on div "ENI: 02005867 (L:59.96 x B:6.60)" at bounding box center [804, 566] width 356 height 16
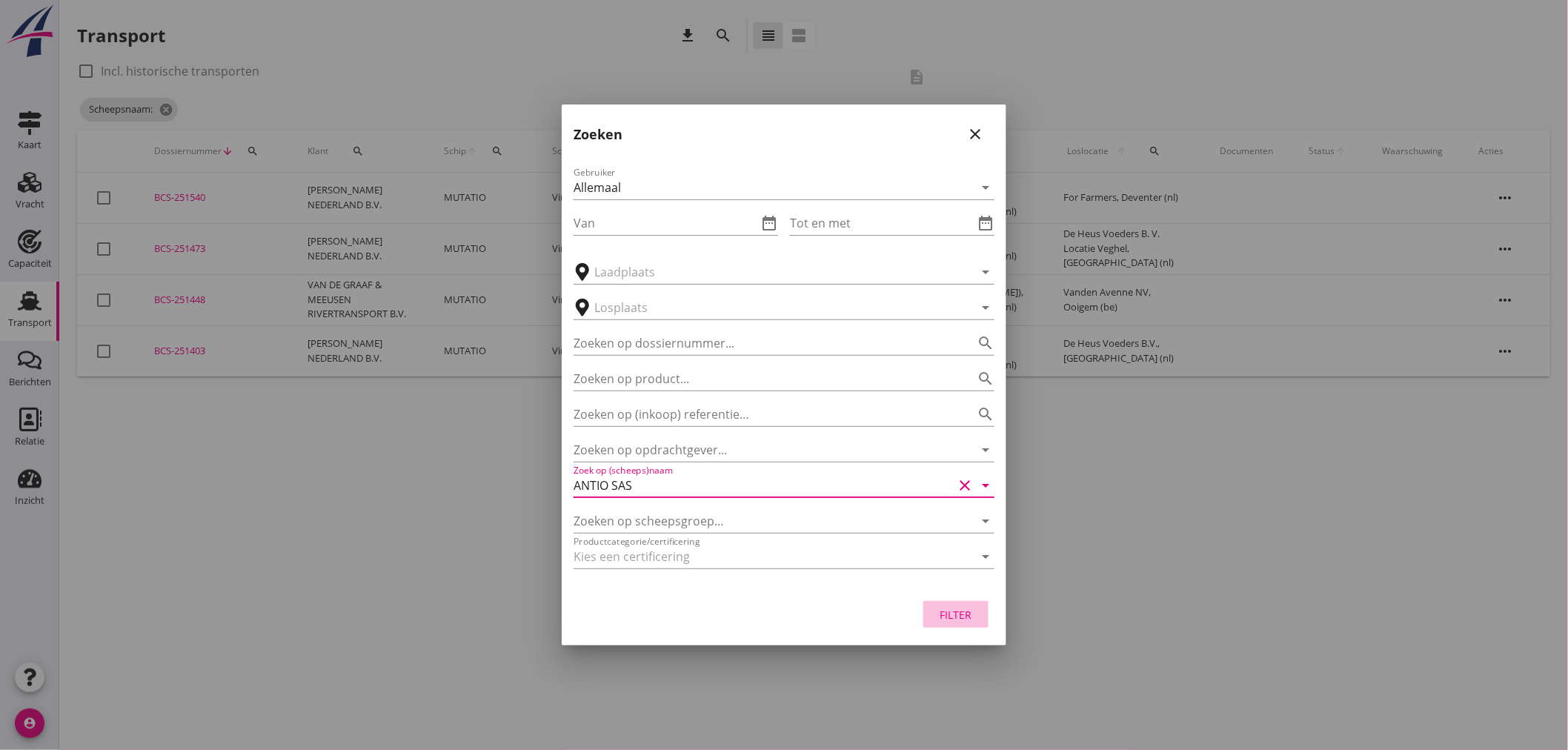
click at [953, 609] on div "Filter" at bounding box center [955, 615] width 42 height 16
type input "ANTIO SAS"
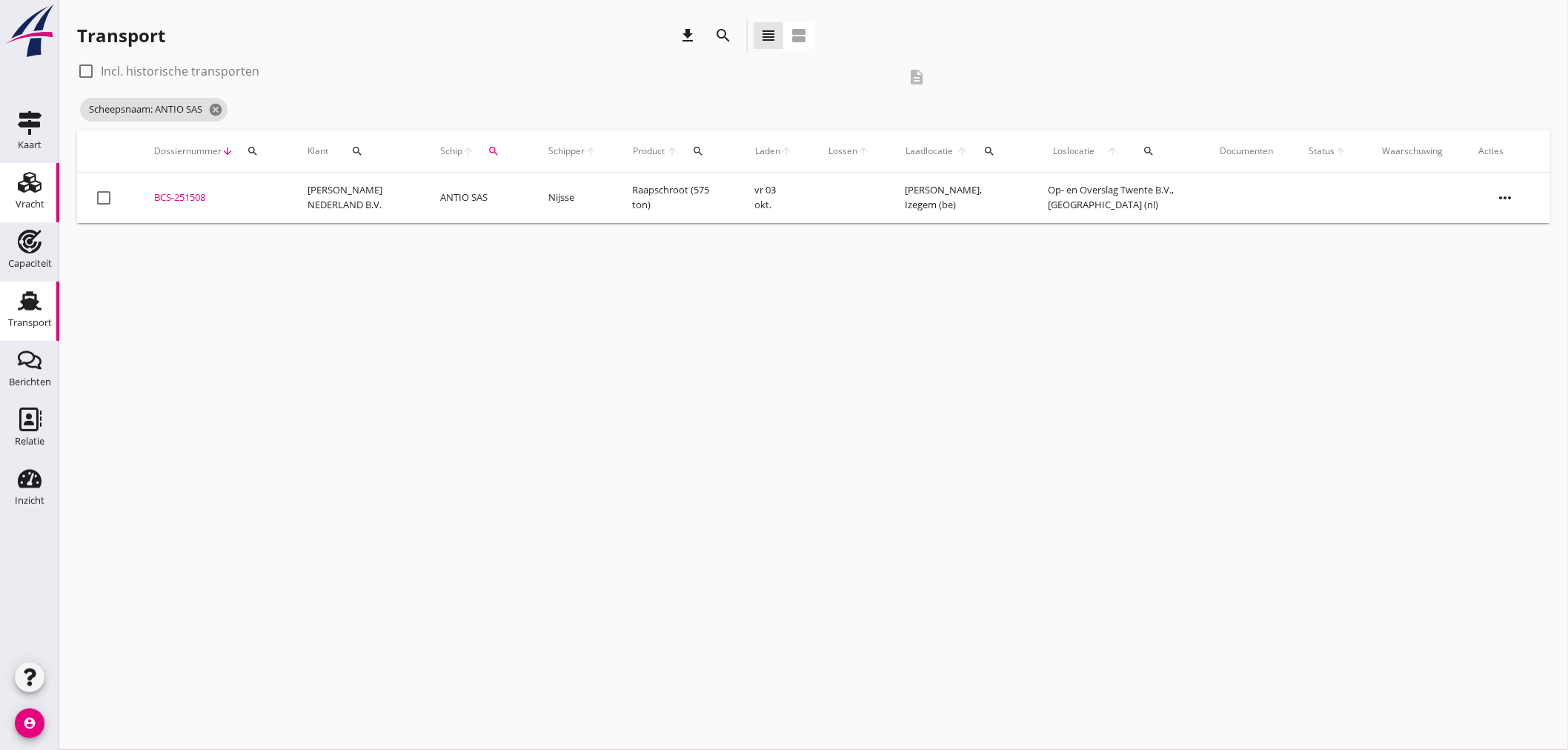
click at [41, 196] on div "Vracht" at bounding box center [30, 204] width 29 height 20
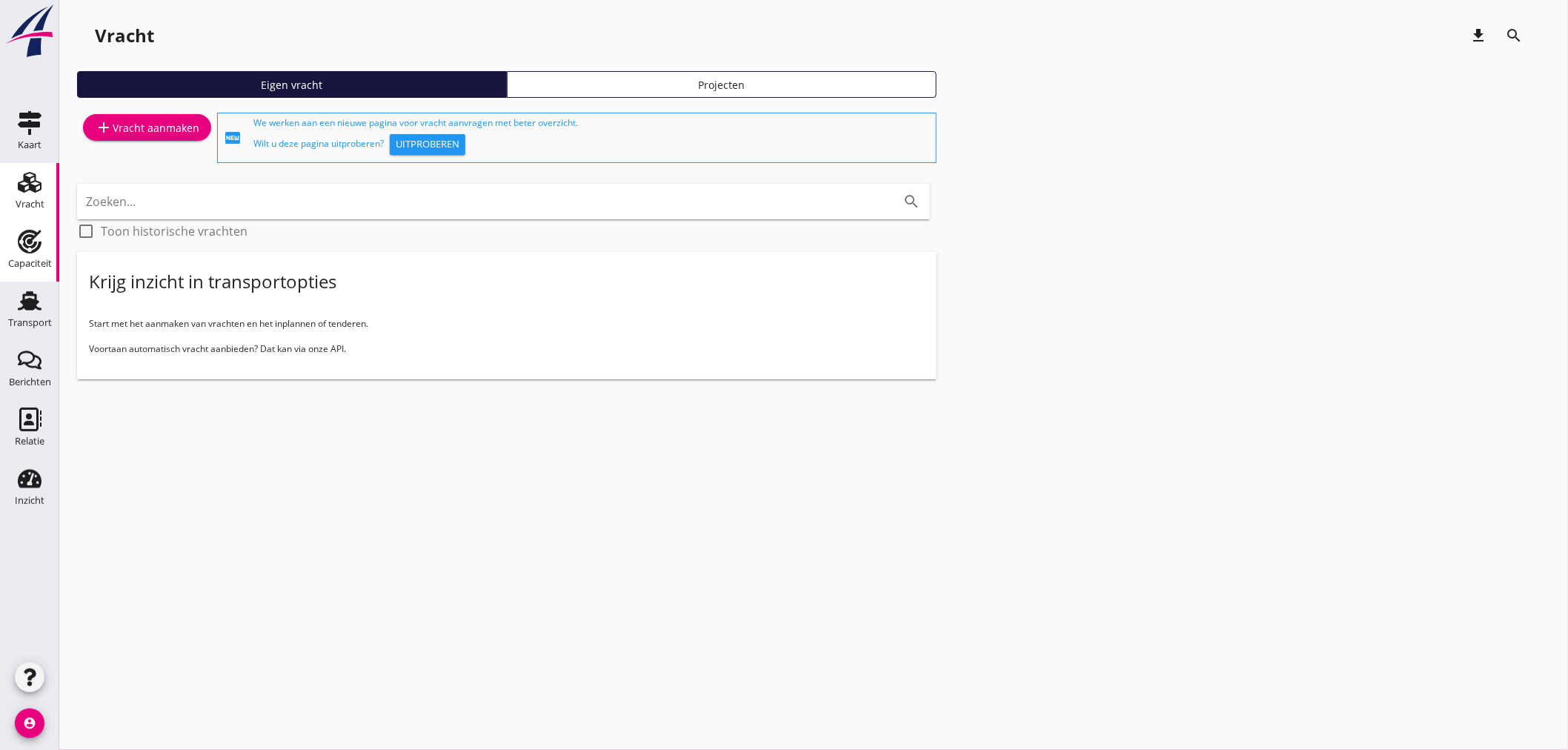
click at [18, 245] on icon "Capaciteit" at bounding box center [29, 241] width 23 height 23
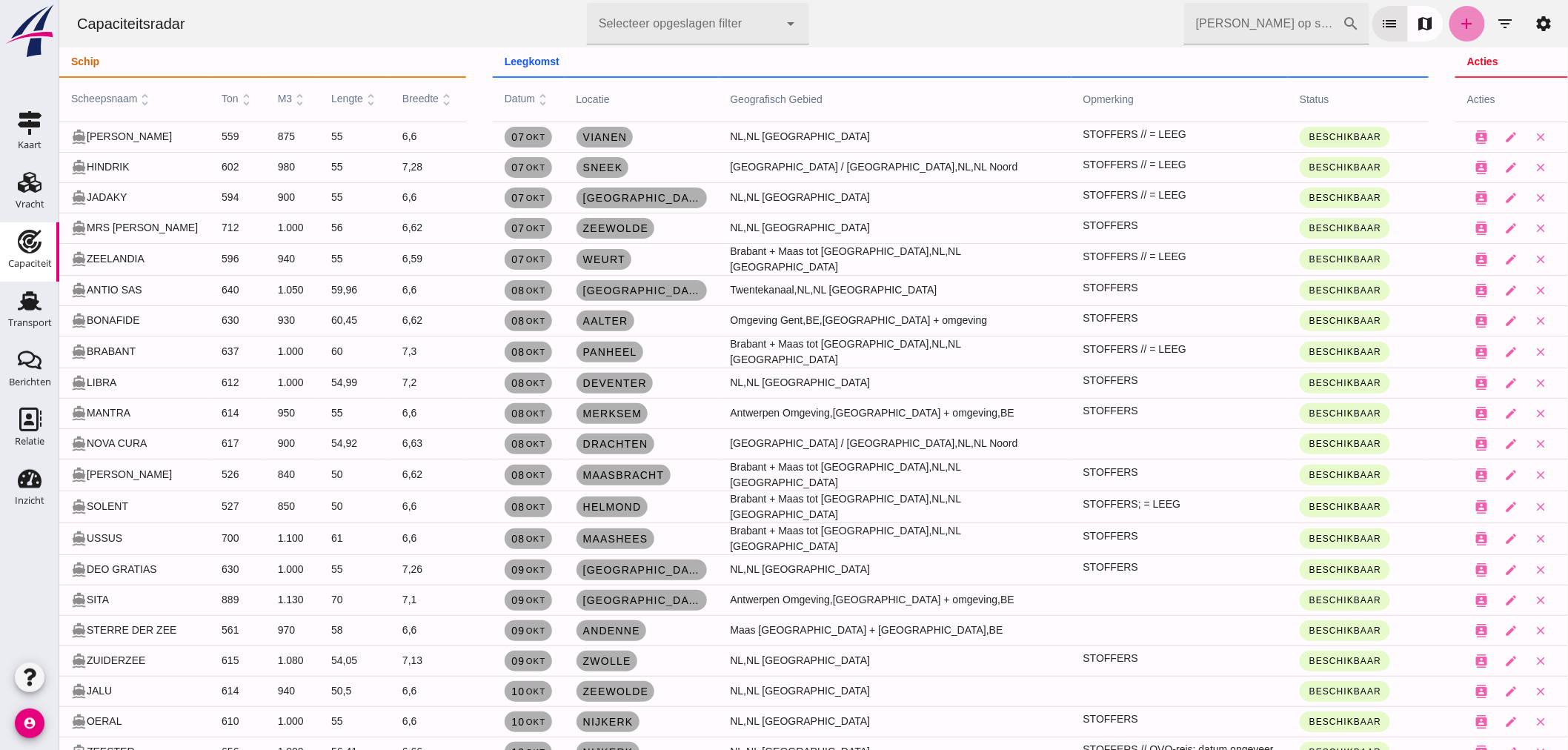
click at [1457, 30] on icon "add" at bounding box center [1466, 24] width 18 height 18
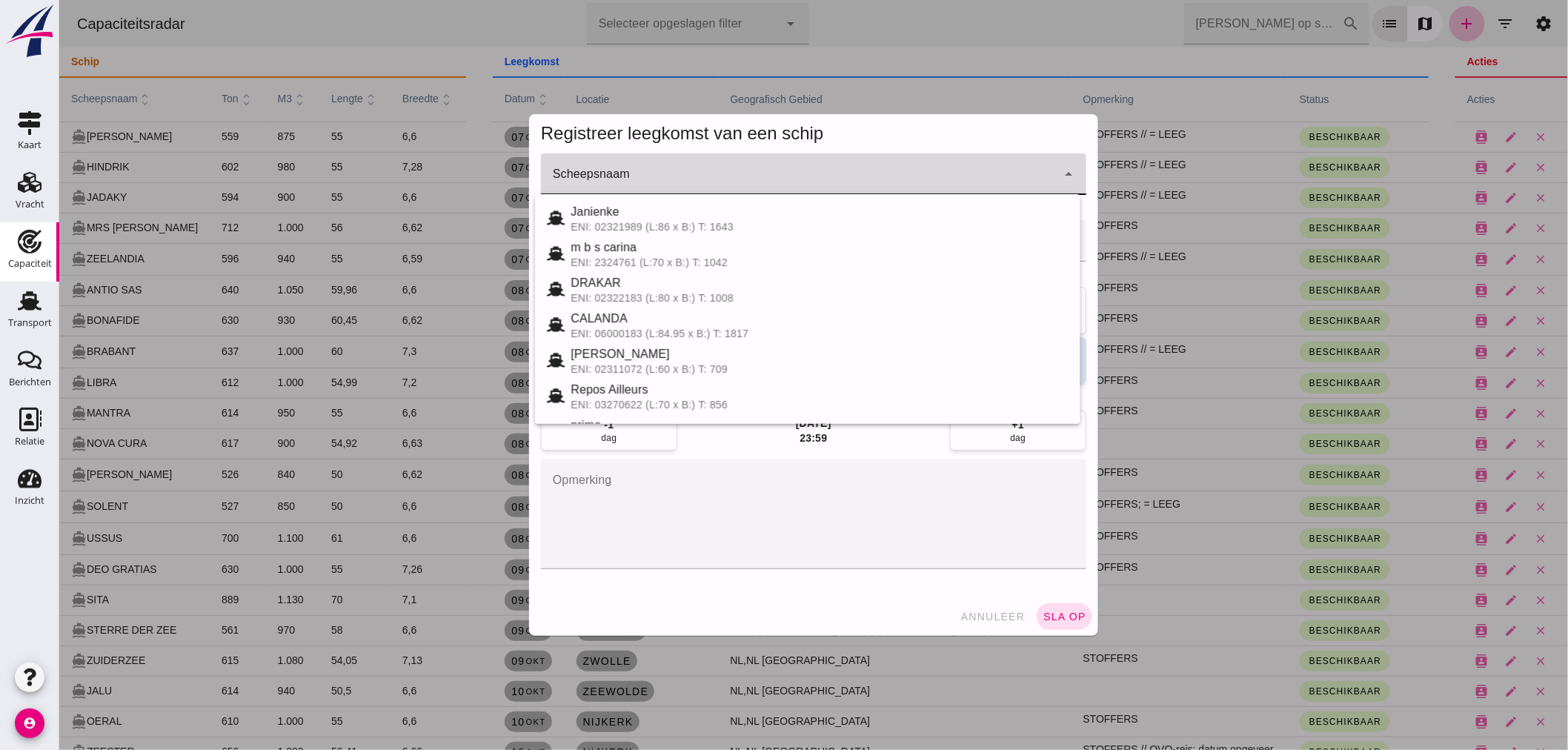
click at [782, 186] on input "Scheepsnaam" at bounding box center [797, 182] width 516 height 18
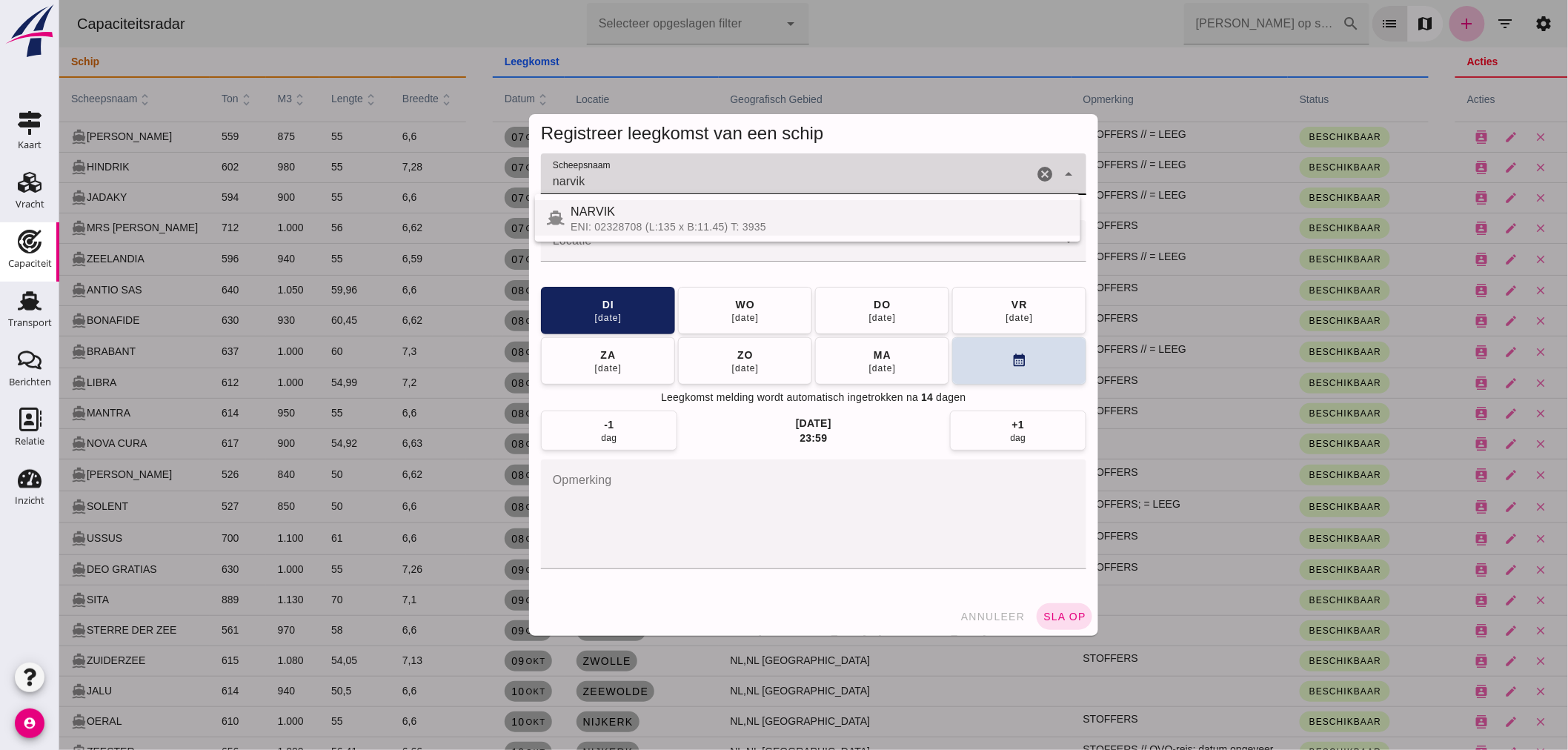
click at [729, 214] on div "NARVIK" at bounding box center [818, 212] width 498 height 18
type input "NARVIK"
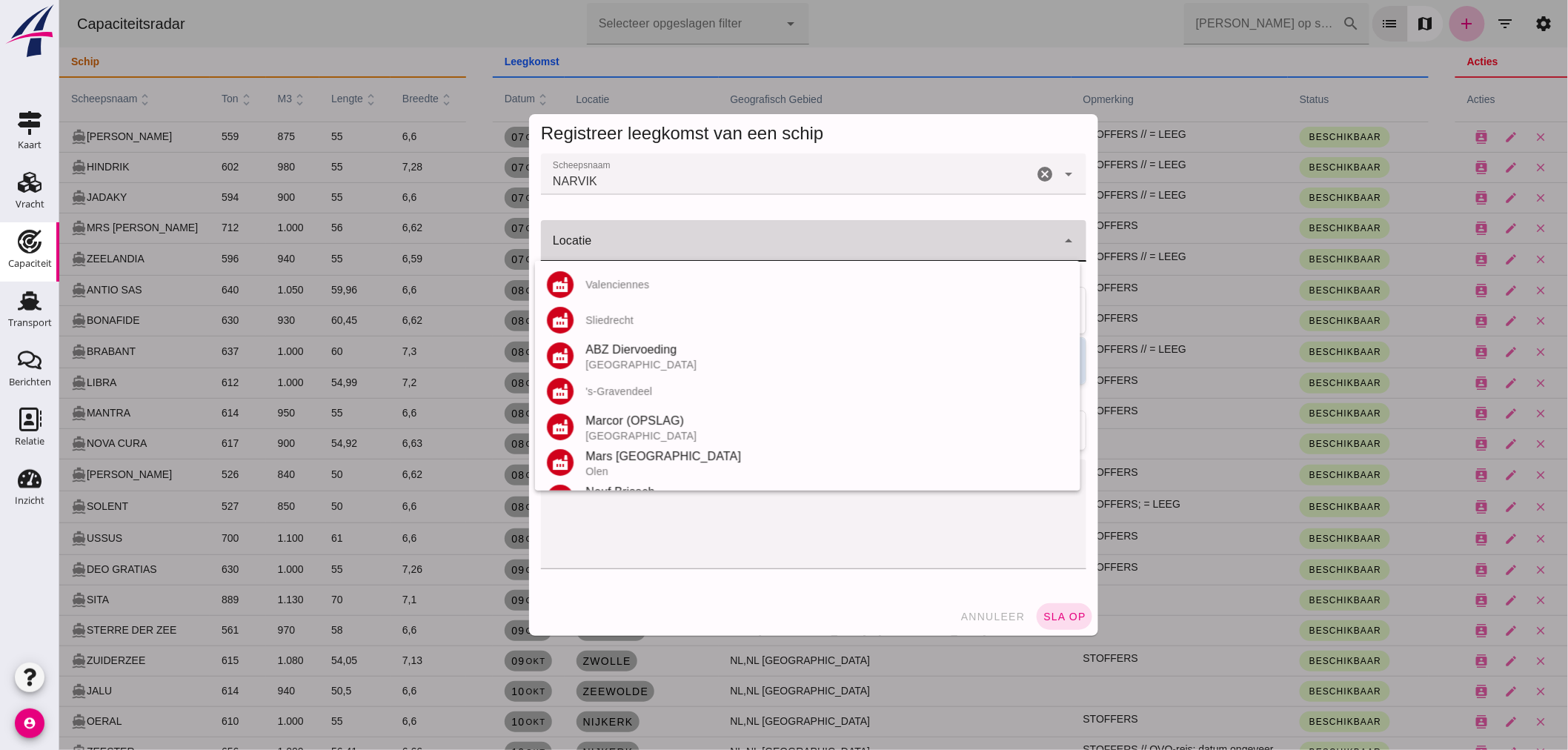
click at [712, 237] on div at bounding box center [797, 240] width 516 height 42
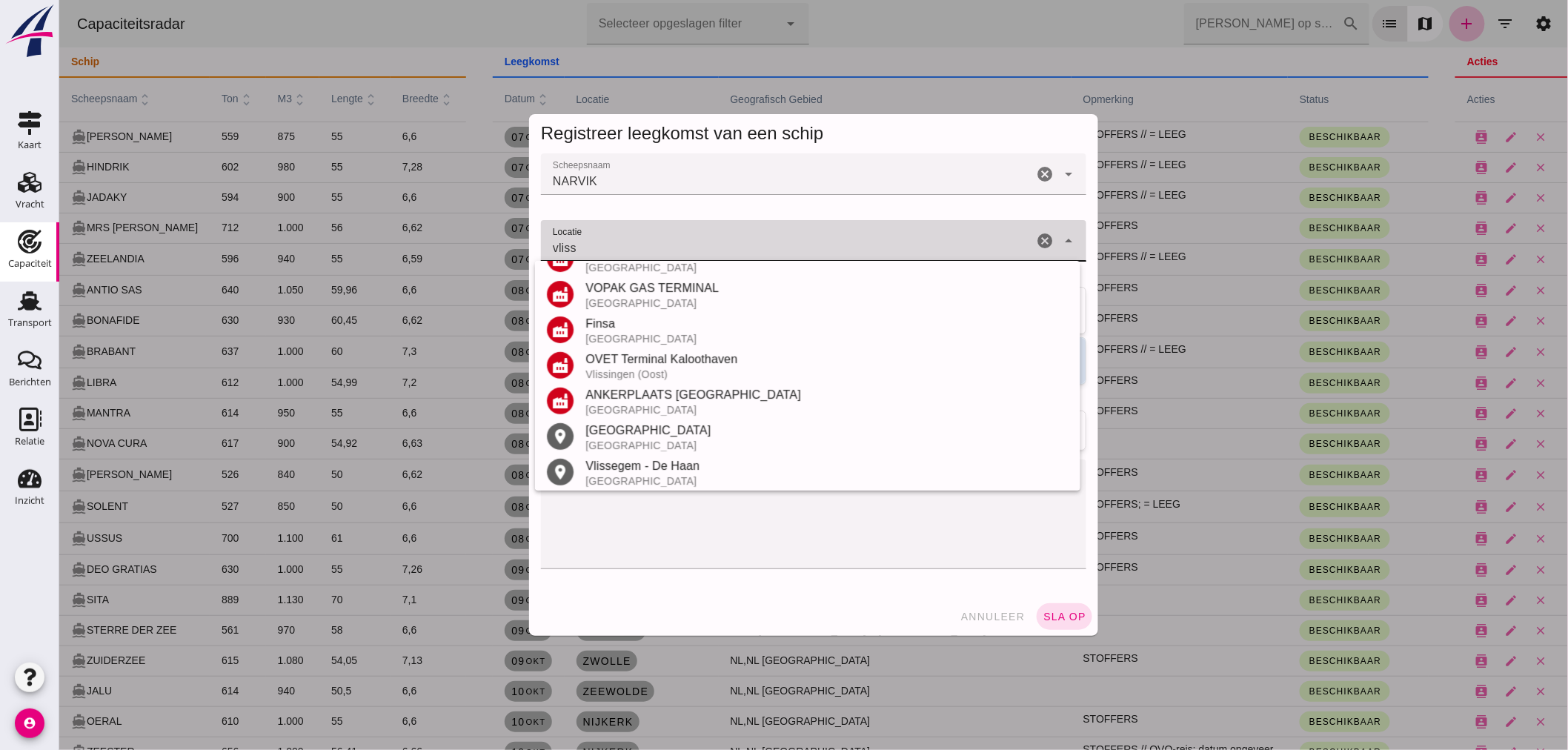
scroll to position [209, 0]
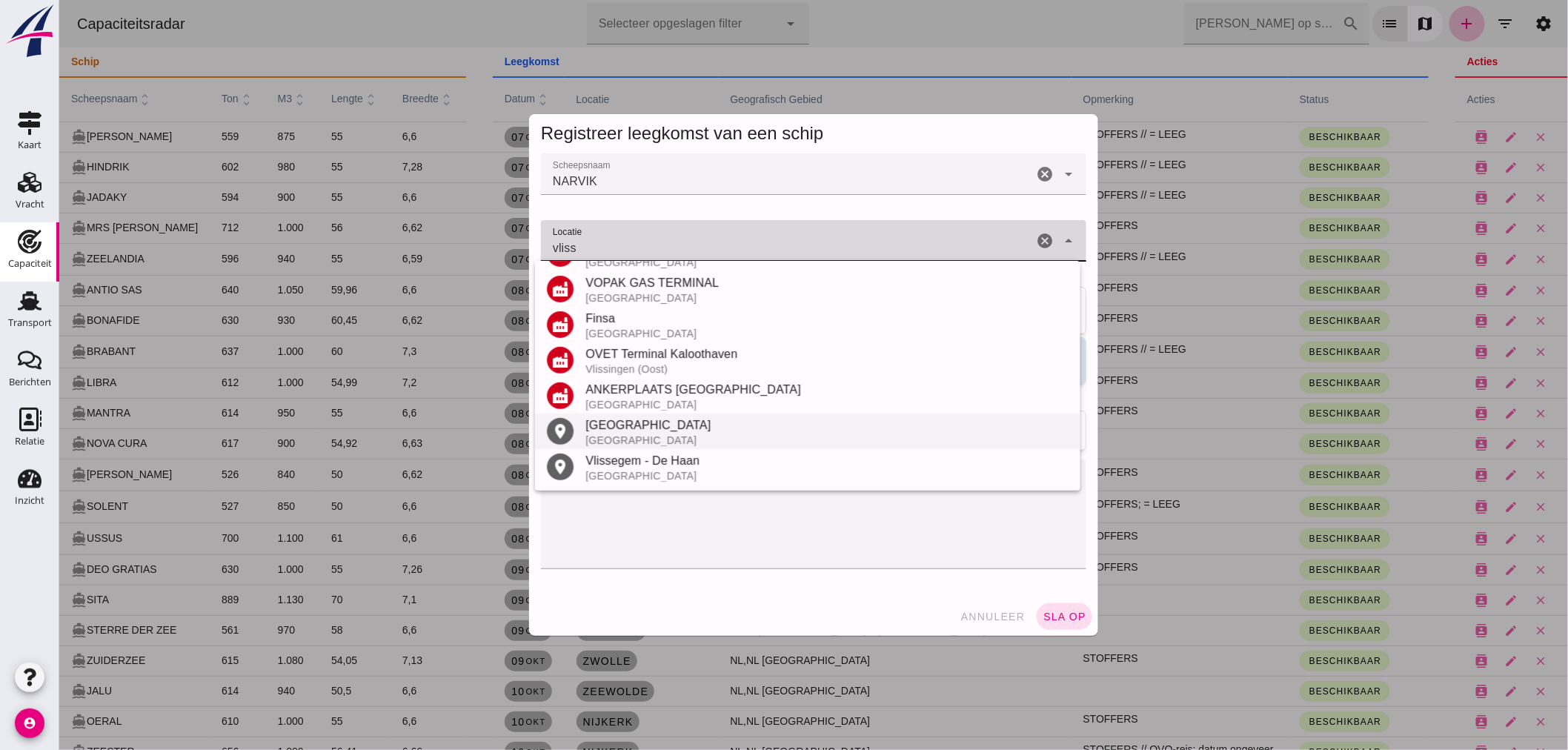
click at [649, 431] on div "[GEOGRAPHIC_DATA]" at bounding box center [826, 426] width 483 height 18
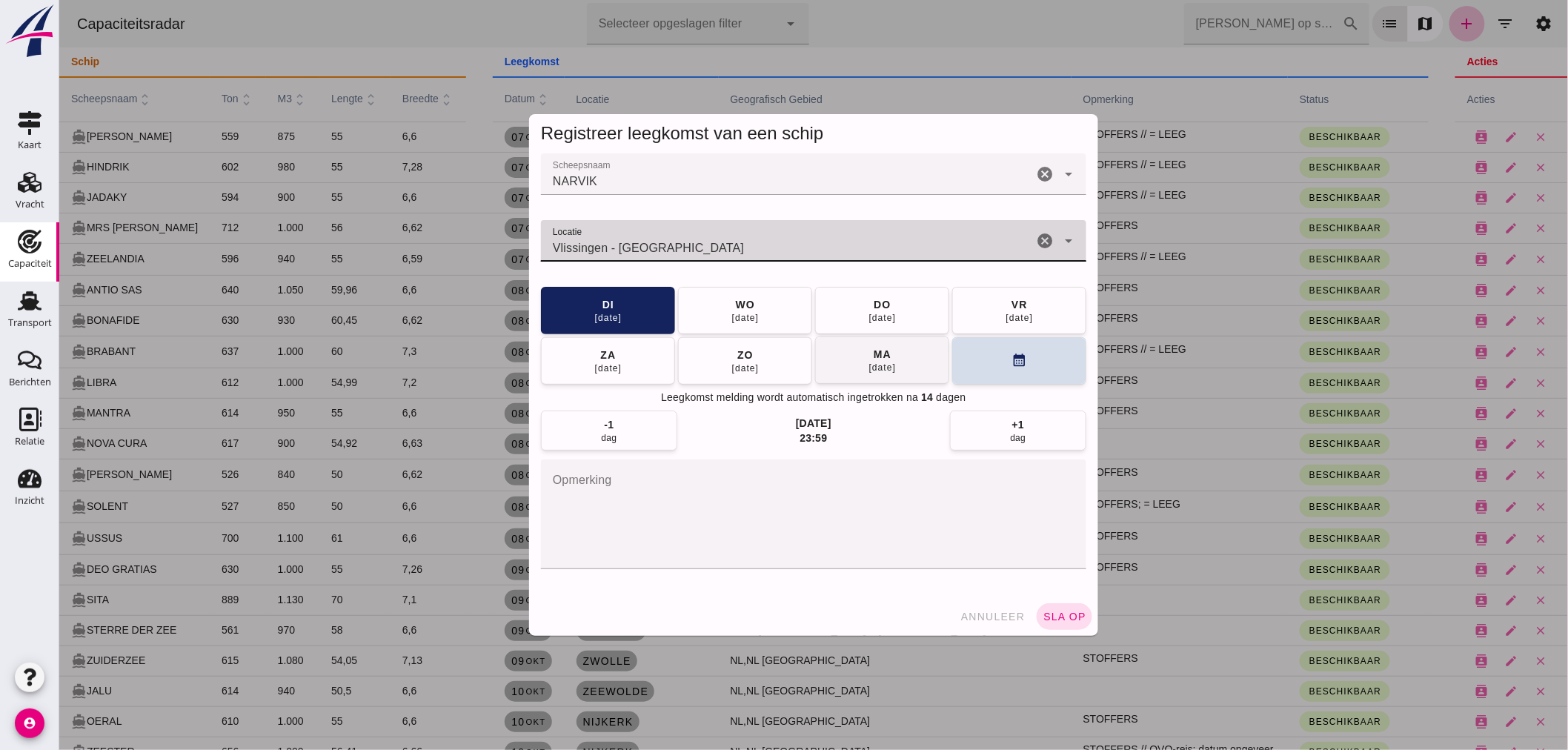
type input "Vlissingen - [GEOGRAPHIC_DATA]"
click at [909, 377] on button "[DATE]" at bounding box center [882, 360] width 134 height 48
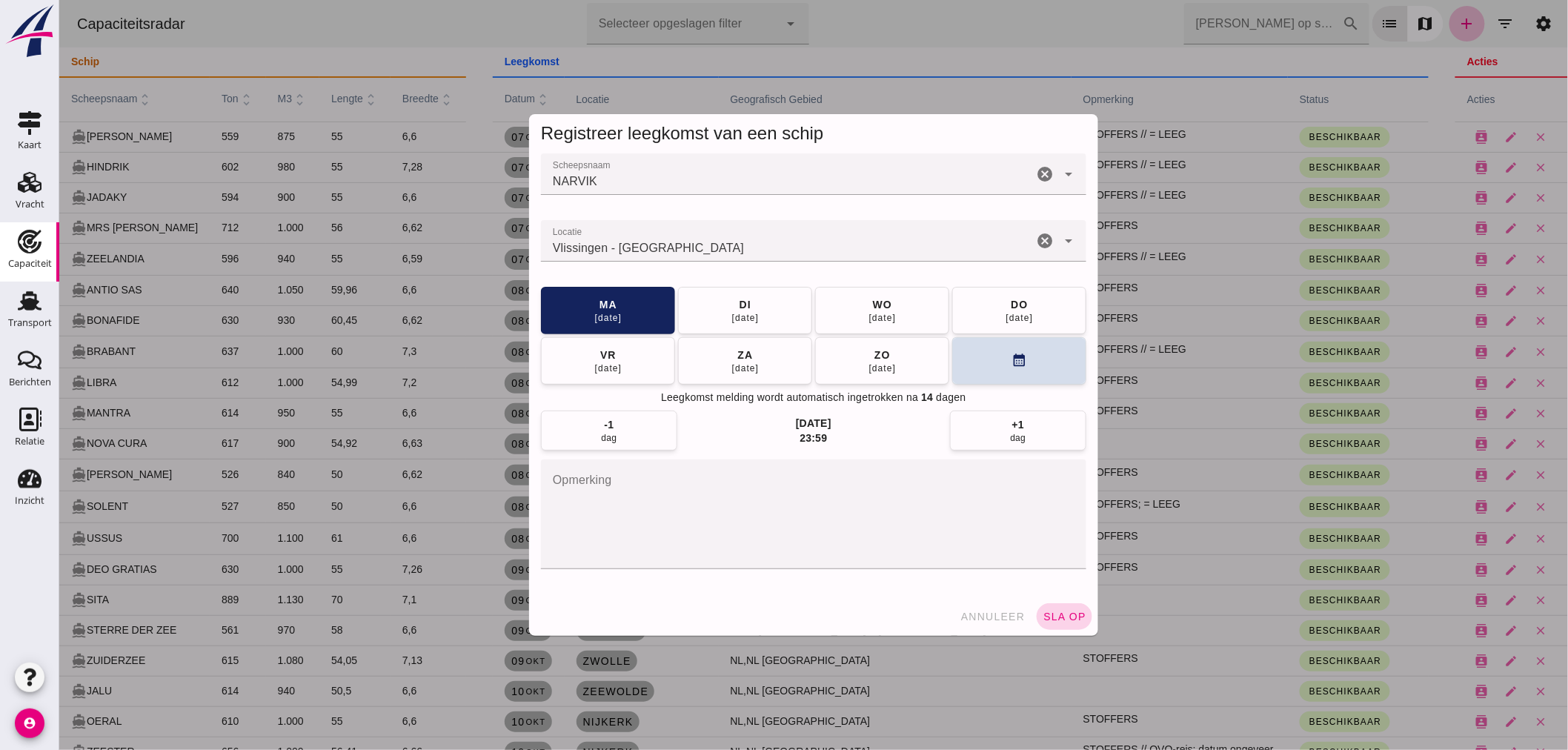
click at [1064, 606] on button "sla op" at bounding box center [1064, 616] width 56 height 26
